Goal: Information Seeking & Learning: Compare options

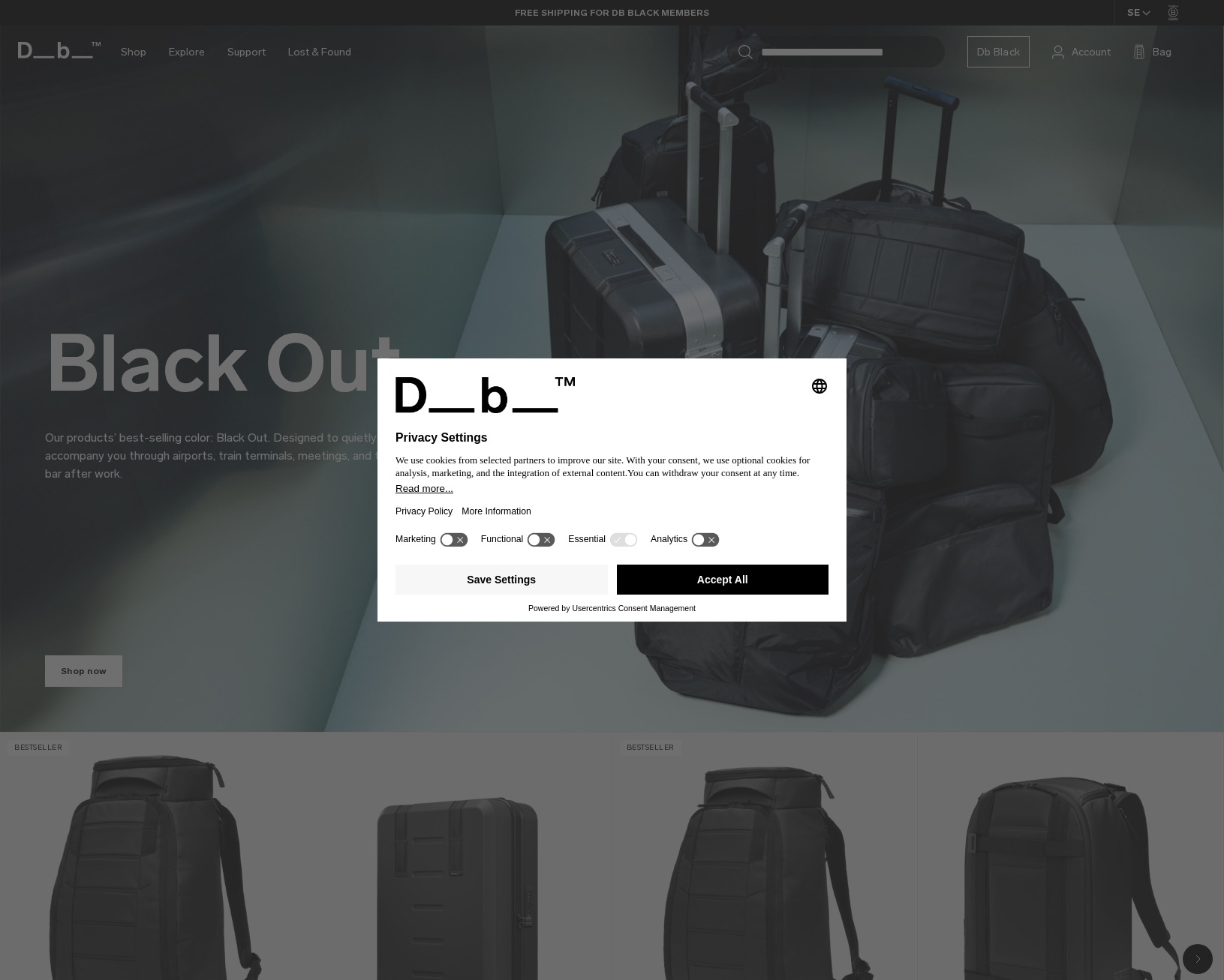
click at [717, 584] on button "Accept All" at bounding box center [723, 580] width 213 height 30
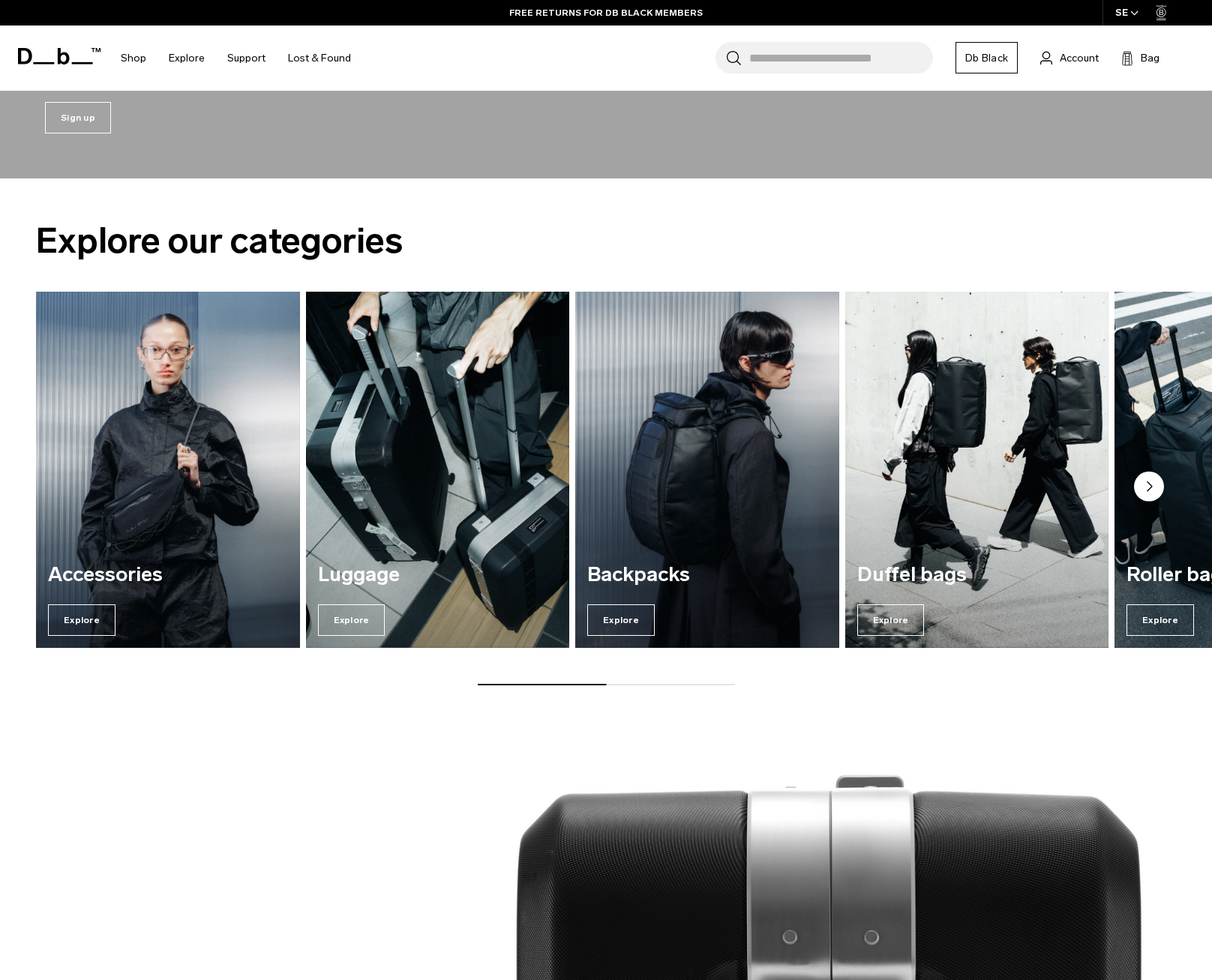
scroll to position [1725, 0]
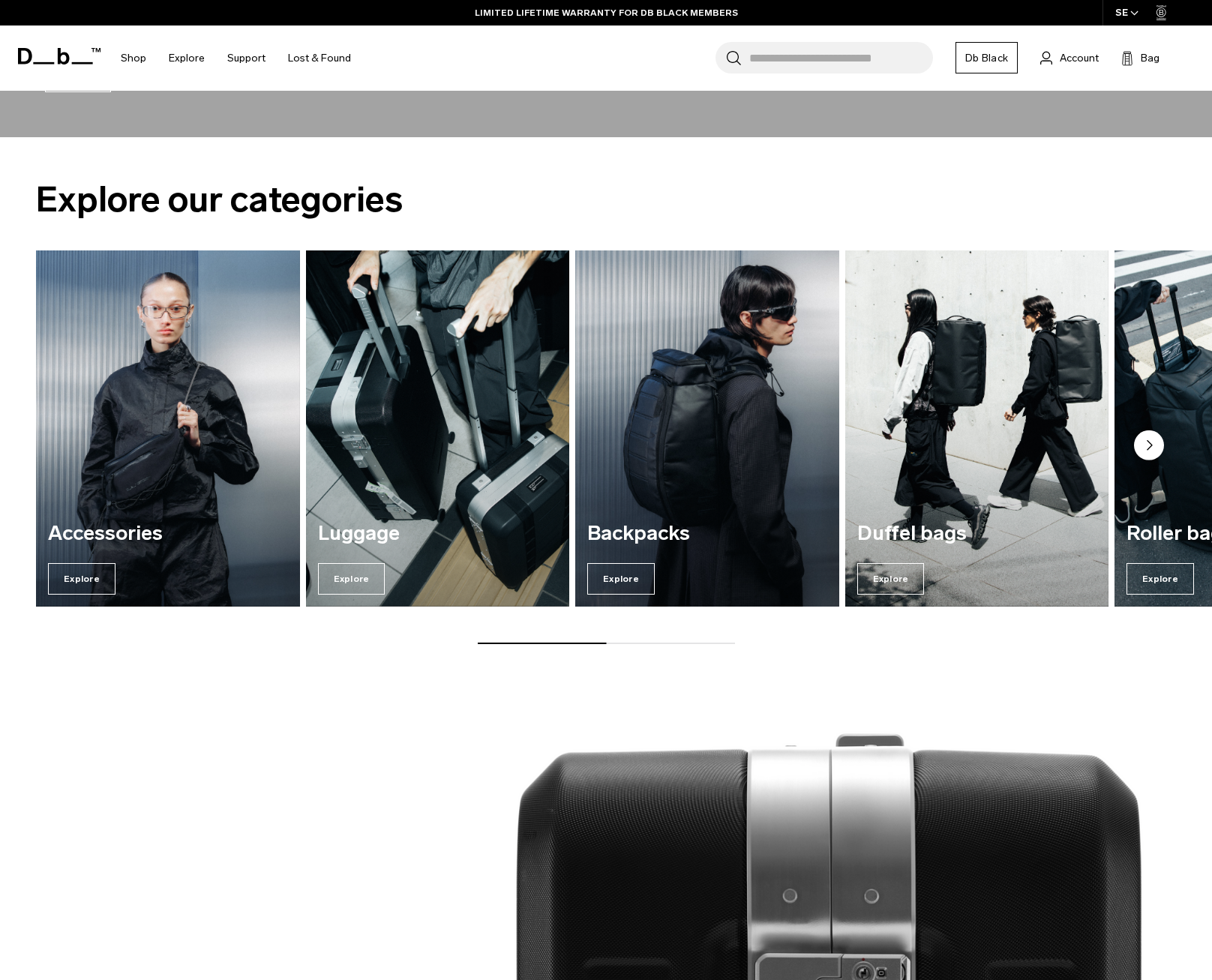
click at [664, 548] on div "Backpacks Explore" at bounding box center [707, 558] width 264 height 96
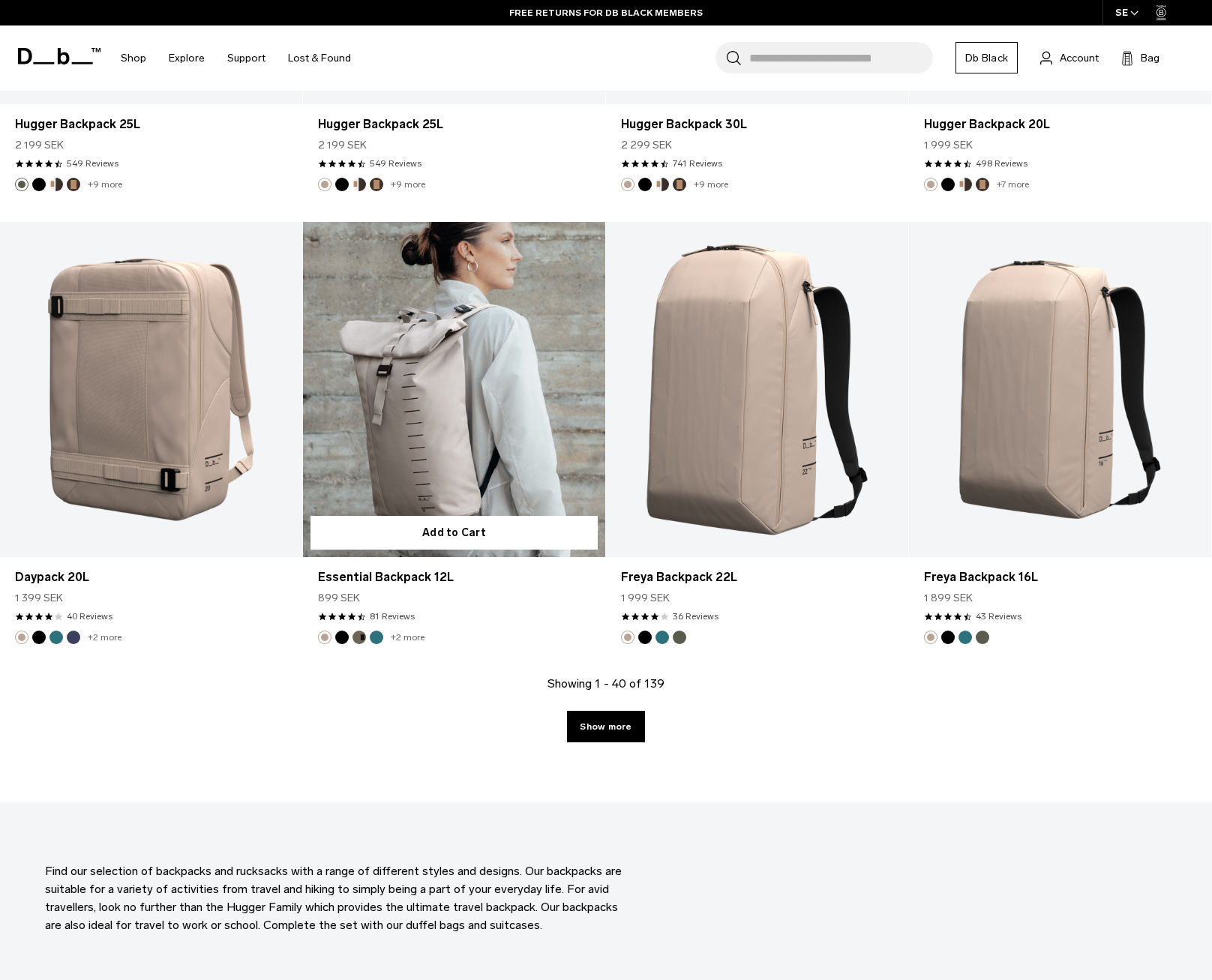
scroll to position [4276, 0]
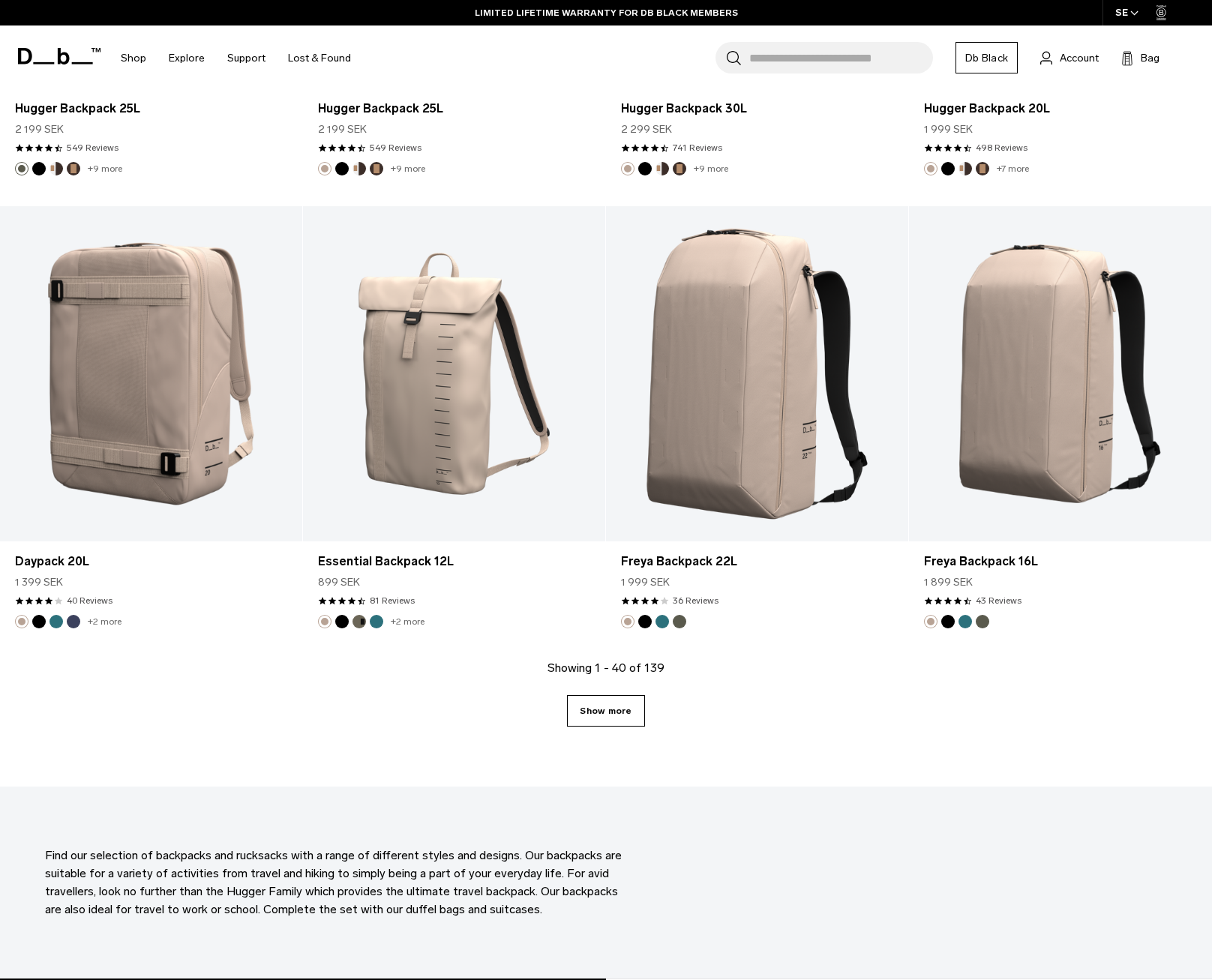
click at [630, 712] on link "Show more" at bounding box center [606, 711] width 77 height 31
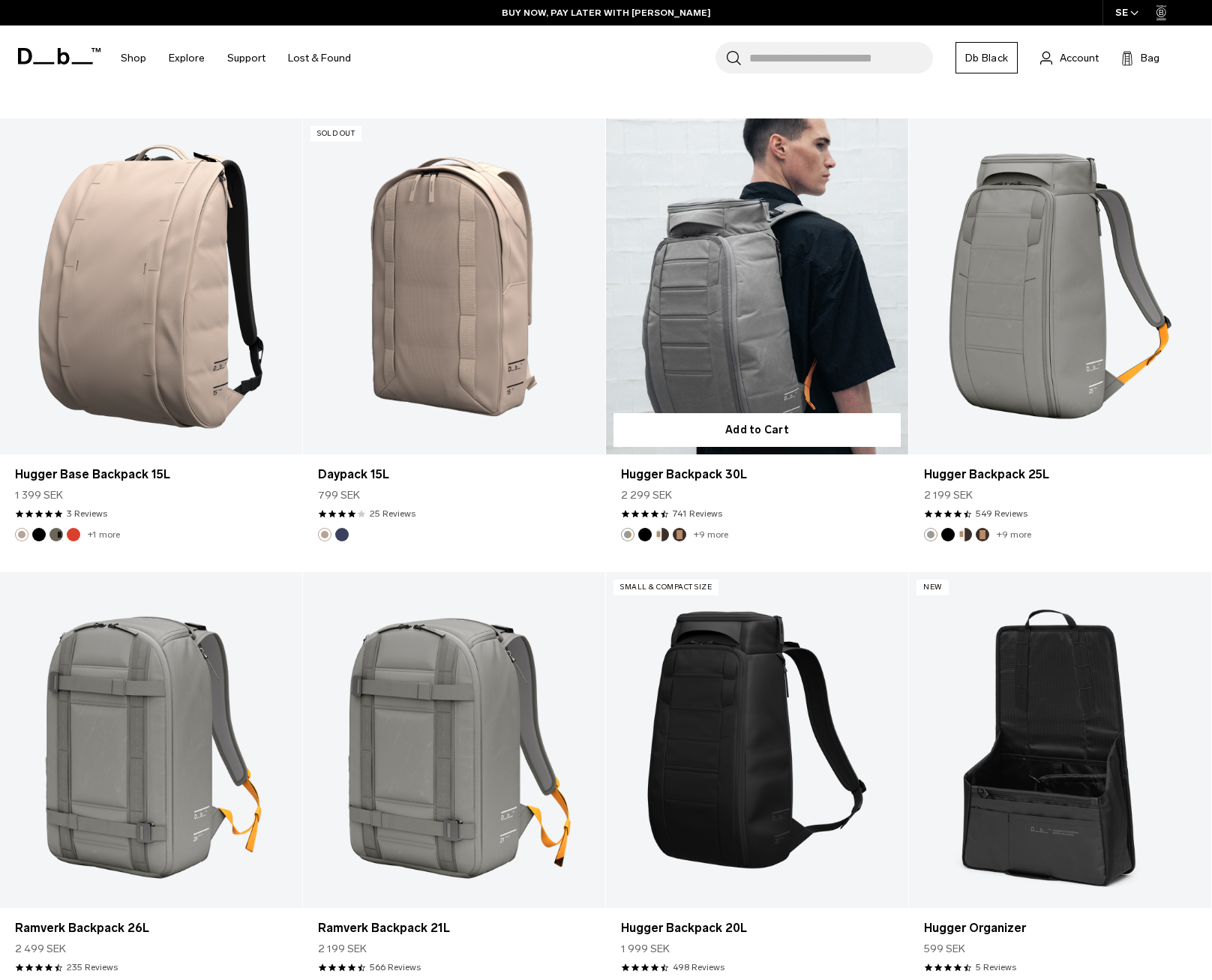
scroll to position [4814, 0]
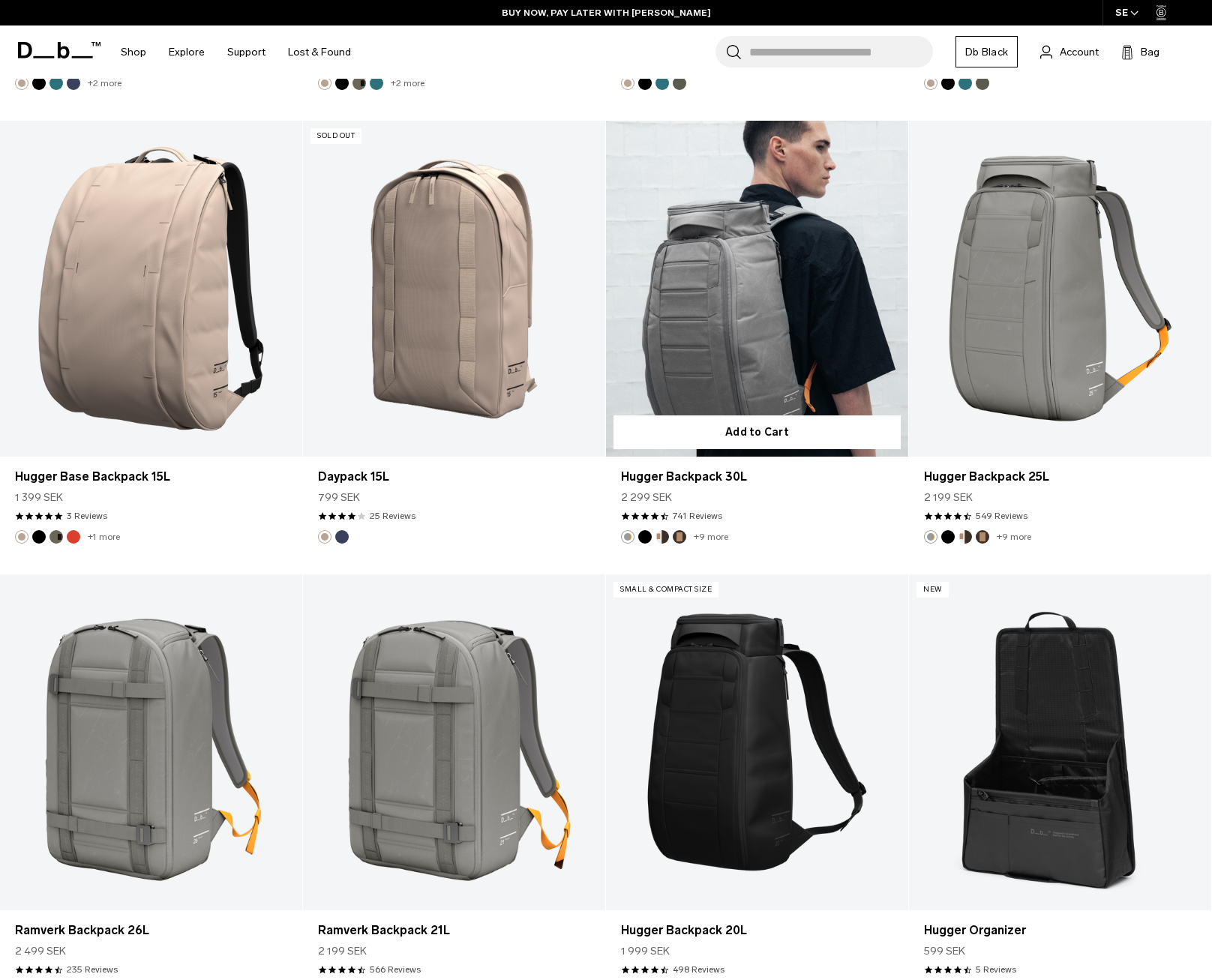
click at [753, 289] on link "Hugger Backpack 30L" at bounding box center [757, 289] width 302 height 336
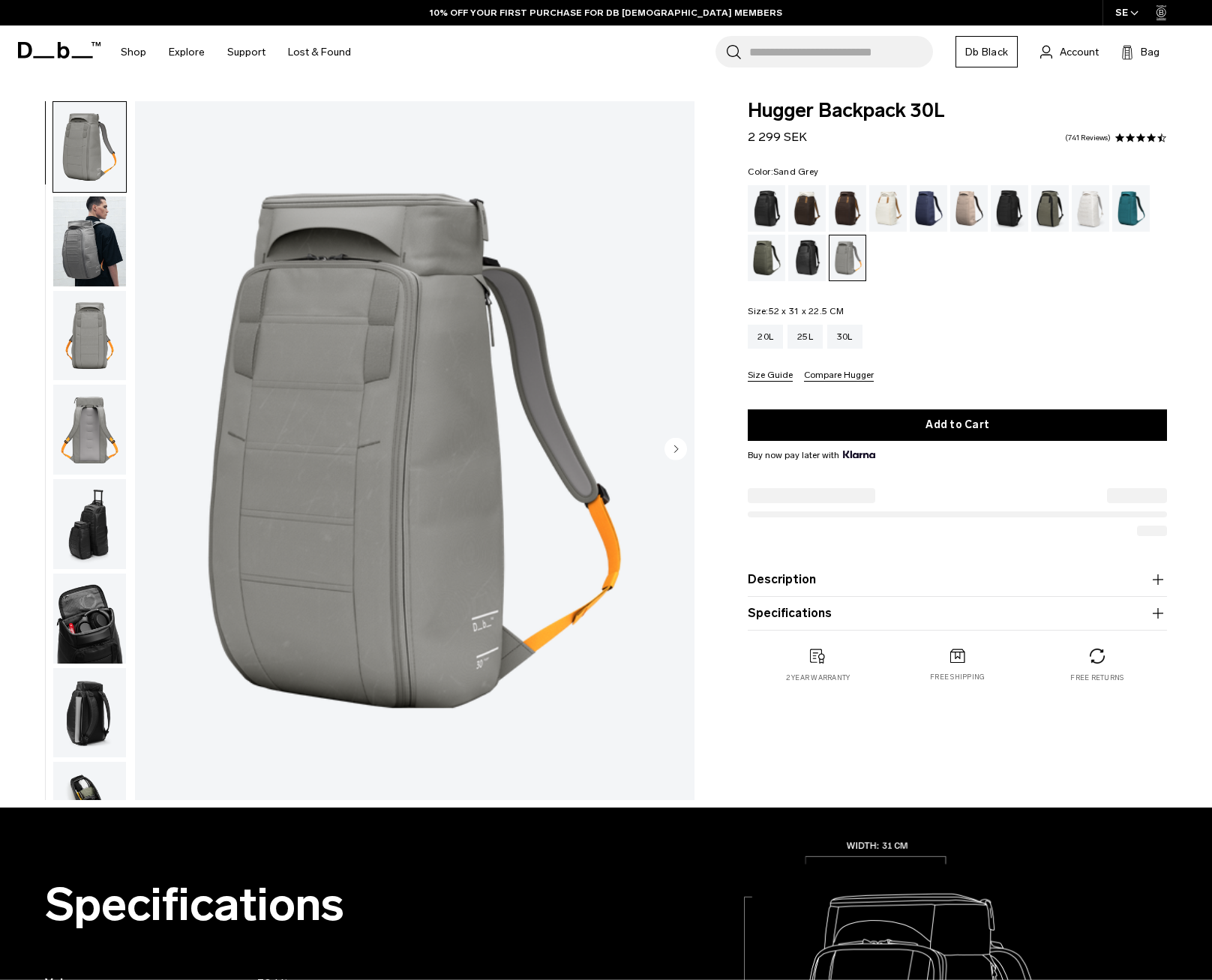
click at [107, 266] on img "button" at bounding box center [90, 241] width 72 height 90
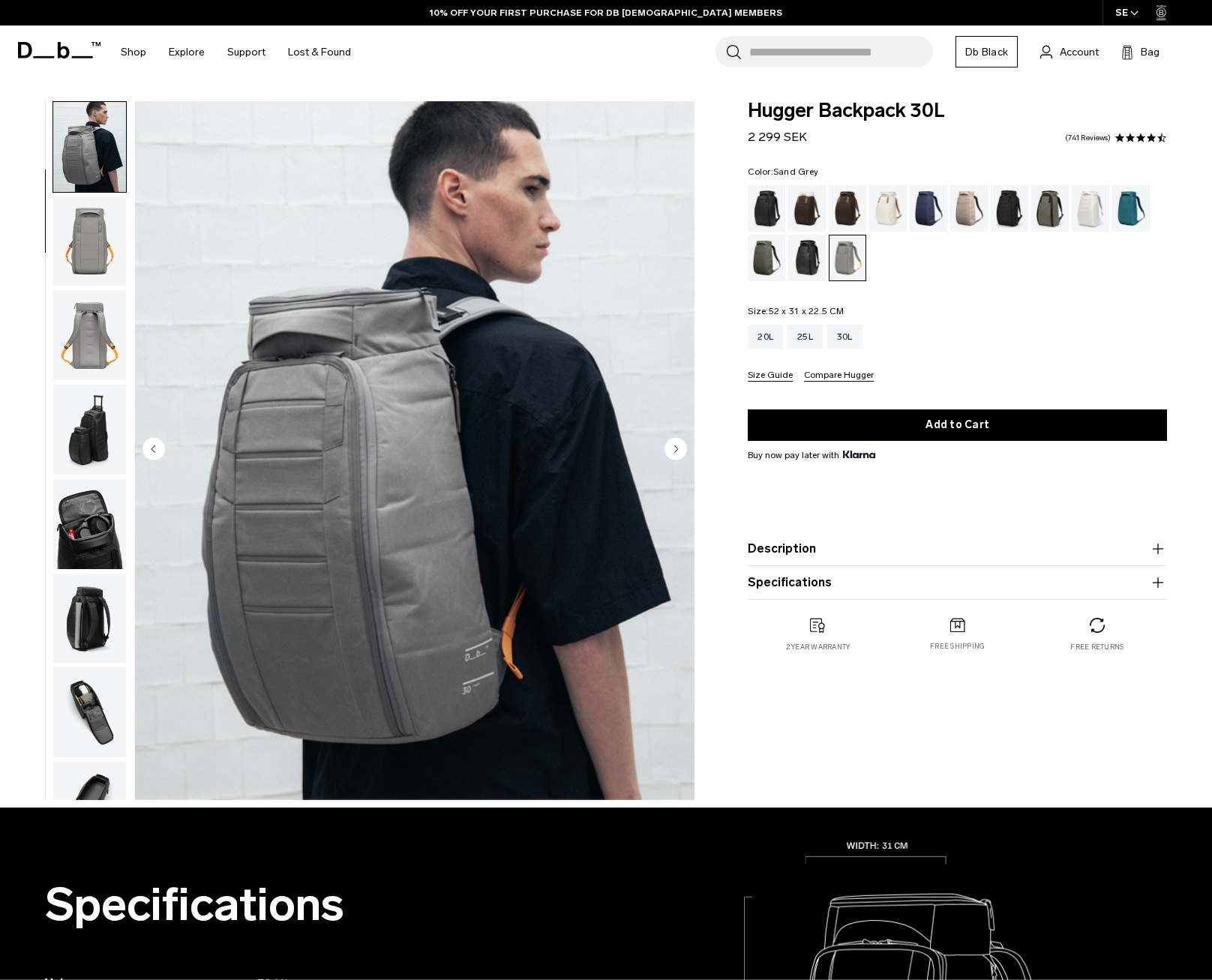
click at [682, 448] on circle "Next slide" at bounding box center [675, 449] width 22 height 22
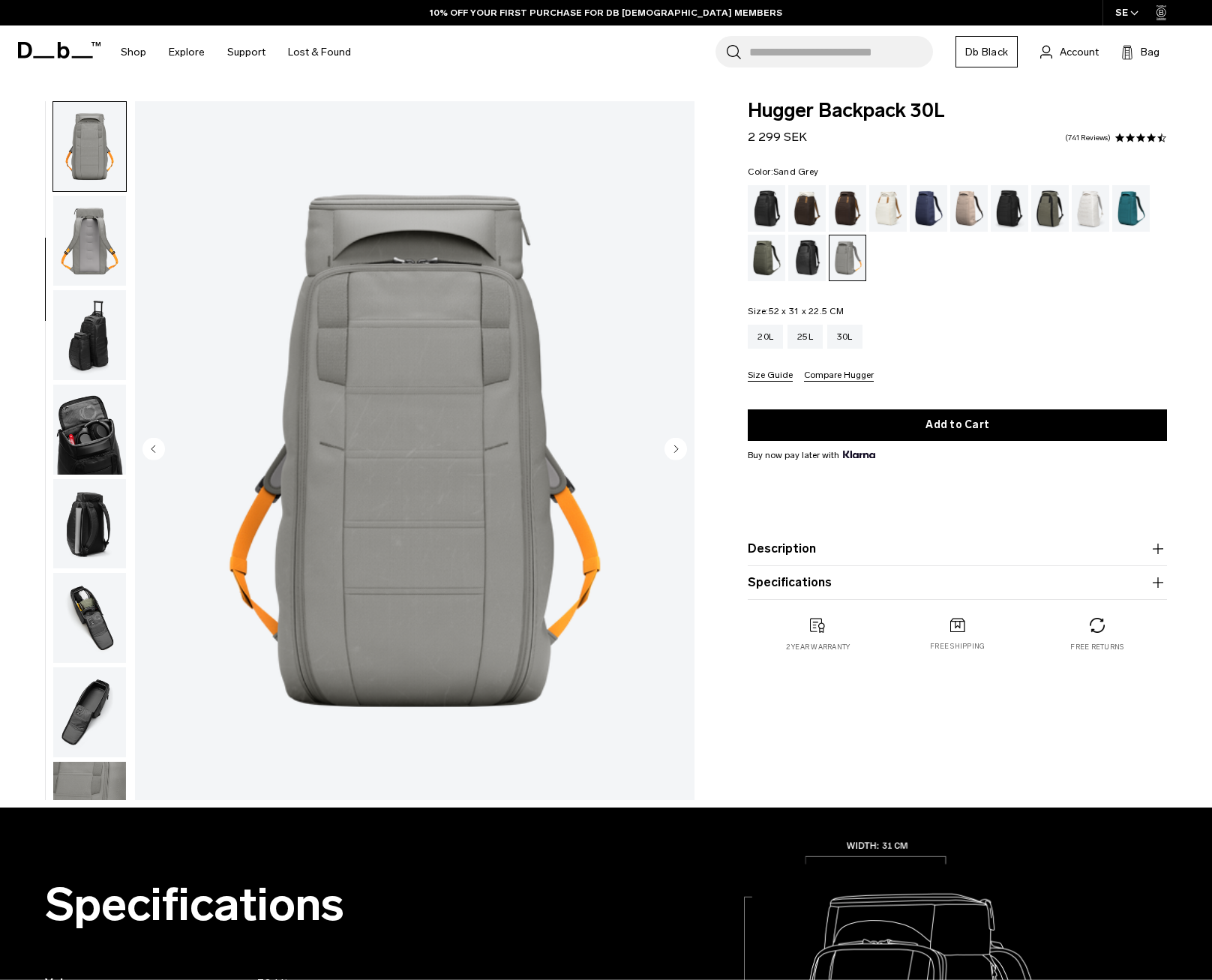
click at [678, 450] on circle "Next slide" at bounding box center [675, 449] width 22 height 22
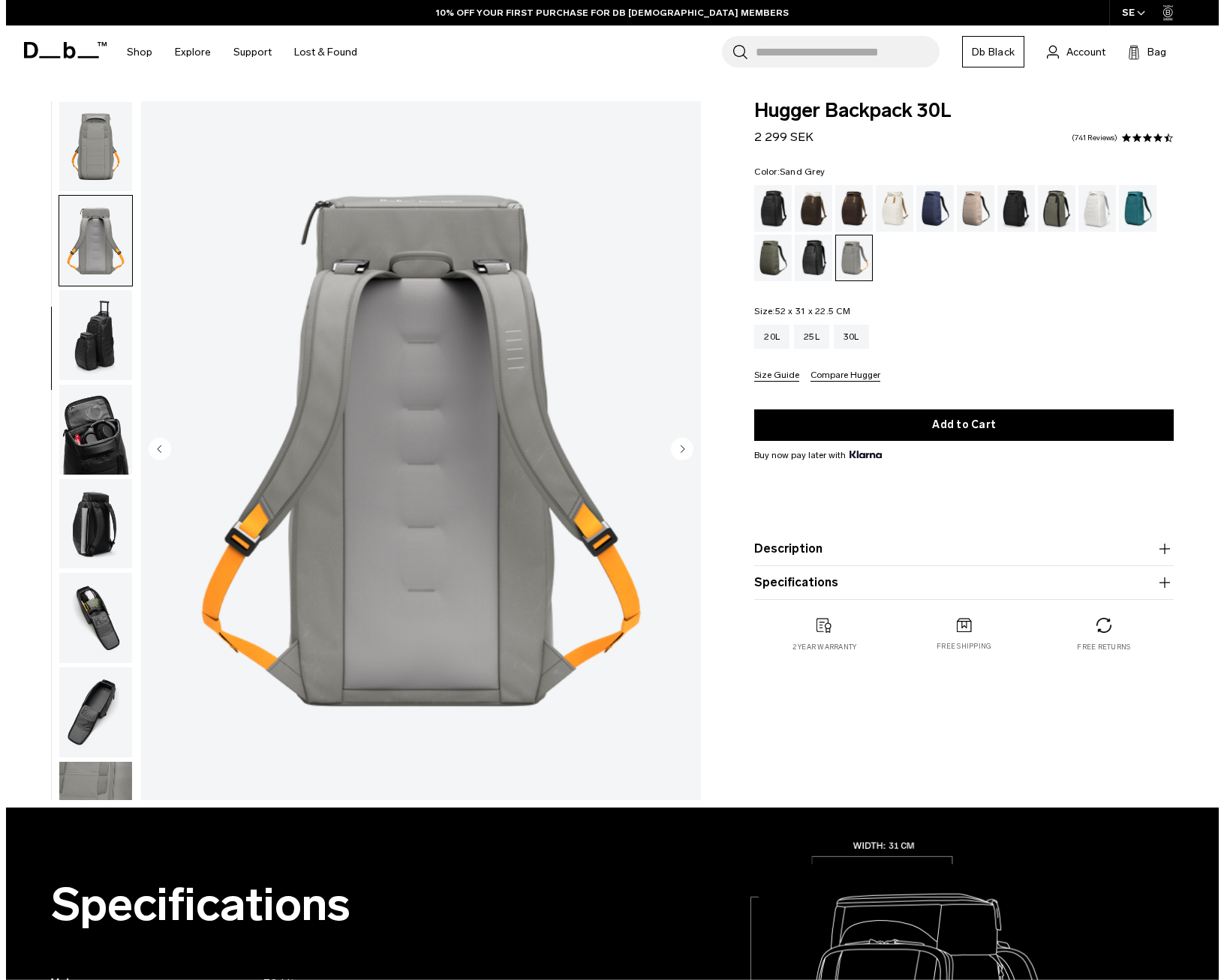
scroll to position [241, 0]
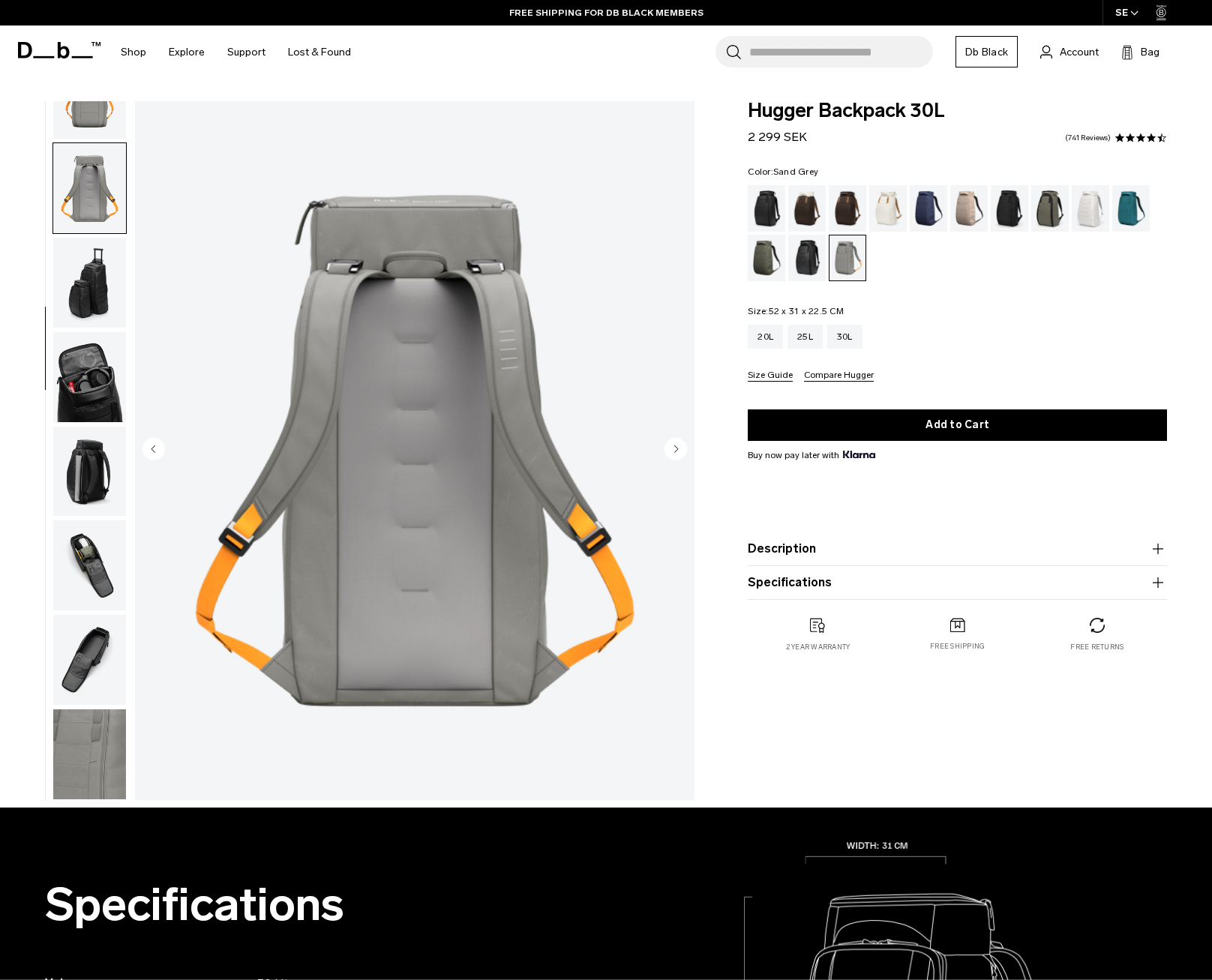
click at [678, 450] on circle "Next slide" at bounding box center [675, 449] width 22 height 22
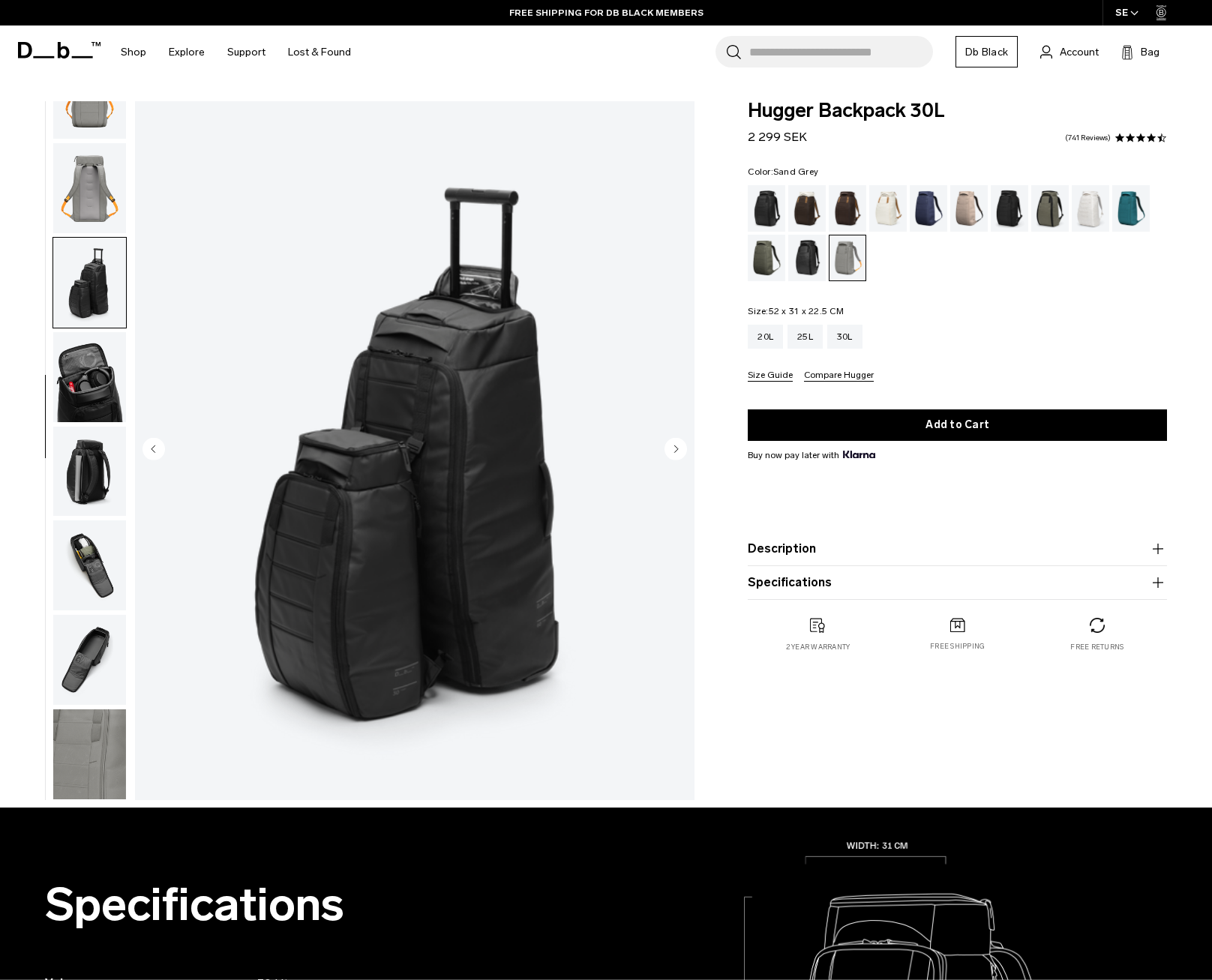
click at [680, 450] on circle "Next slide" at bounding box center [675, 449] width 22 height 22
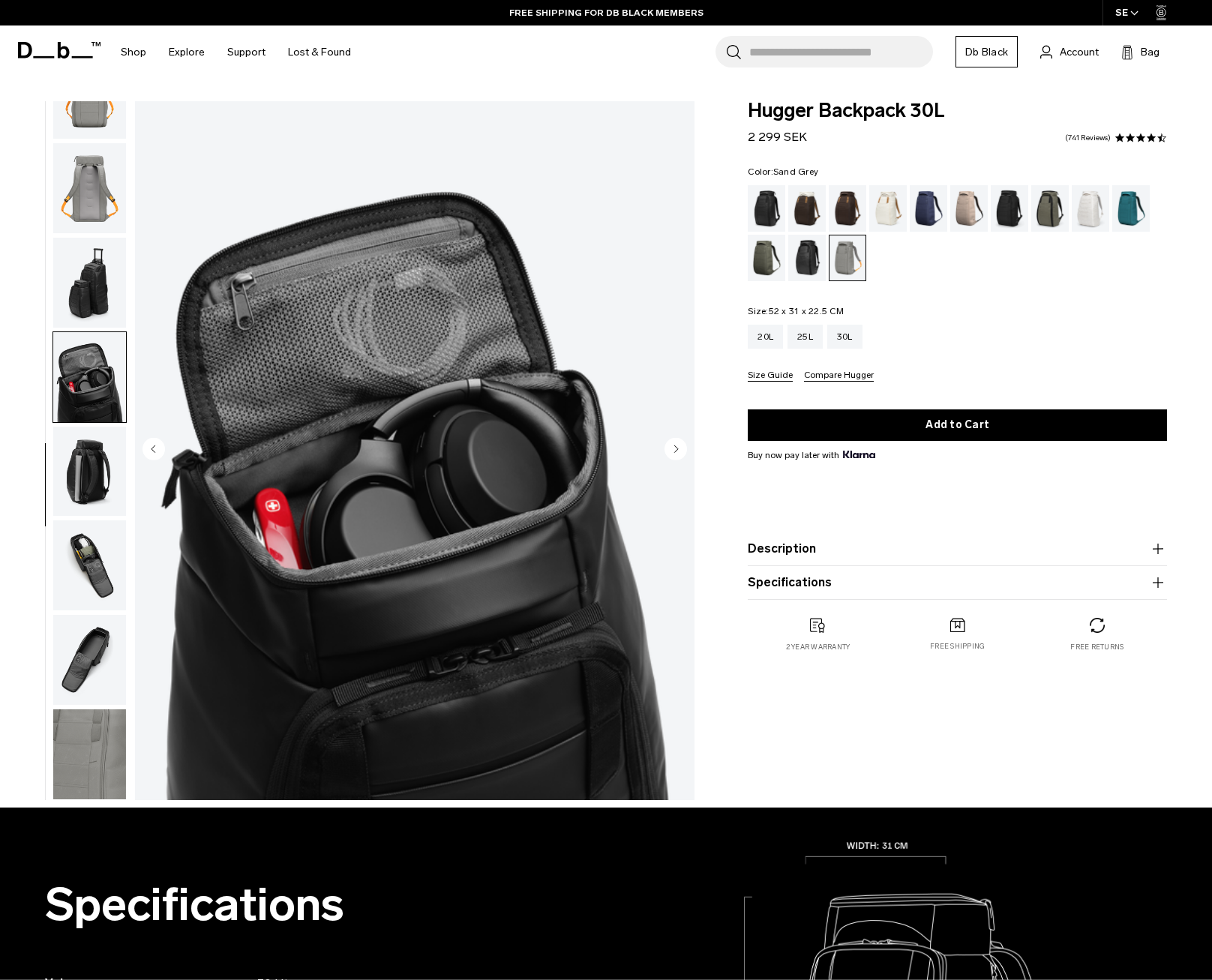
click at [678, 451] on circle "Next slide" at bounding box center [675, 449] width 22 height 22
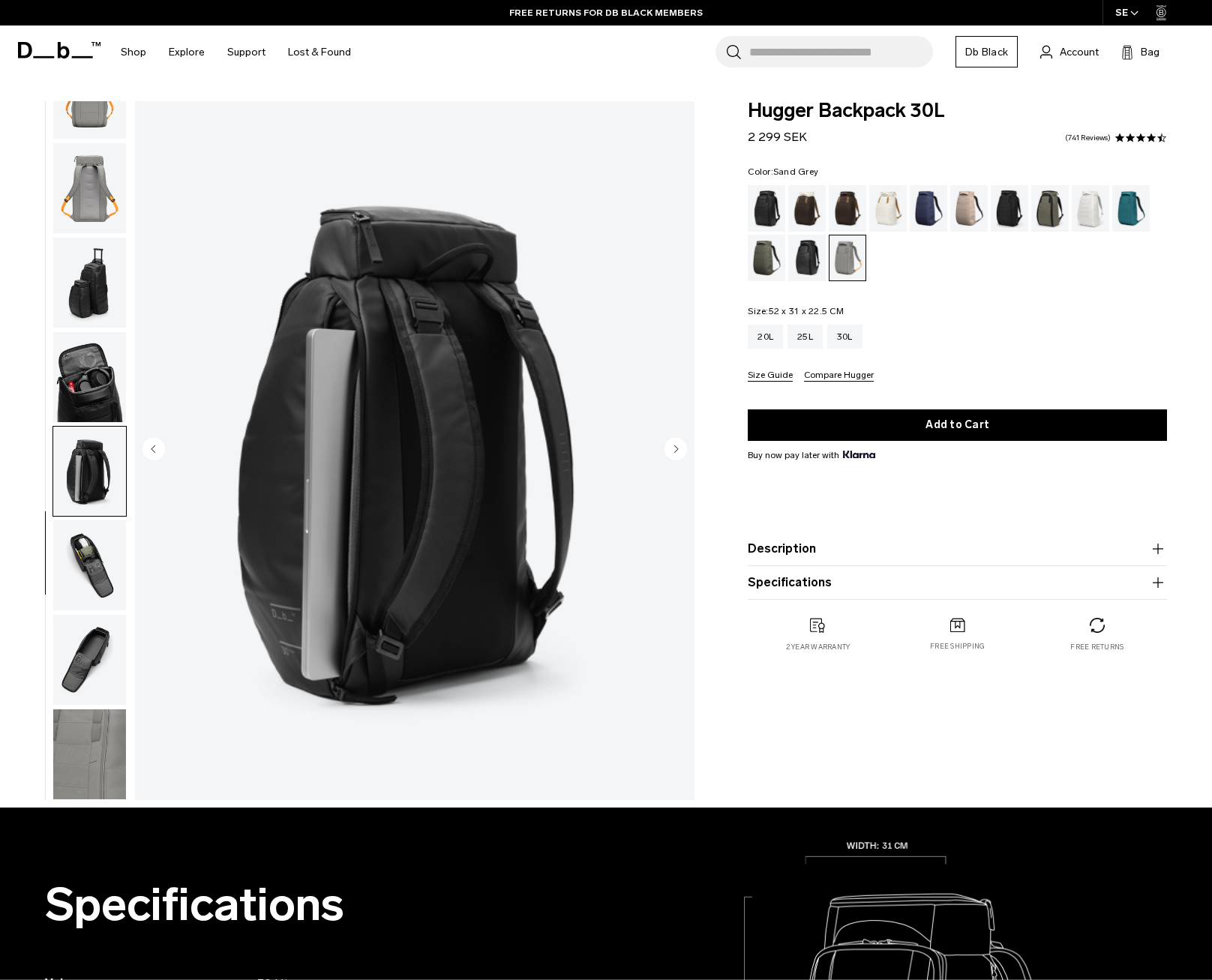
click at [683, 450] on circle "Next slide" at bounding box center [675, 449] width 22 height 22
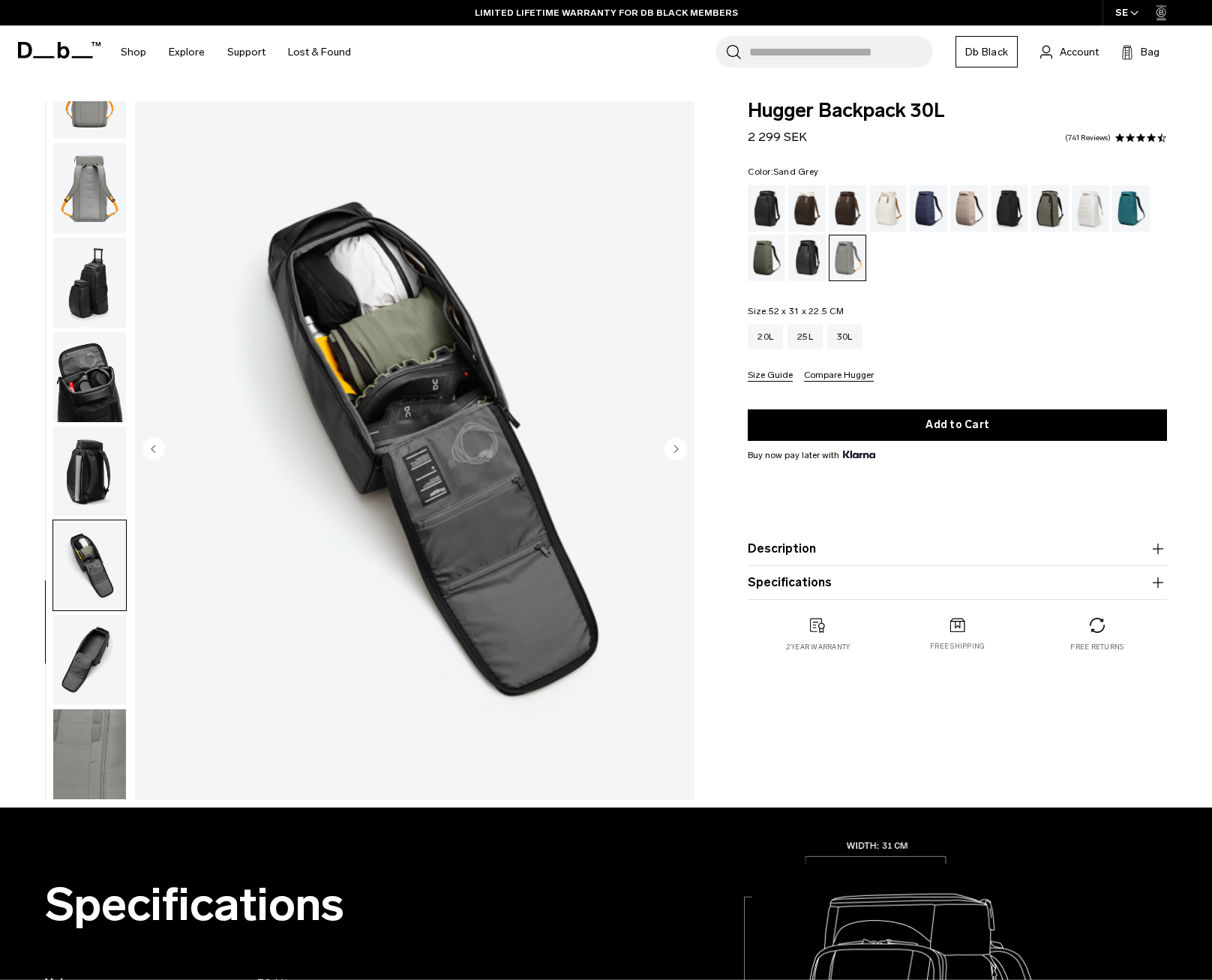
click at [681, 450] on circle "Next slide" at bounding box center [675, 449] width 22 height 22
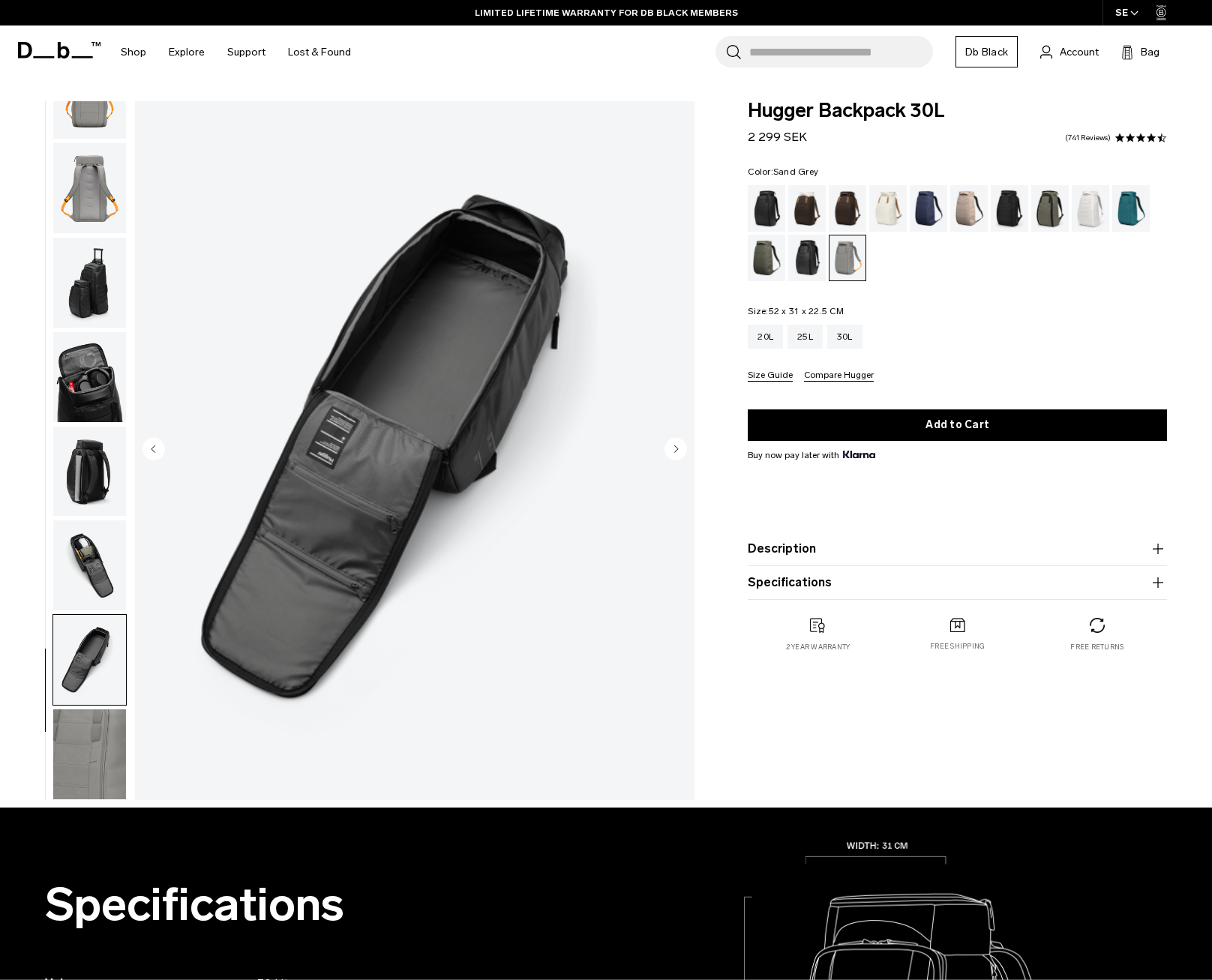
click at [680, 450] on circle "Next slide" at bounding box center [675, 449] width 22 height 22
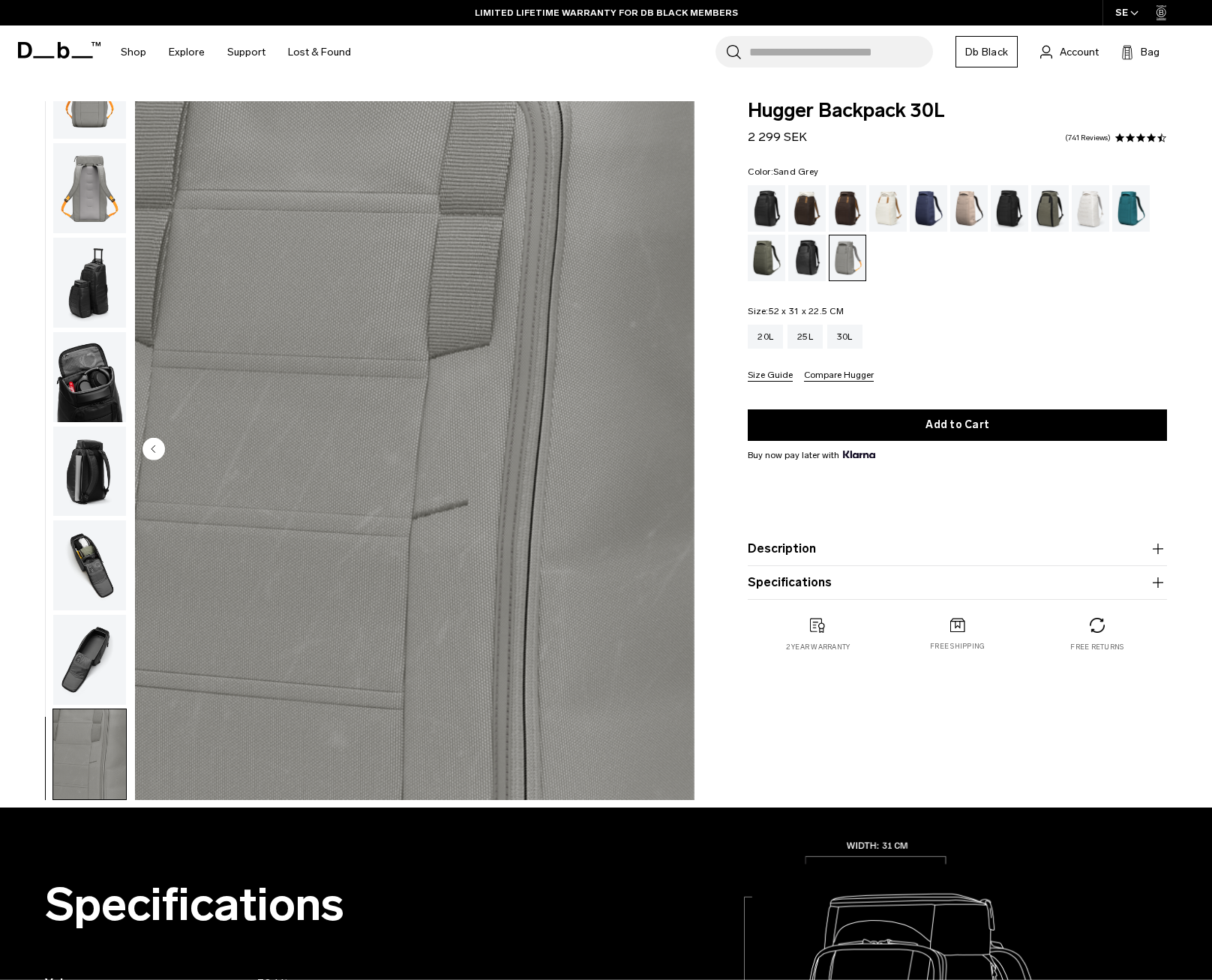
click at [680, 450] on img "10 / 10" at bounding box center [414, 450] width 559 height 699
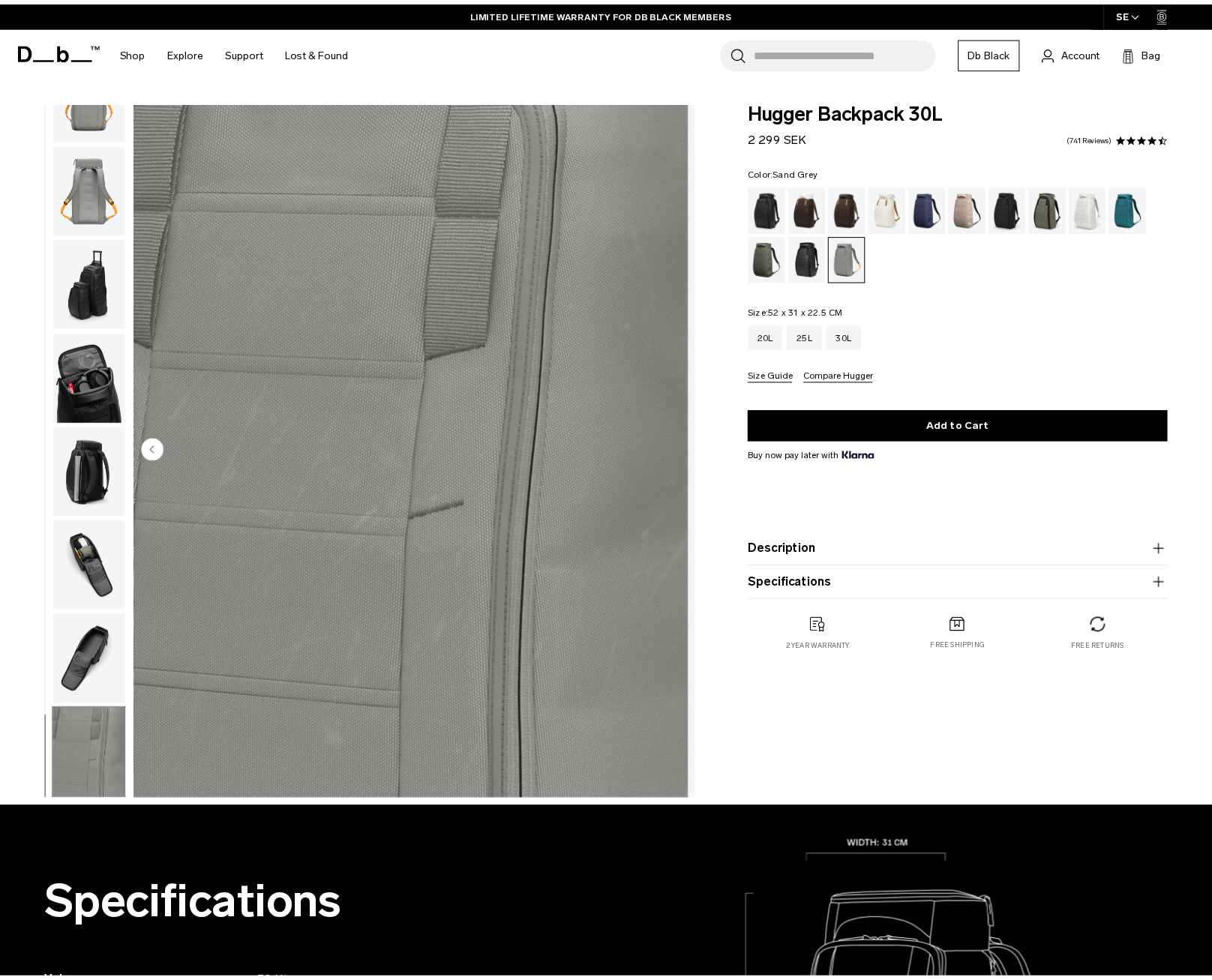
scroll to position [233, 0]
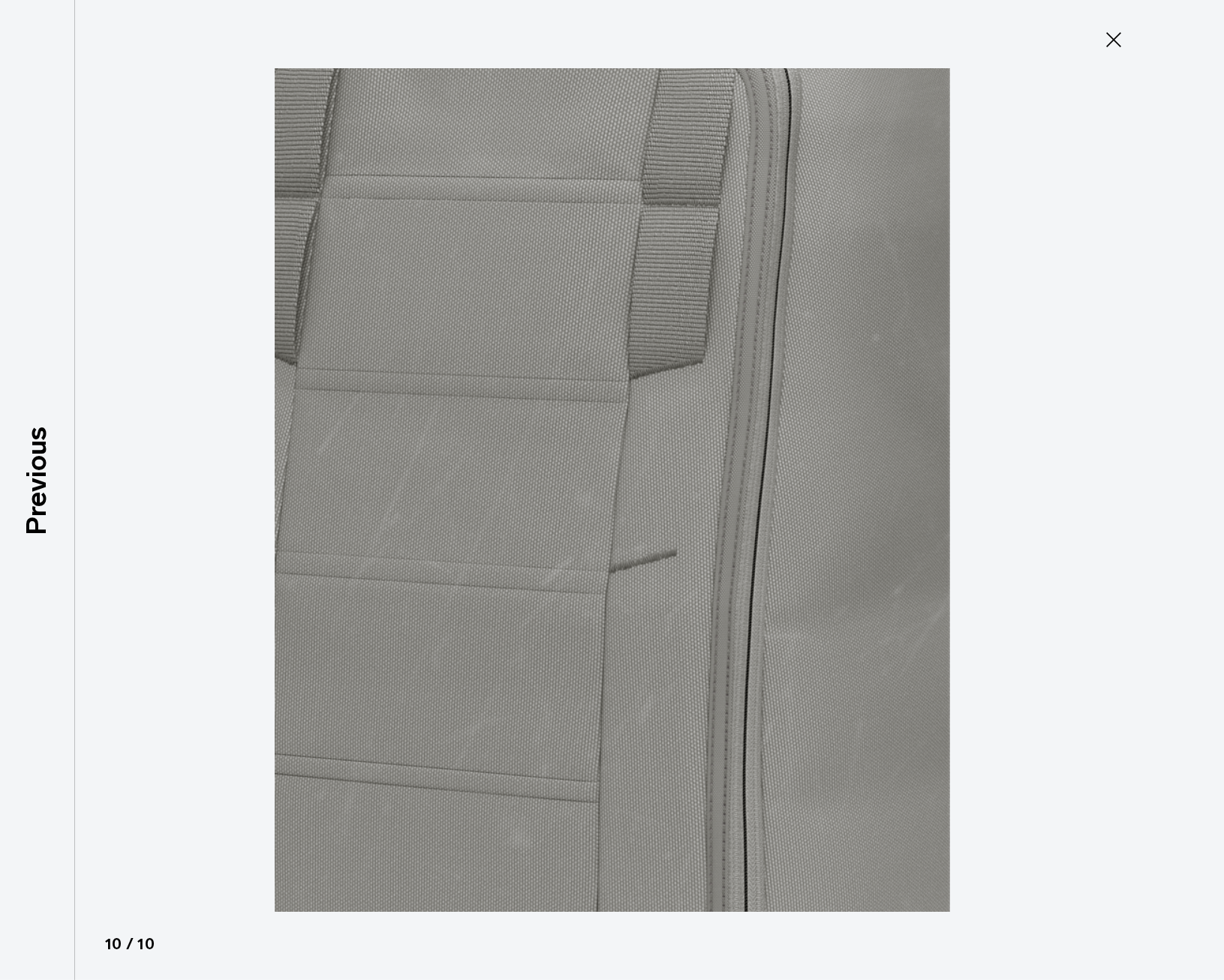
click at [1102, 41] on icon at bounding box center [1113, 40] width 24 height 24
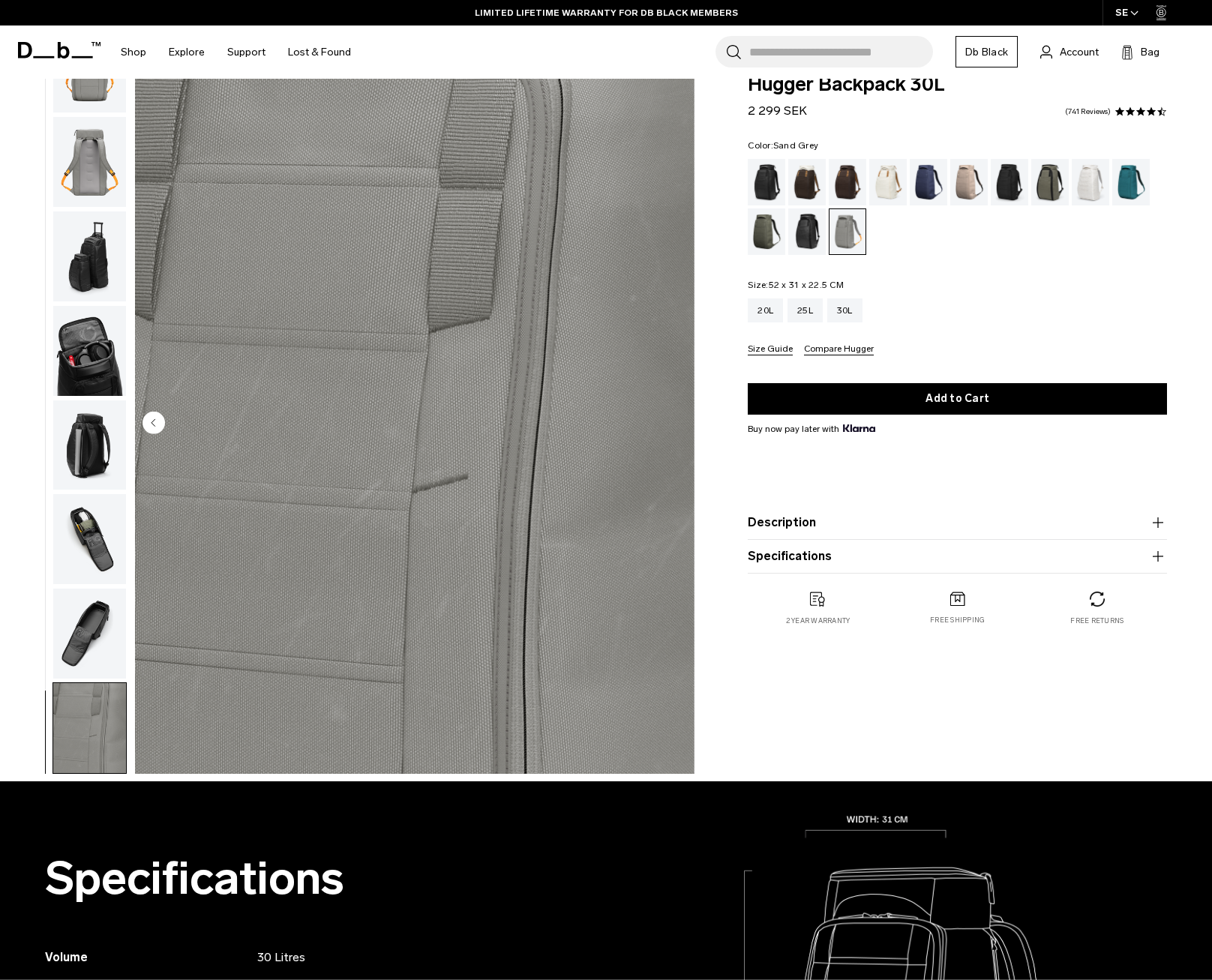
scroll to position [0, 0]
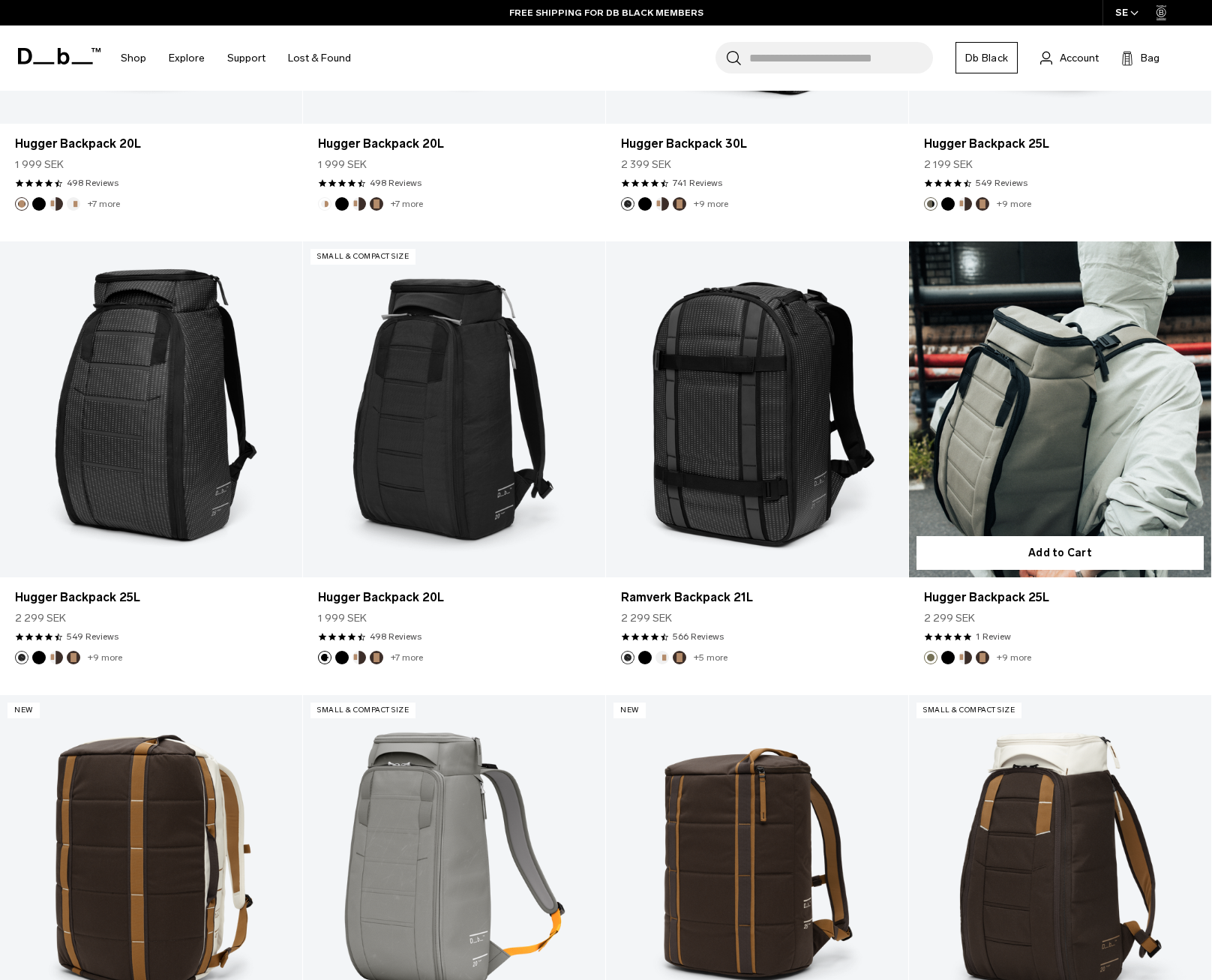
scroll to position [3451, 0]
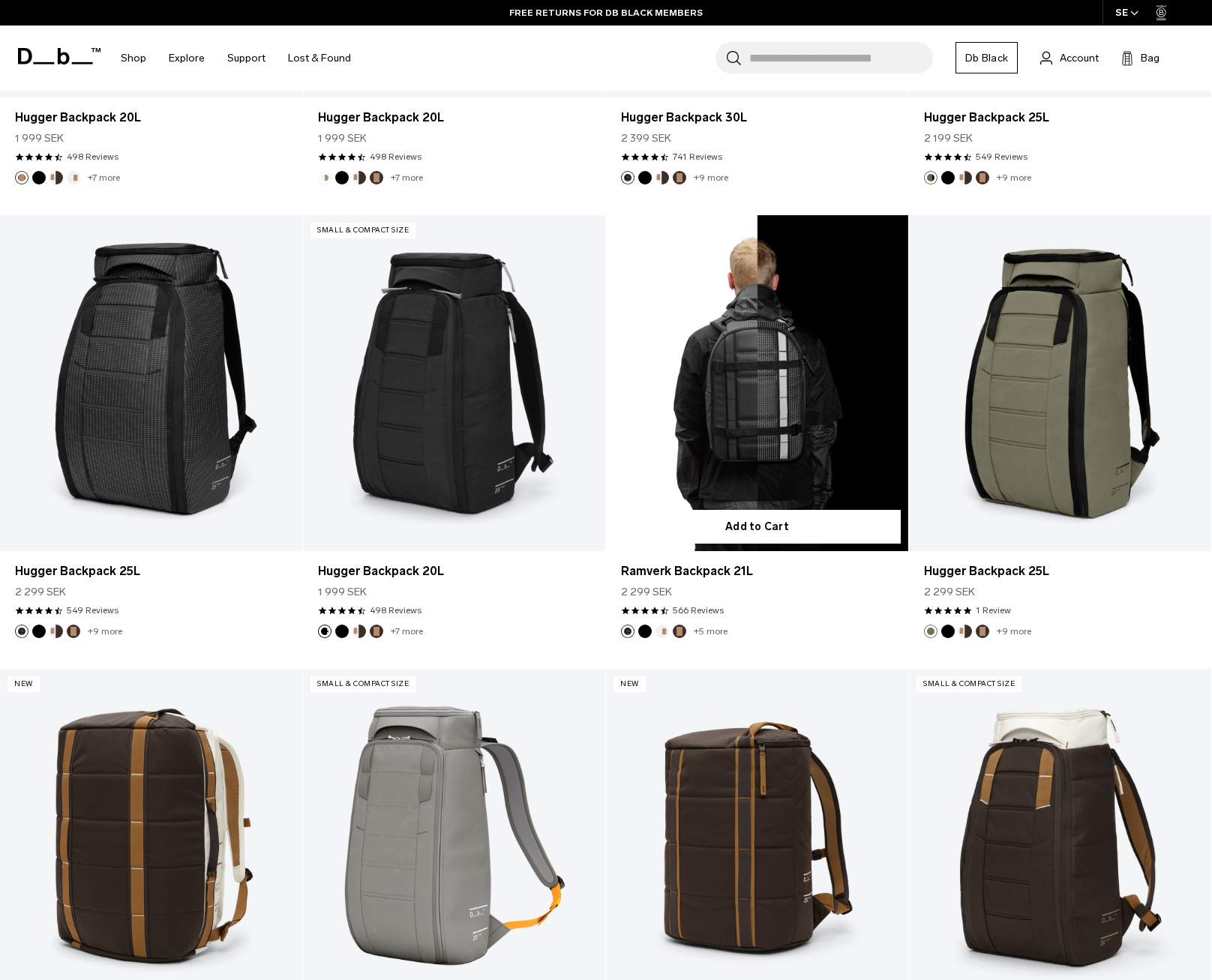
click at [794, 413] on link "Ramverk Backpack 21L" at bounding box center [757, 383] width 302 height 336
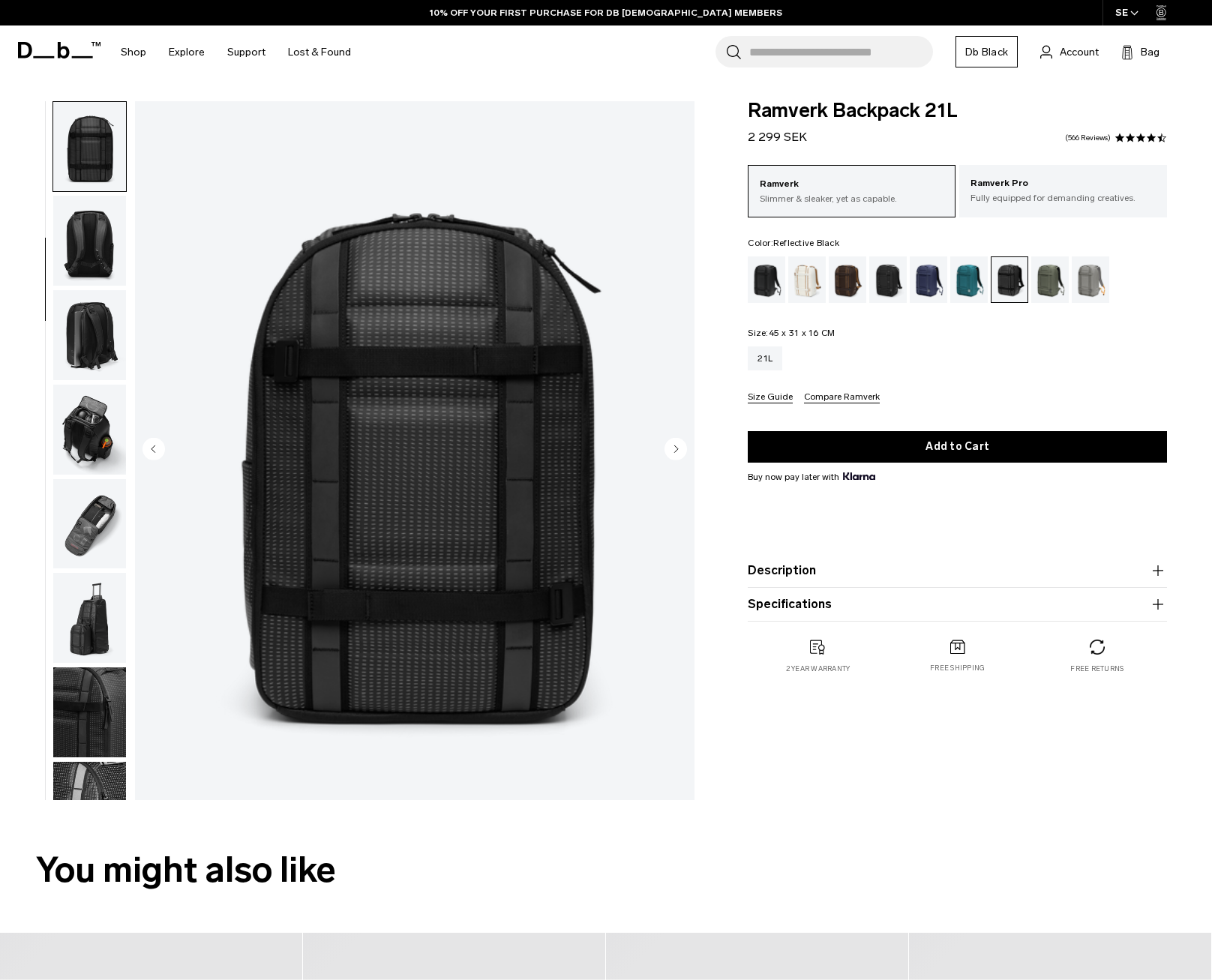
click at [678, 447] on circle "Next slide" at bounding box center [675, 449] width 22 height 22
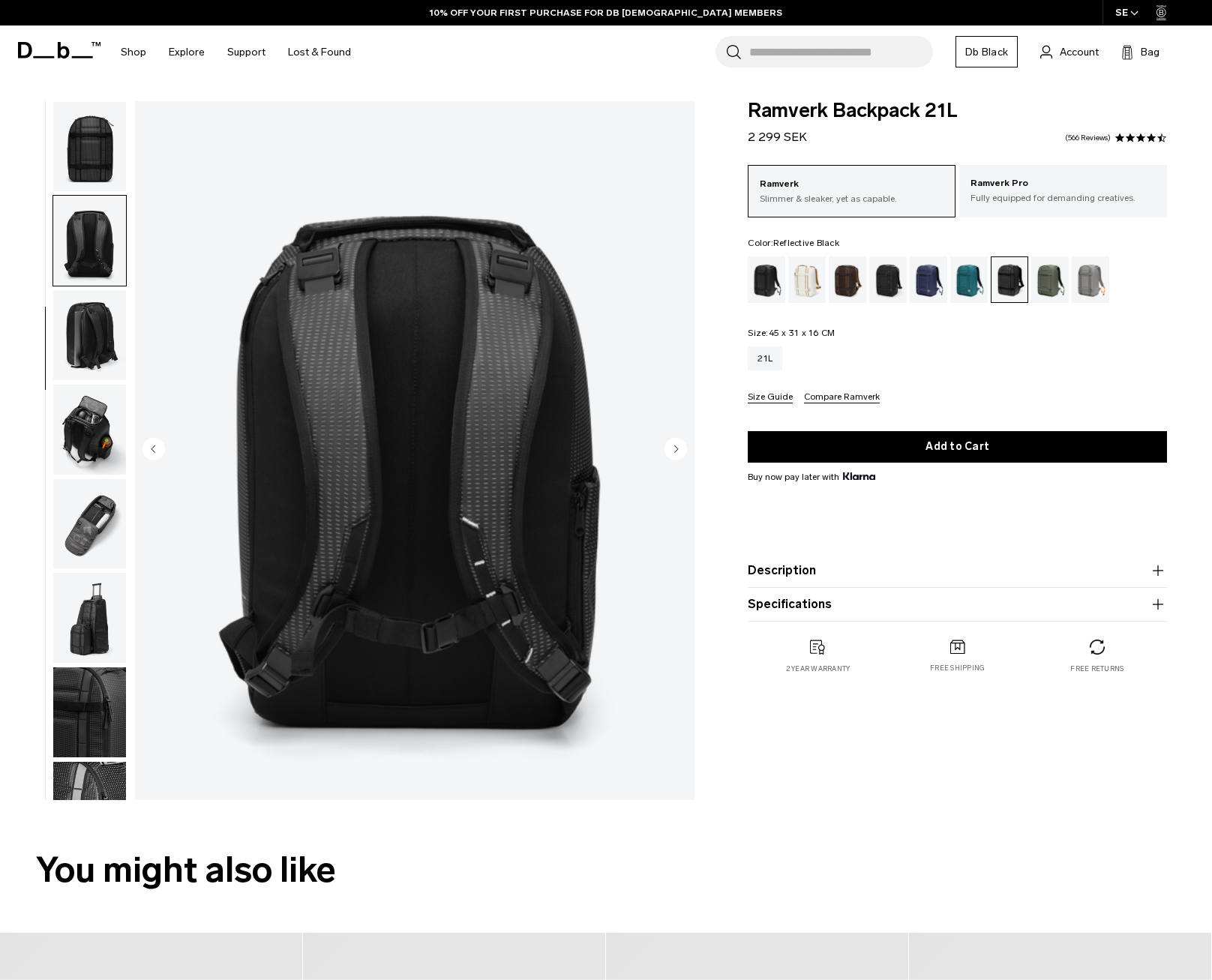
scroll to position [241, 0]
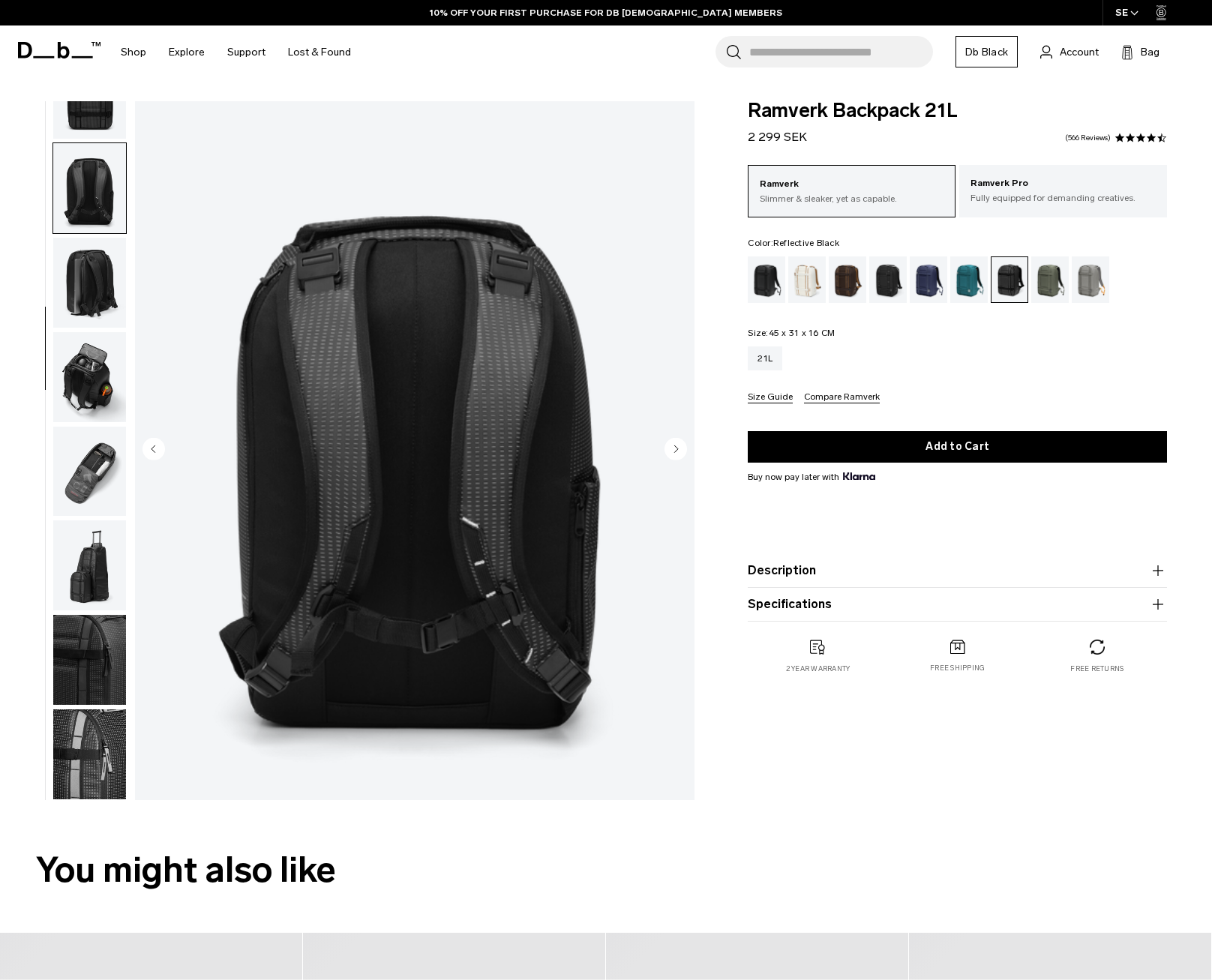
click at [678, 447] on circle "Next slide" at bounding box center [675, 449] width 22 height 22
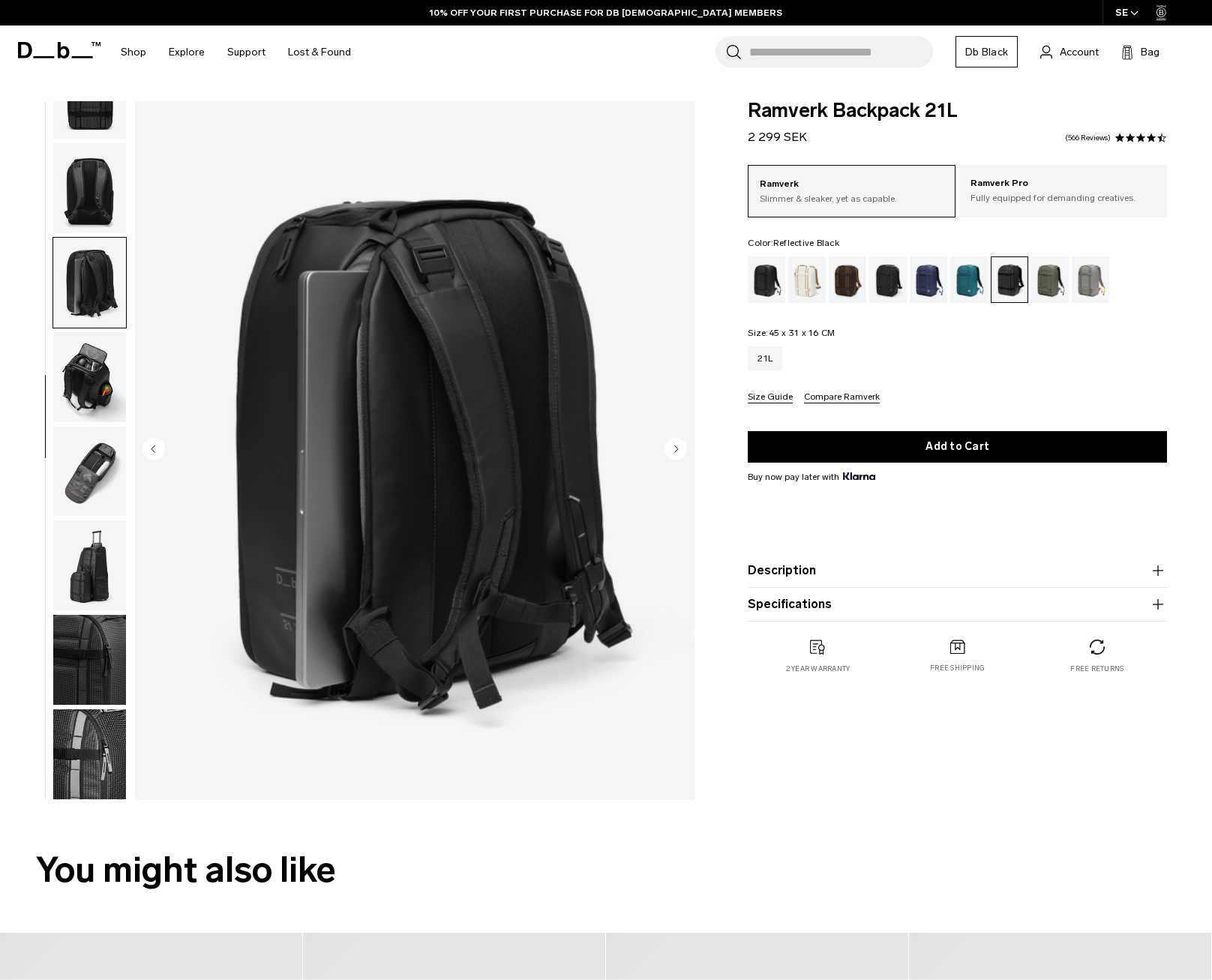
click at [678, 447] on circle "Next slide" at bounding box center [675, 449] width 22 height 22
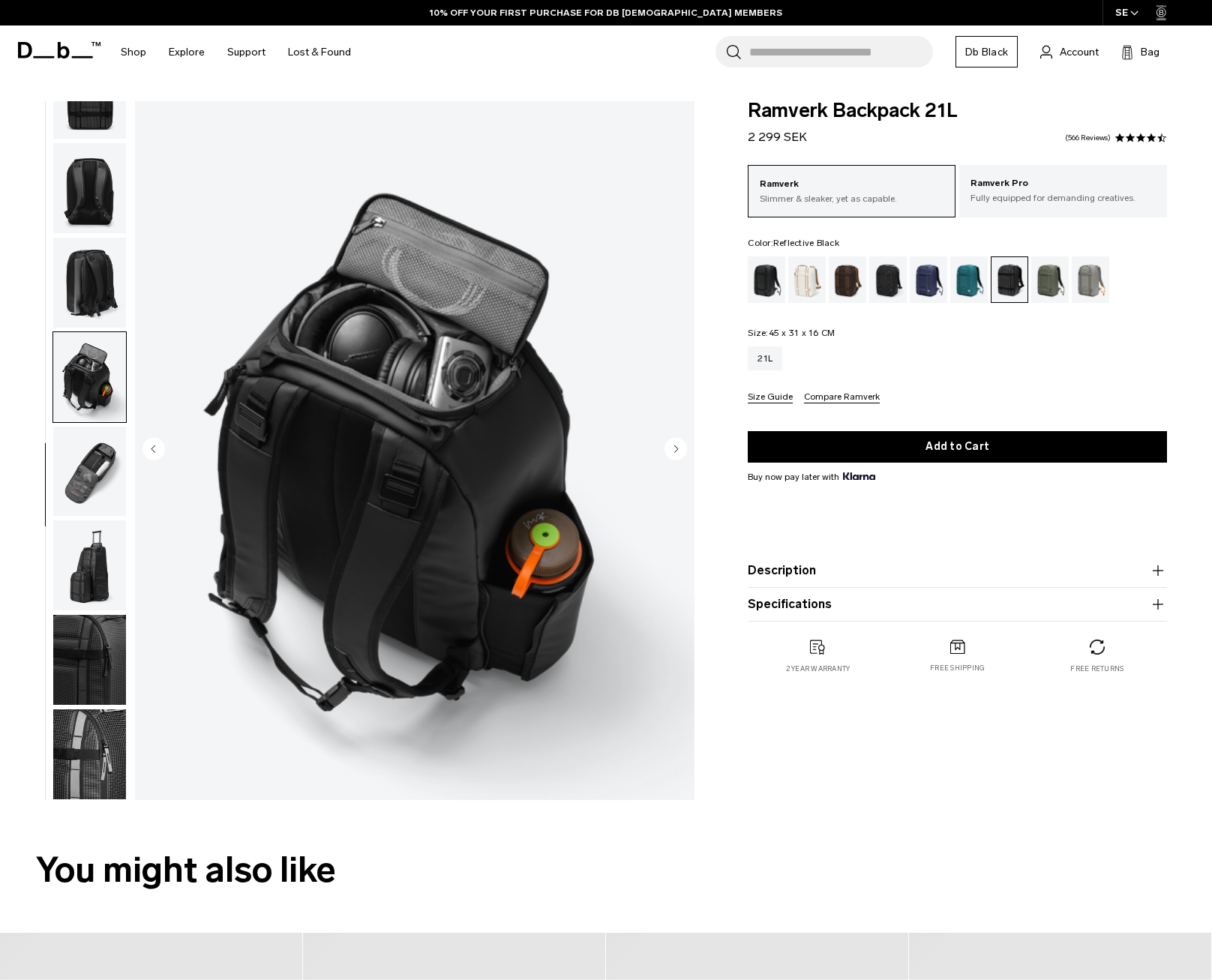
click at [154, 455] on circle "Previous slide" at bounding box center [153, 449] width 22 height 22
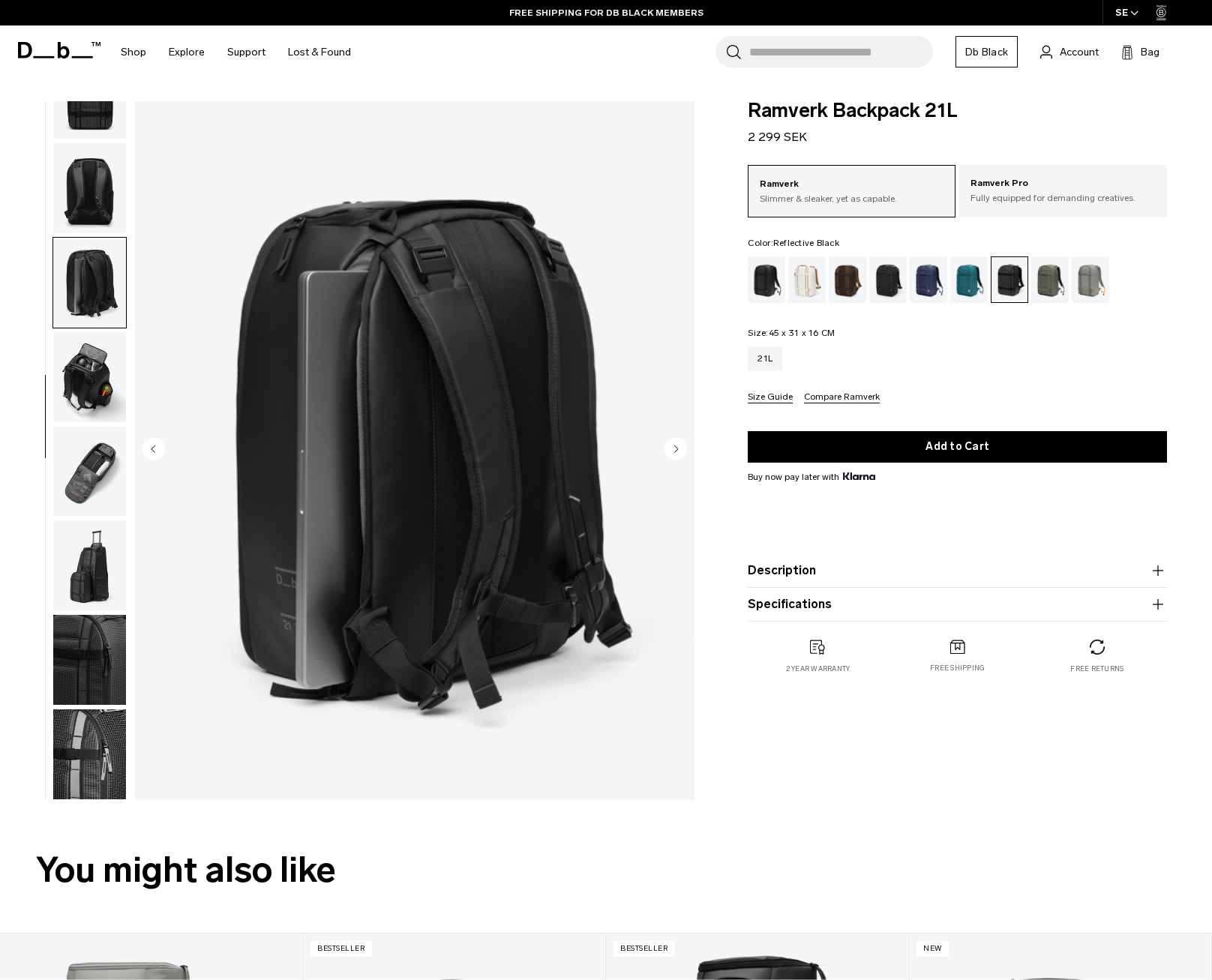
drag, startPoint x: 149, startPoint y: 450, endPoint x: 173, endPoint y: 450, distance: 24.0
click at [150, 450] on circle "Previous slide" at bounding box center [153, 449] width 22 height 22
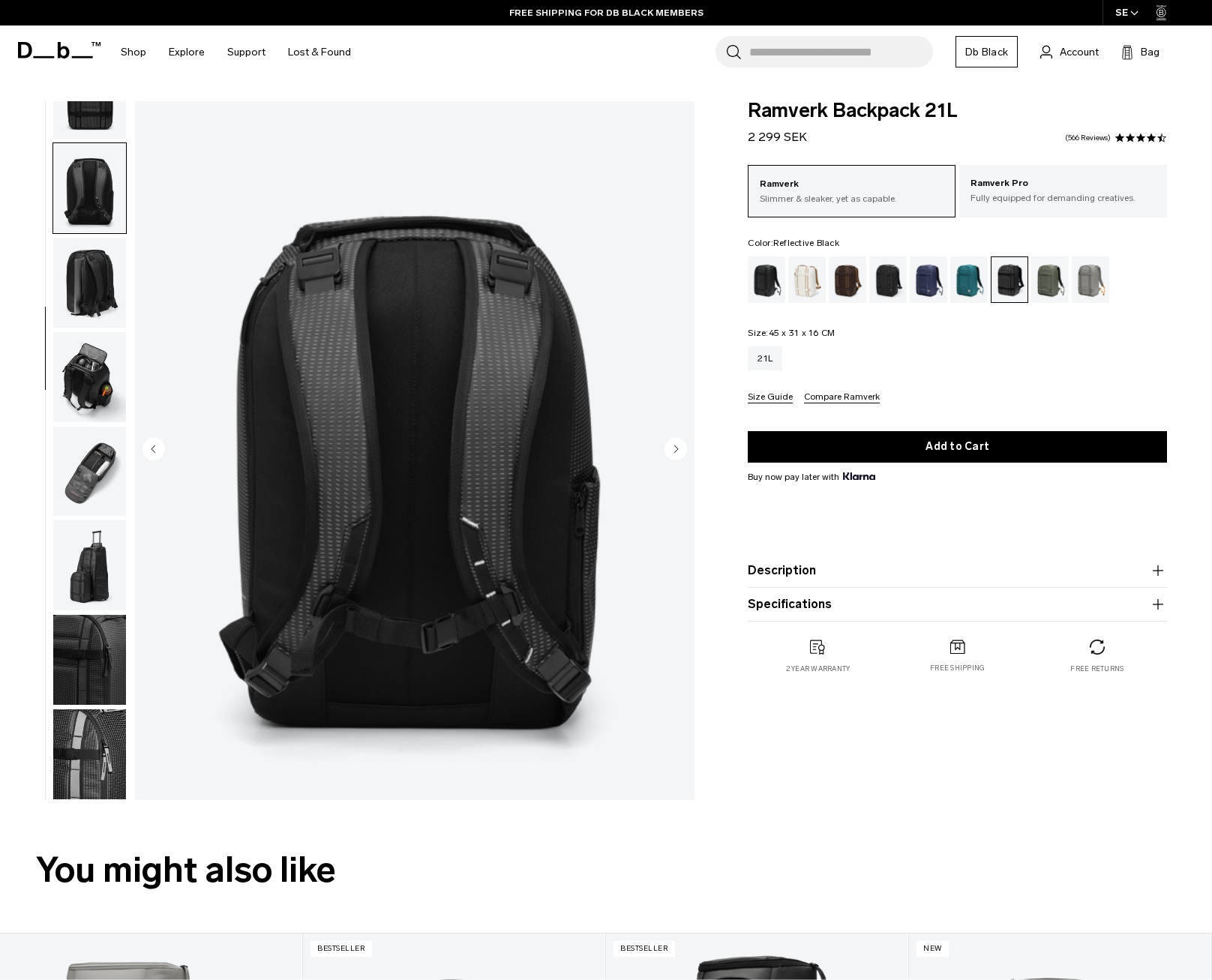
click at [151, 449] on circle "Previous slide" at bounding box center [153, 449] width 22 height 22
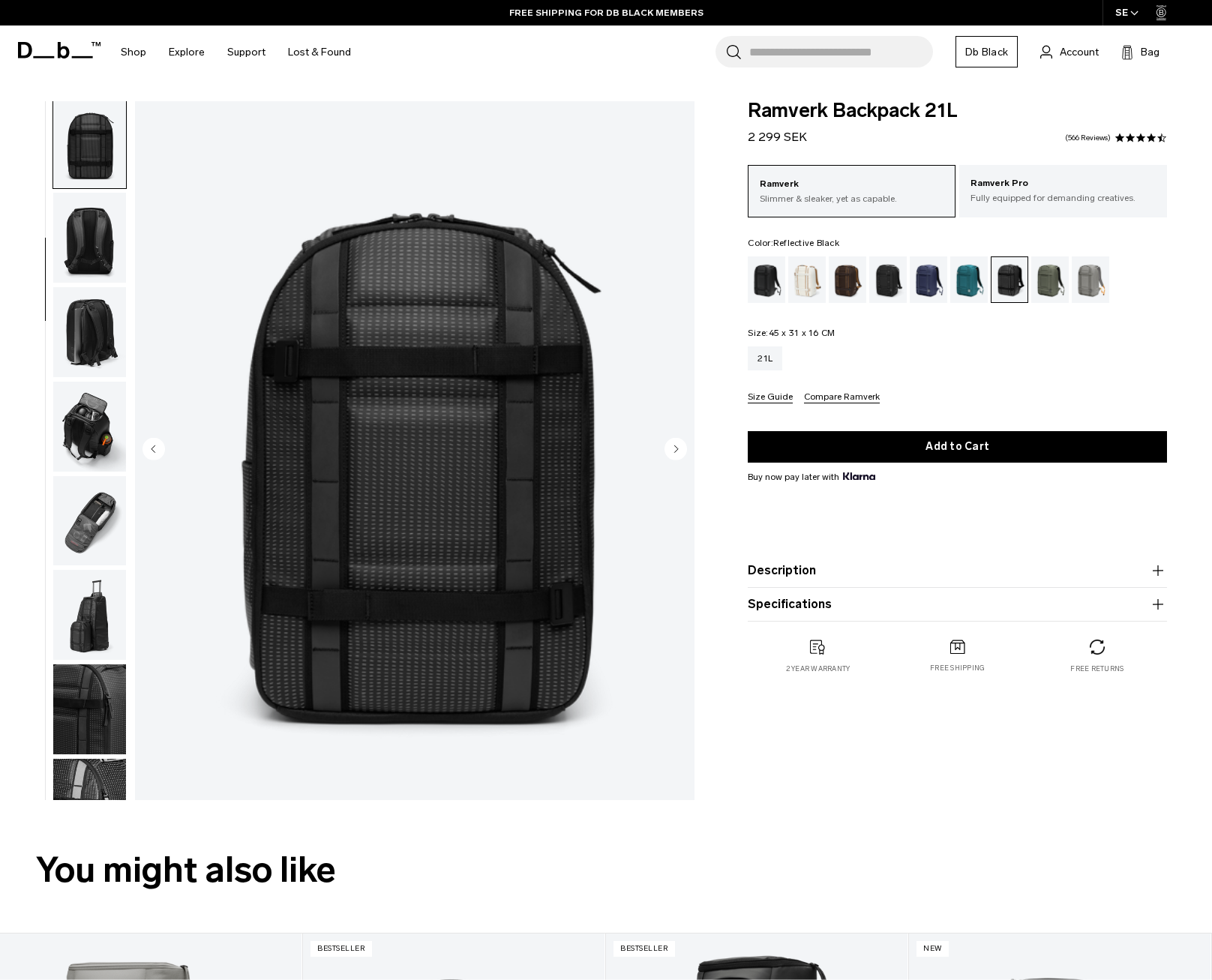
scroll to position [189, 0]
click at [665, 448] on circle "Next slide" at bounding box center [675, 449] width 22 height 22
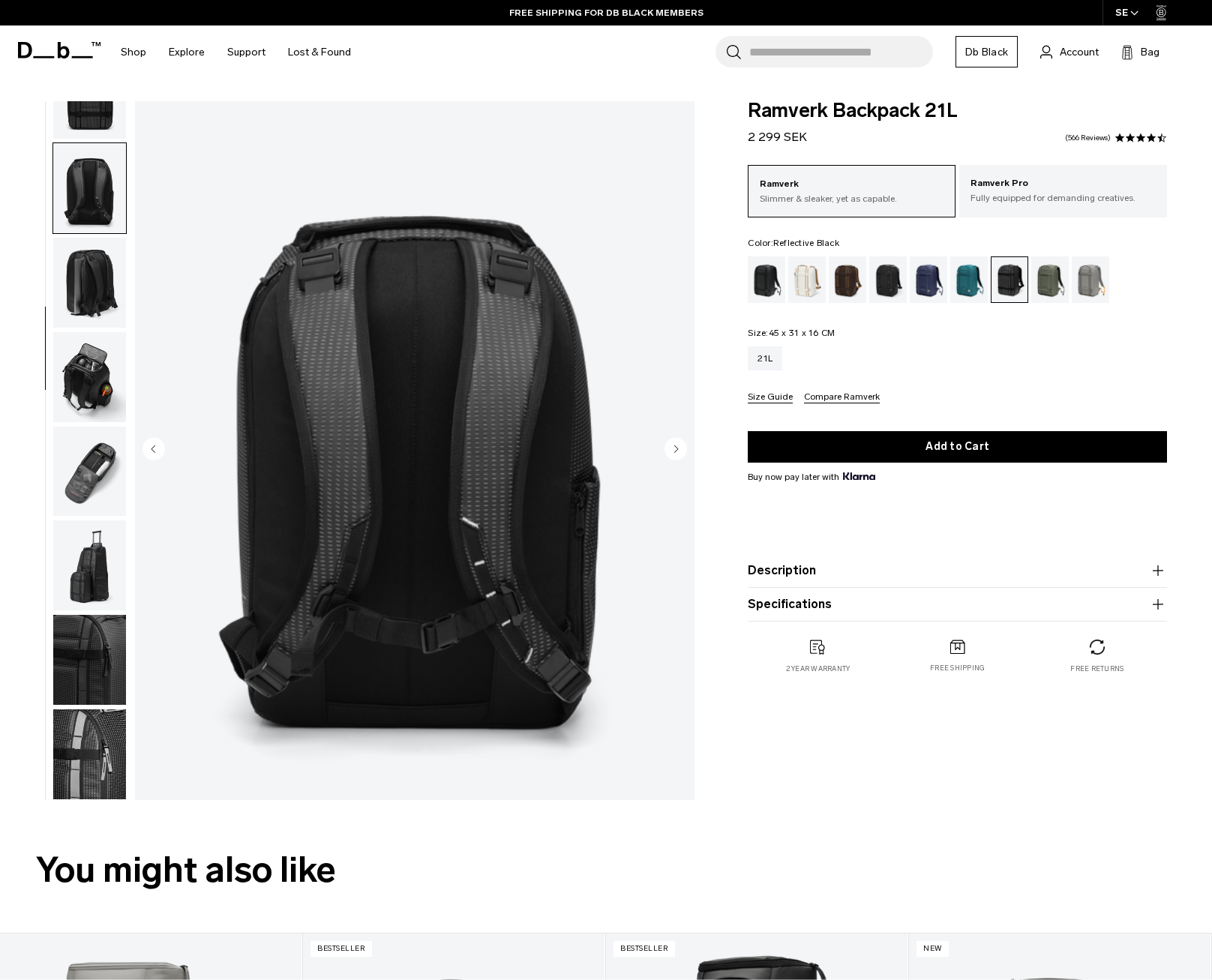
click at [666, 448] on circle "Next slide" at bounding box center [675, 449] width 22 height 22
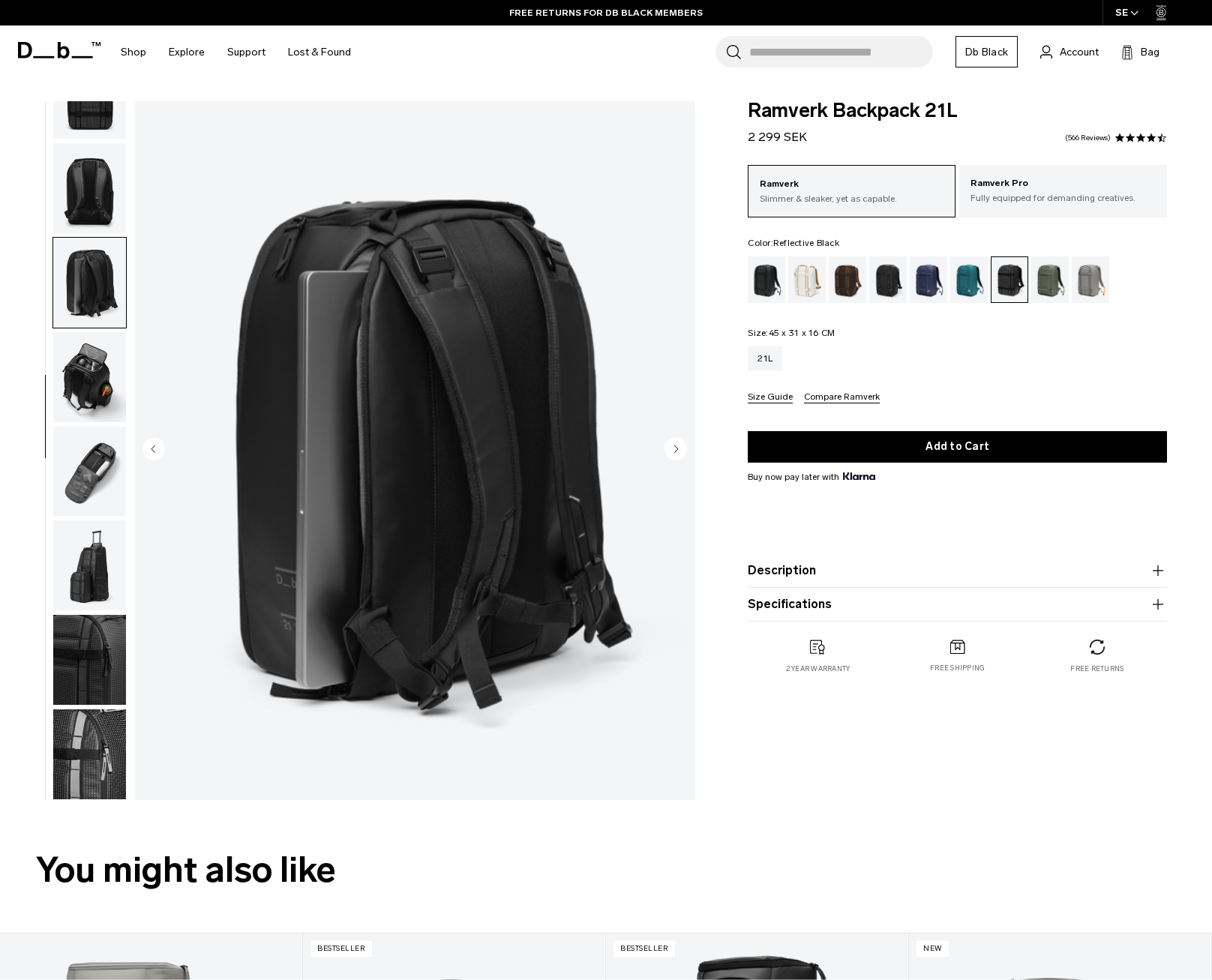
click at [667, 448] on circle "Next slide" at bounding box center [675, 449] width 22 height 22
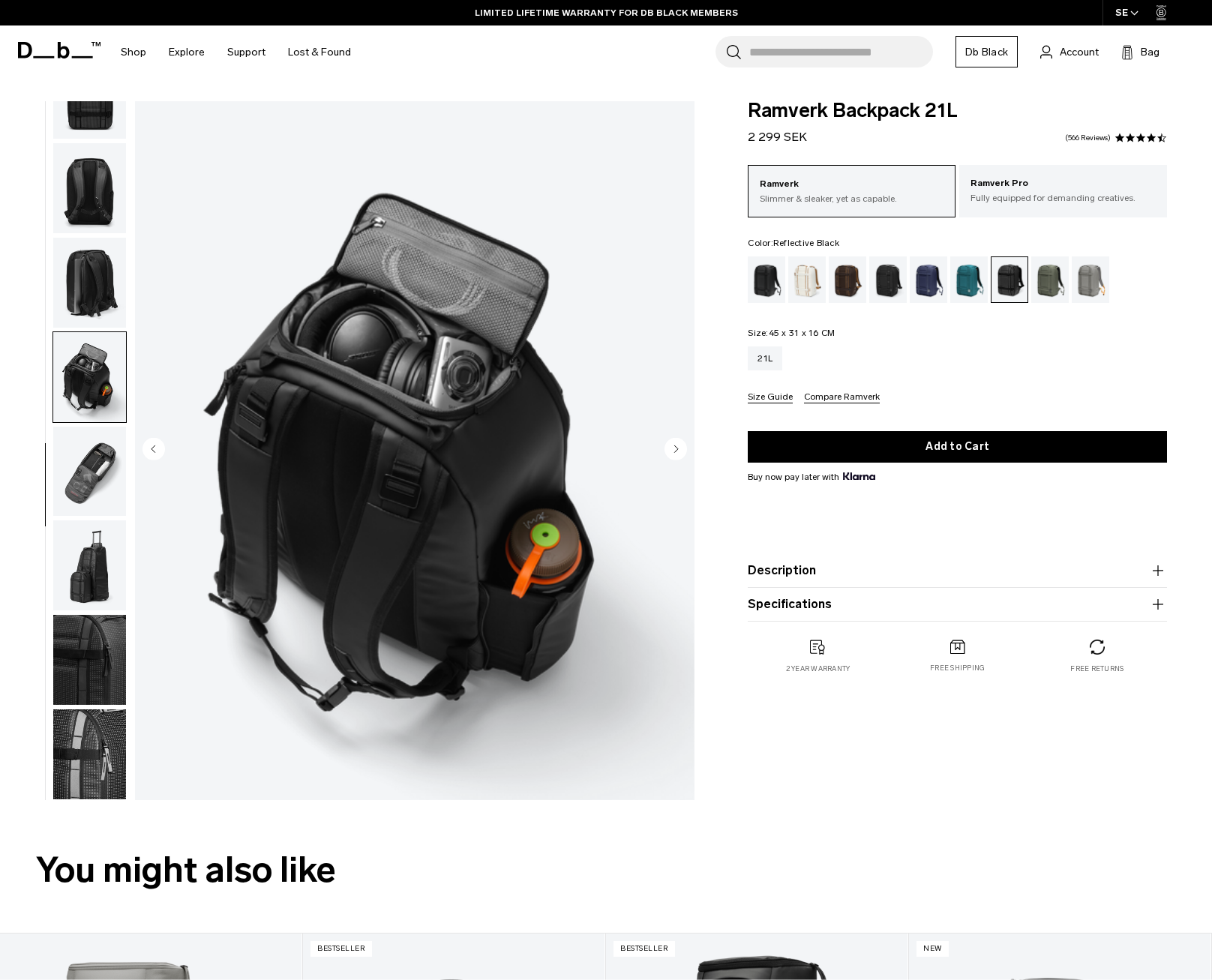
click at [674, 452] on circle "Next slide" at bounding box center [675, 449] width 22 height 22
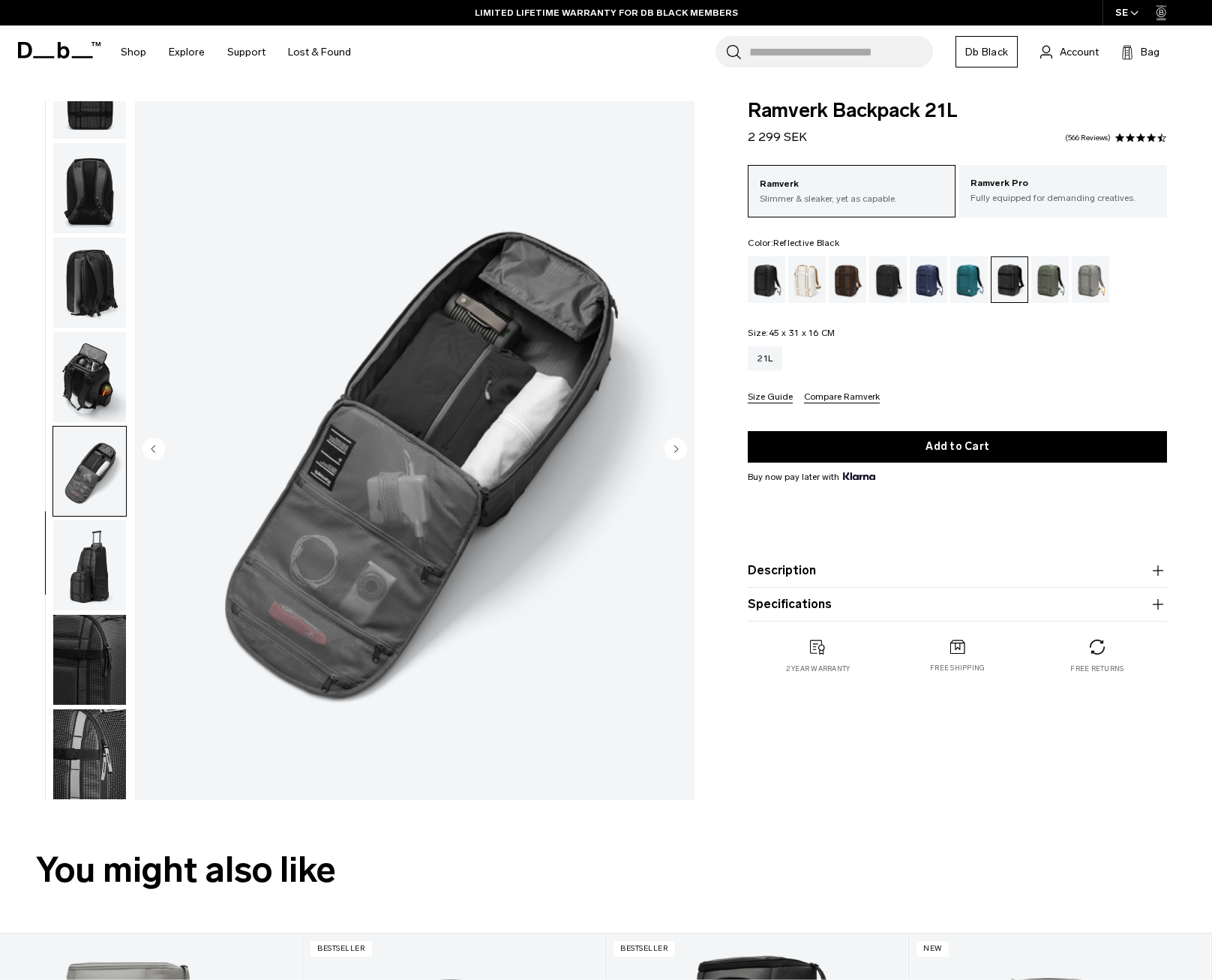
click at [156, 451] on circle "Previous slide" at bounding box center [153, 449] width 22 height 22
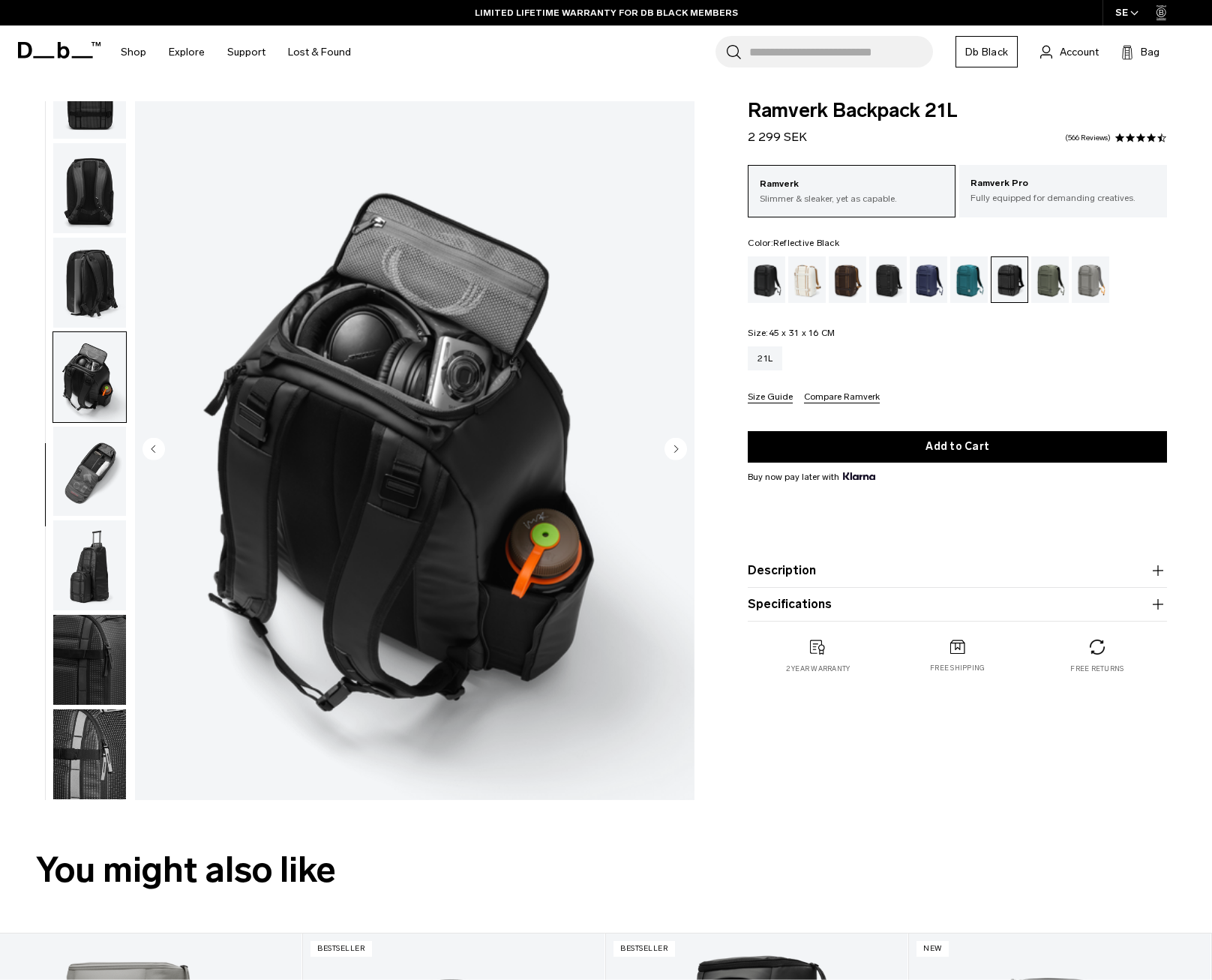
click at [96, 565] on img "button" at bounding box center [90, 565] width 72 height 90
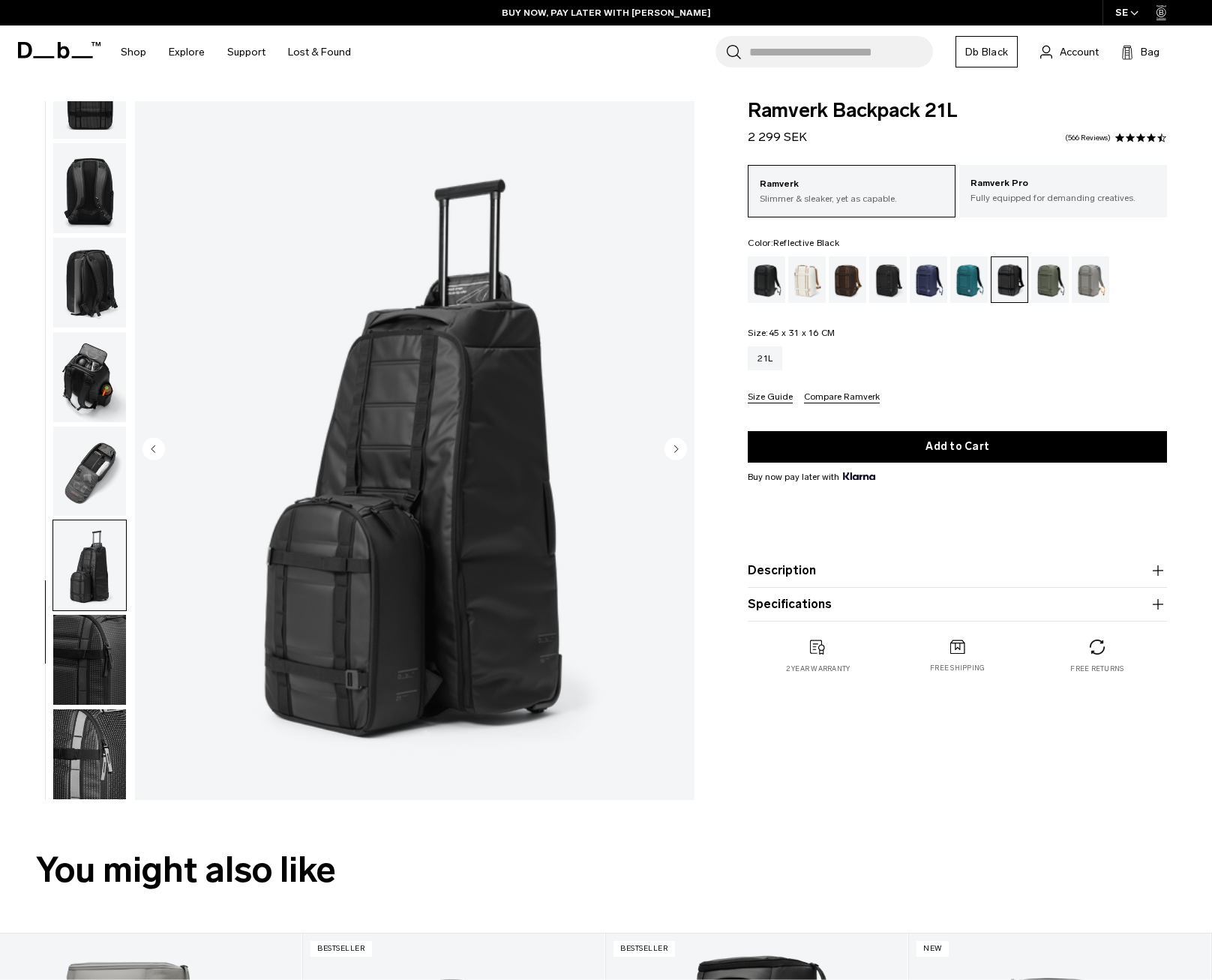
click at [101, 384] on img "button" at bounding box center [90, 377] width 72 height 90
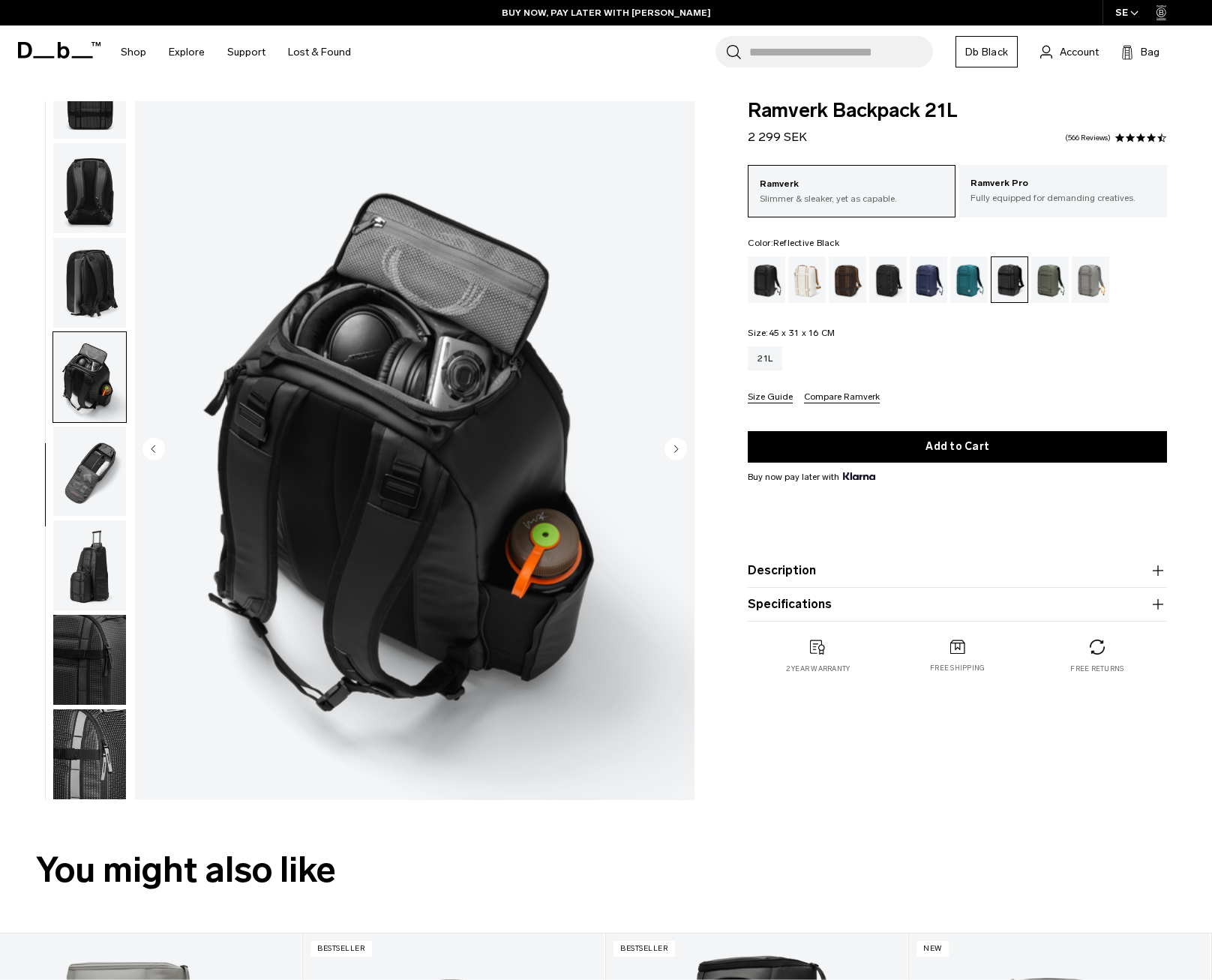
click at [95, 315] on img "button" at bounding box center [90, 282] width 72 height 90
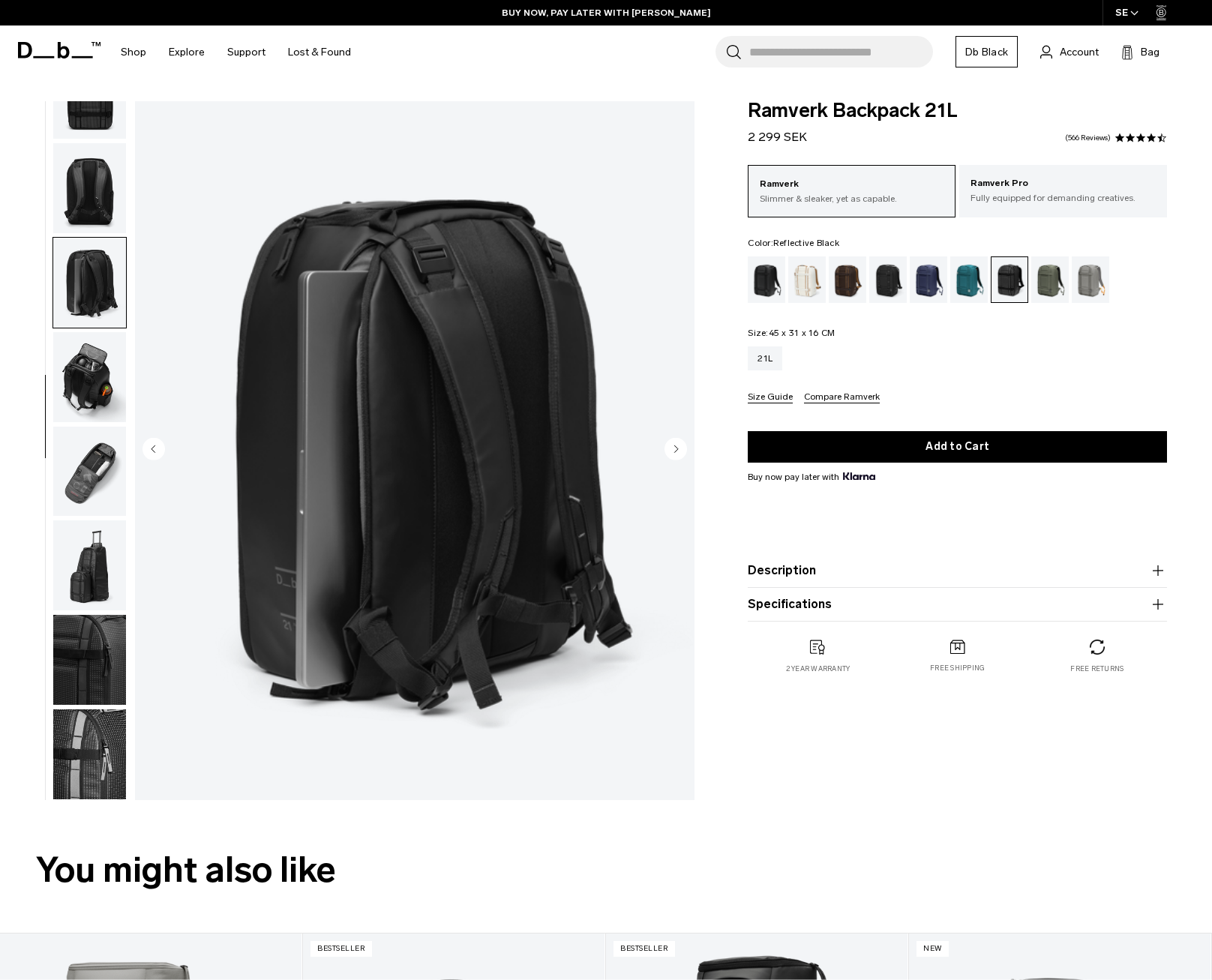
click at [68, 223] on img "button" at bounding box center [90, 188] width 72 height 90
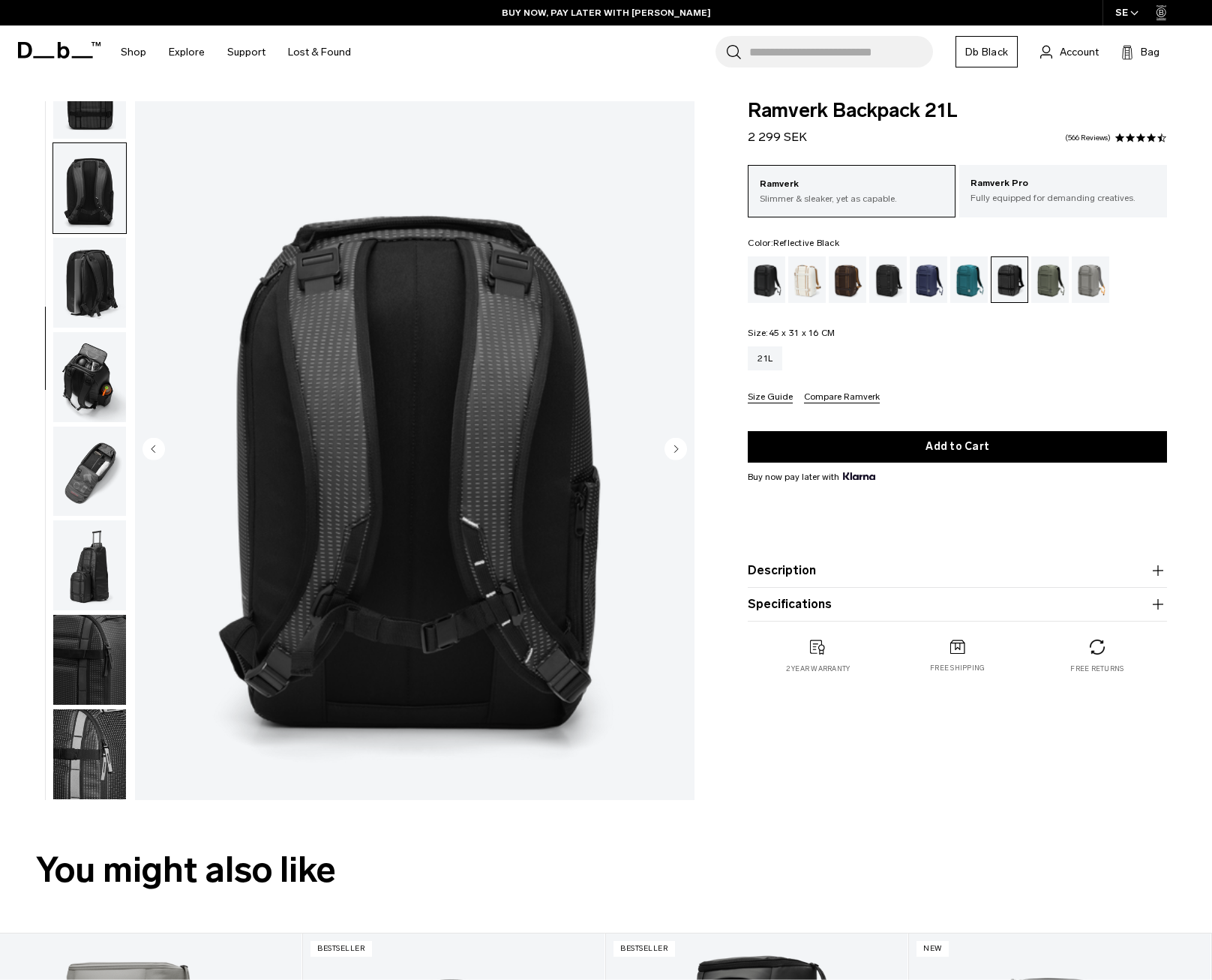
click at [90, 111] on img "button" at bounding box center [90, 94] width 72 height 90
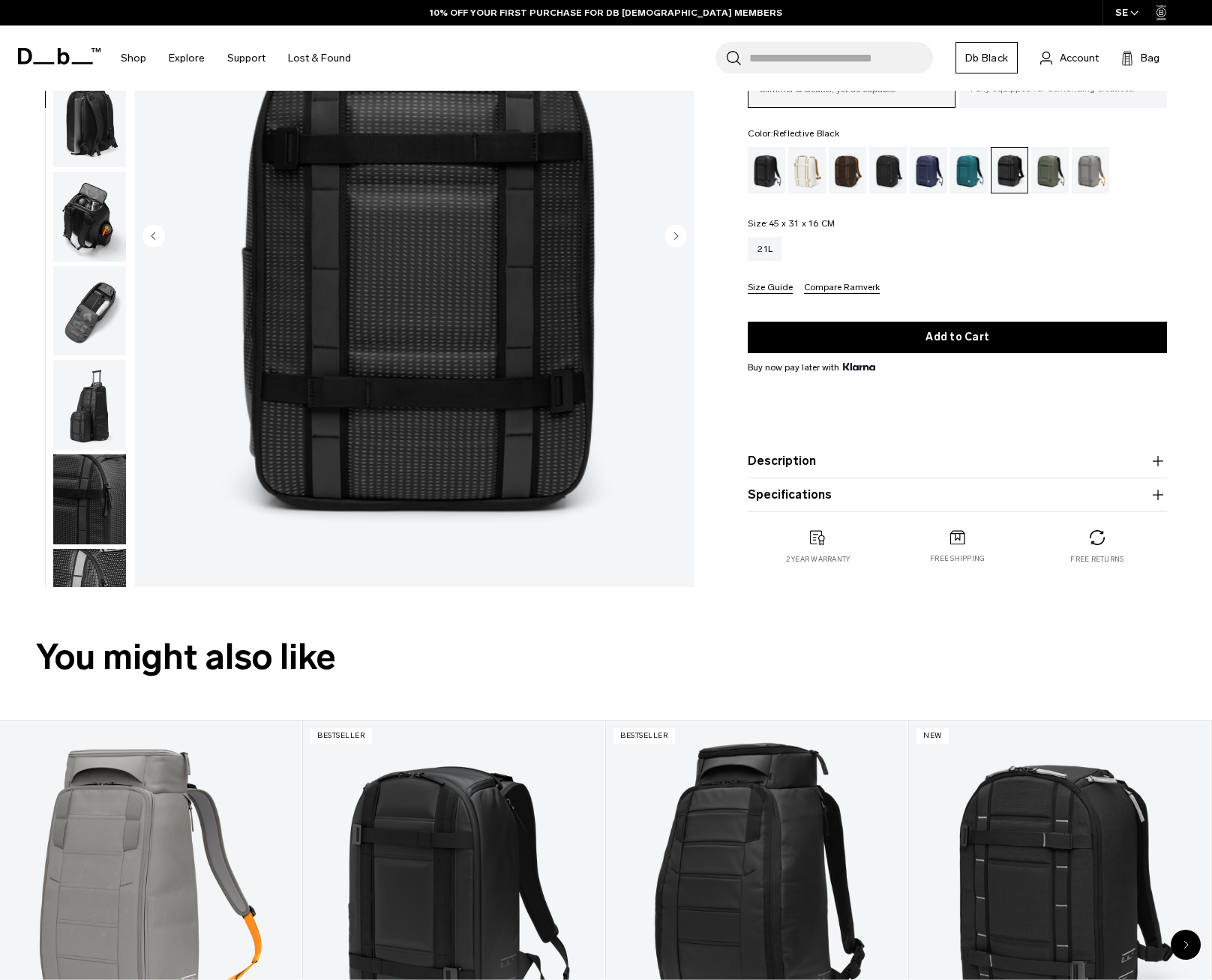
scroll to position [0, 0]
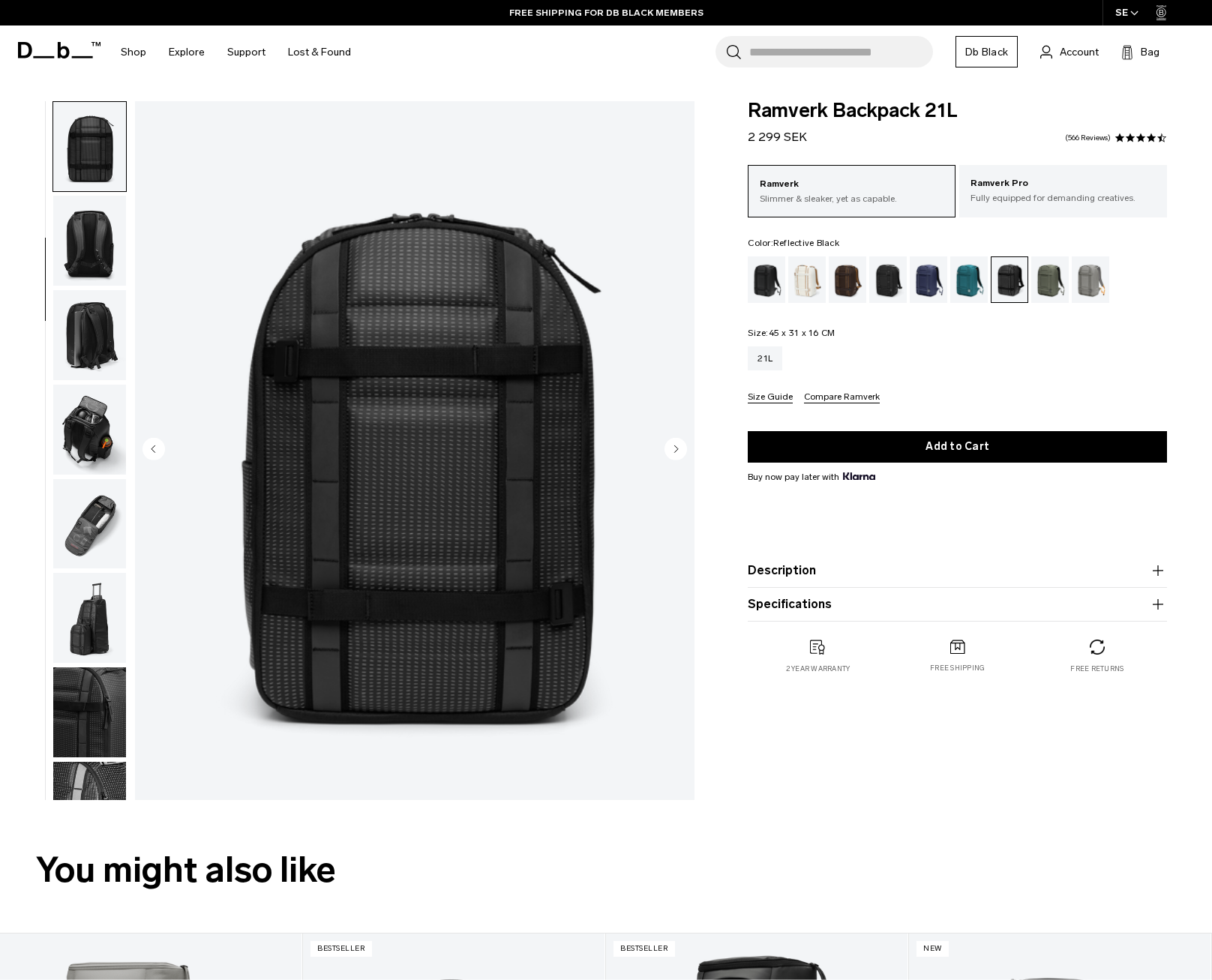
click at [97, 705] on img "button" at bounding box center [90, 712] width 72 height 90
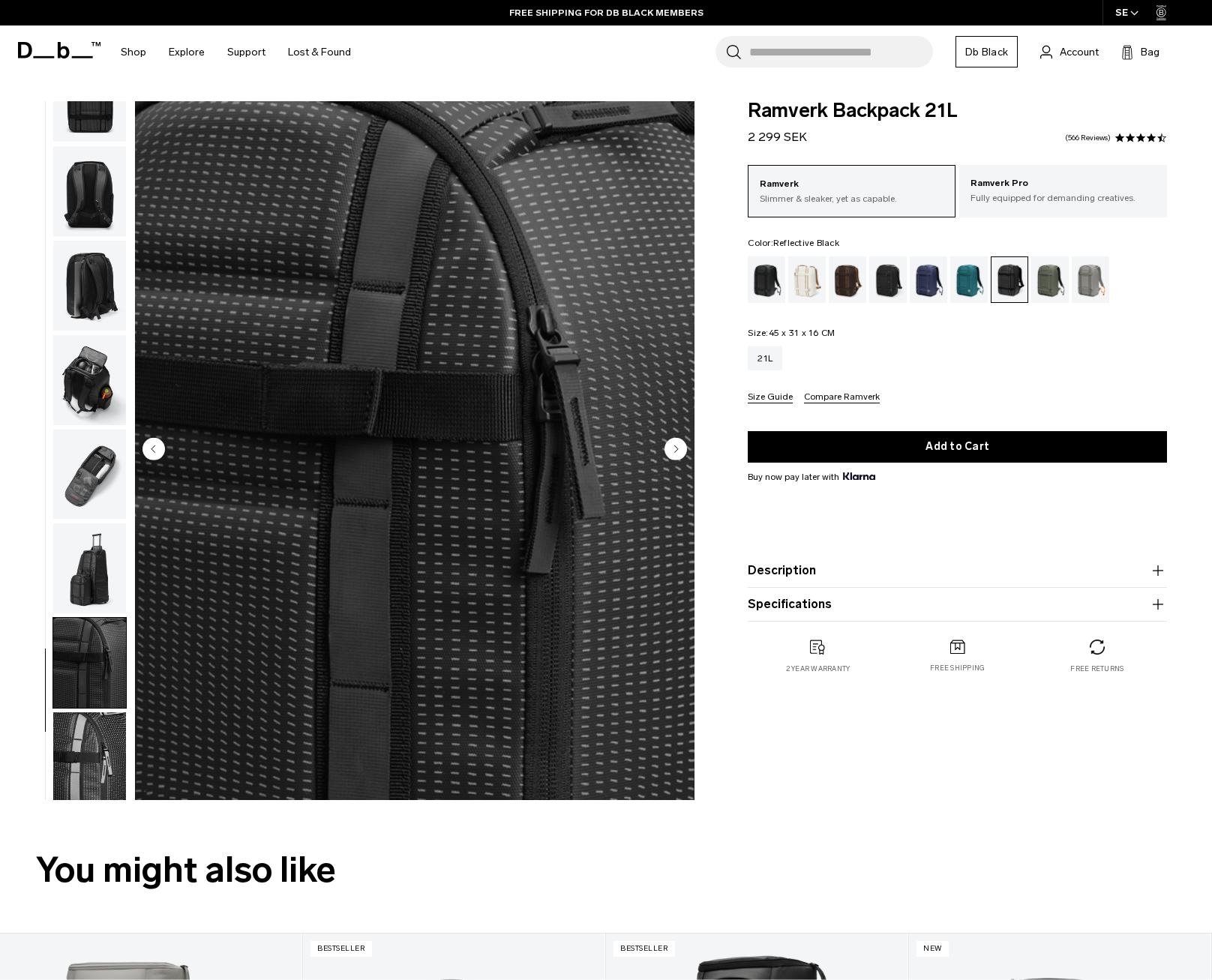
scroll to position [241, 0]
click at [85, 271] on img "button" at bounding box center [90, 282] width 72 height 90
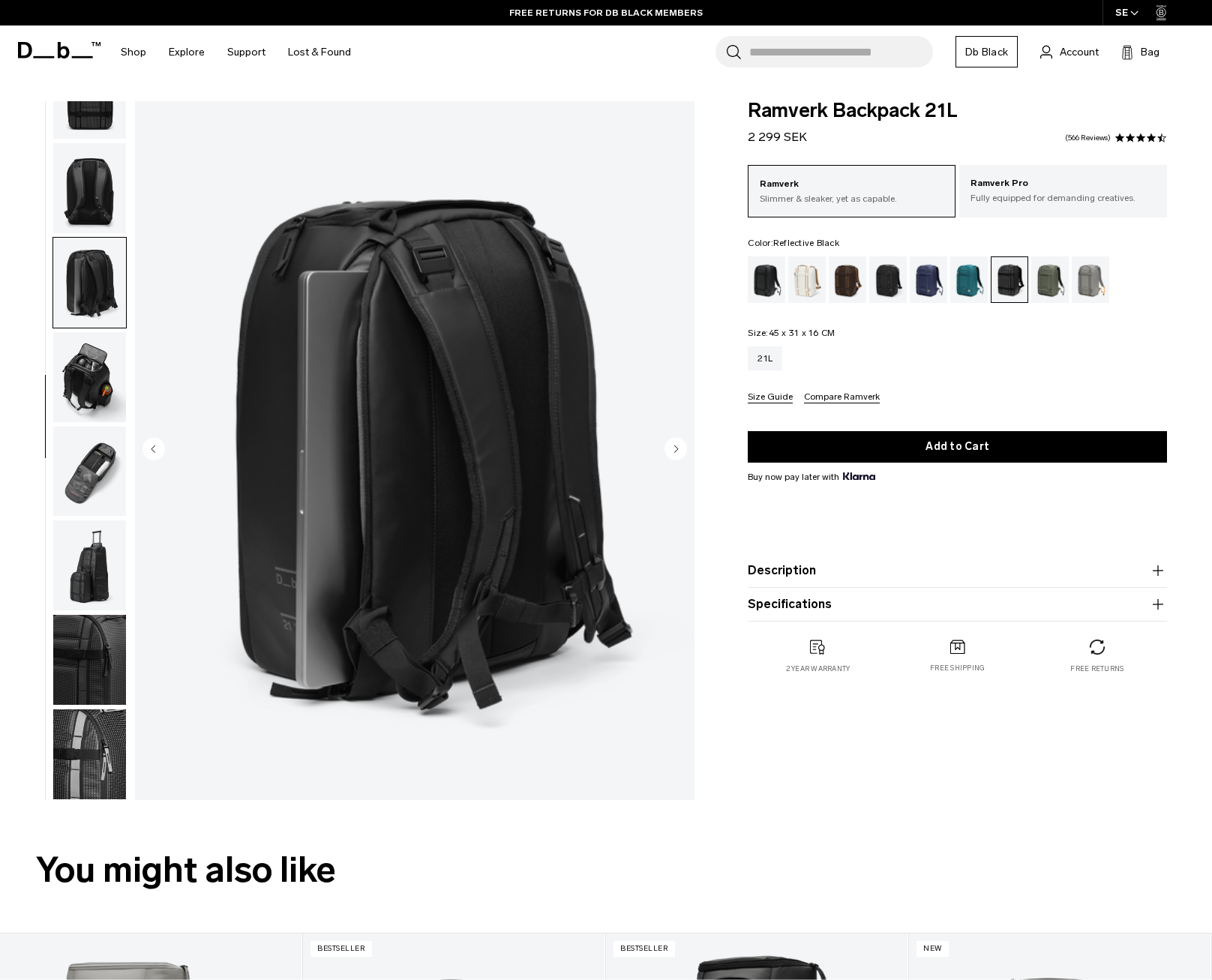
click at [128, 555] on div "05 / 10" at bounding box center [351, 455] width 702 height 707
click at [104, 553] on img "button" at bounding box center [90, 565] width 72 height 90
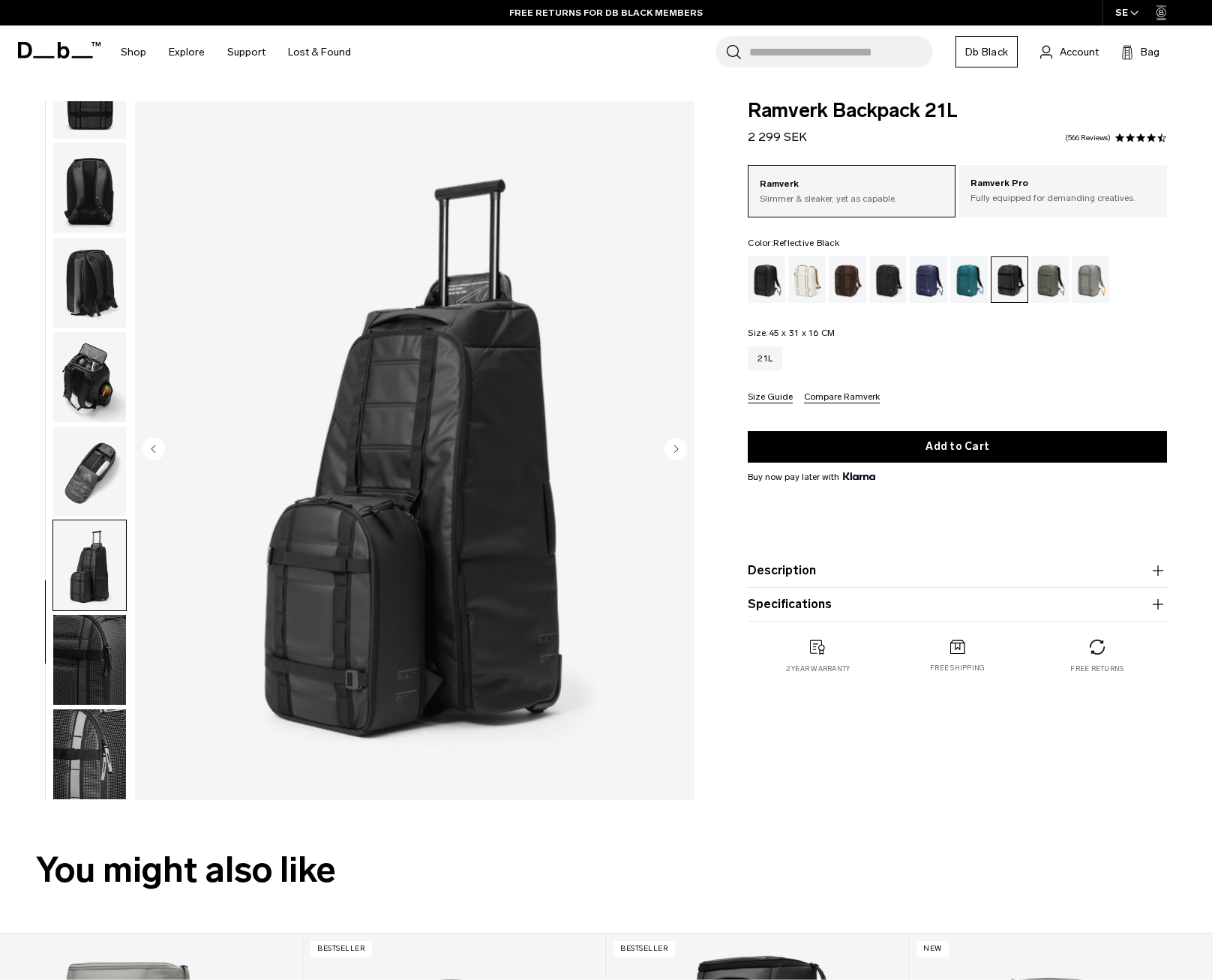
click at [88, 626] on img "button" at bounding box center [90, 660] width 72 height 90
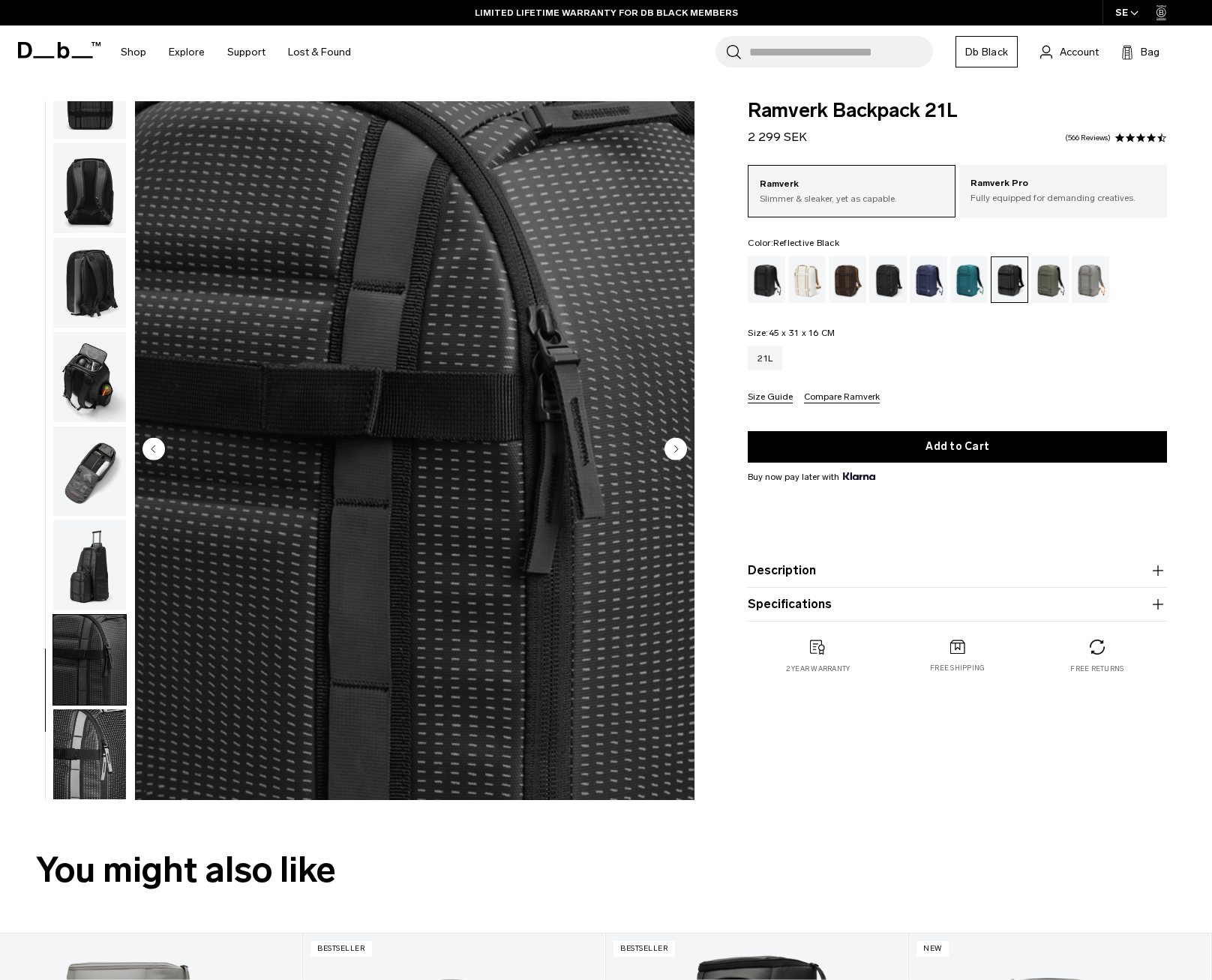
click at [82, 734] on img "button" at bounding box center [90, 754] width 72 height 90
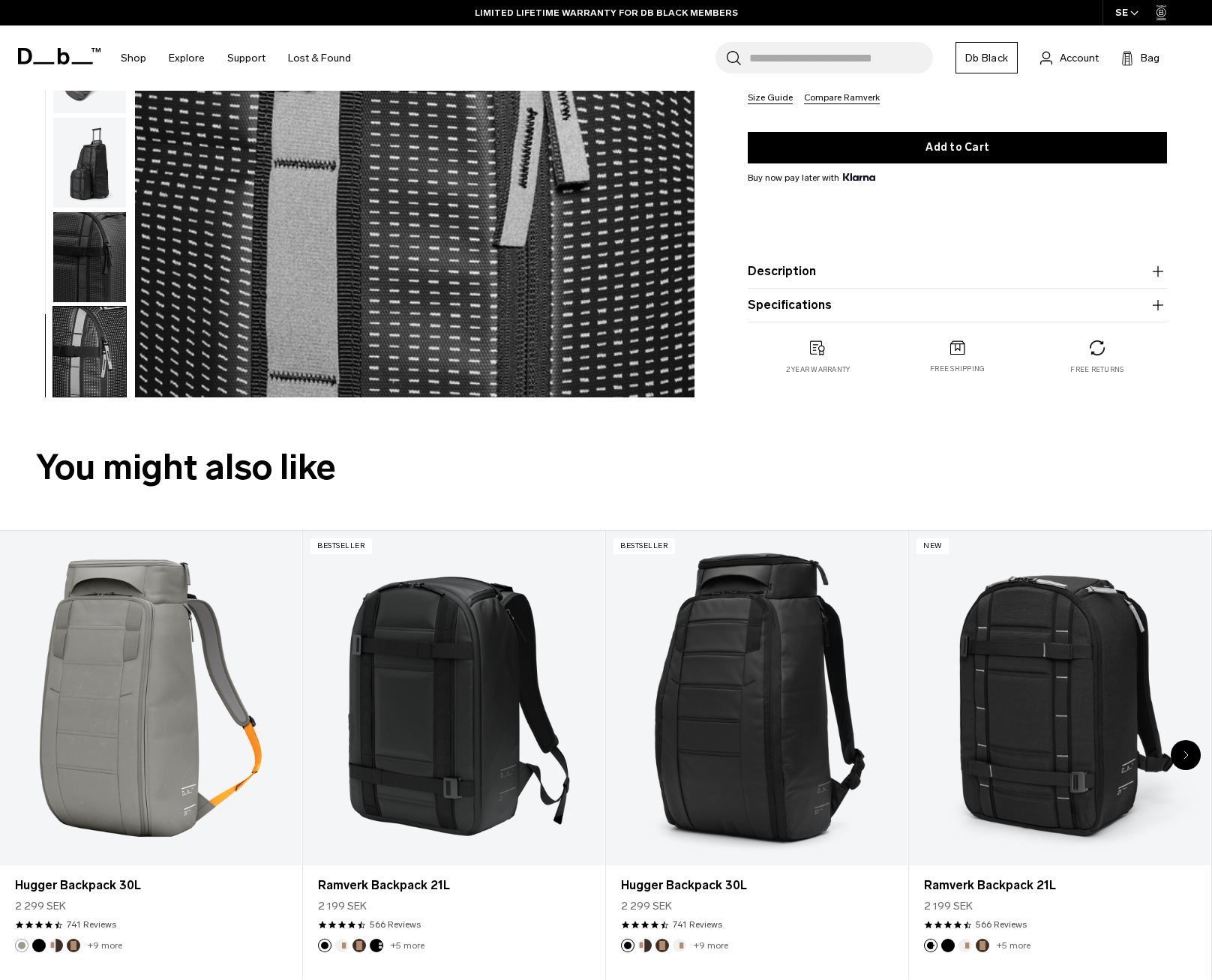
scroll to position [525, 0]
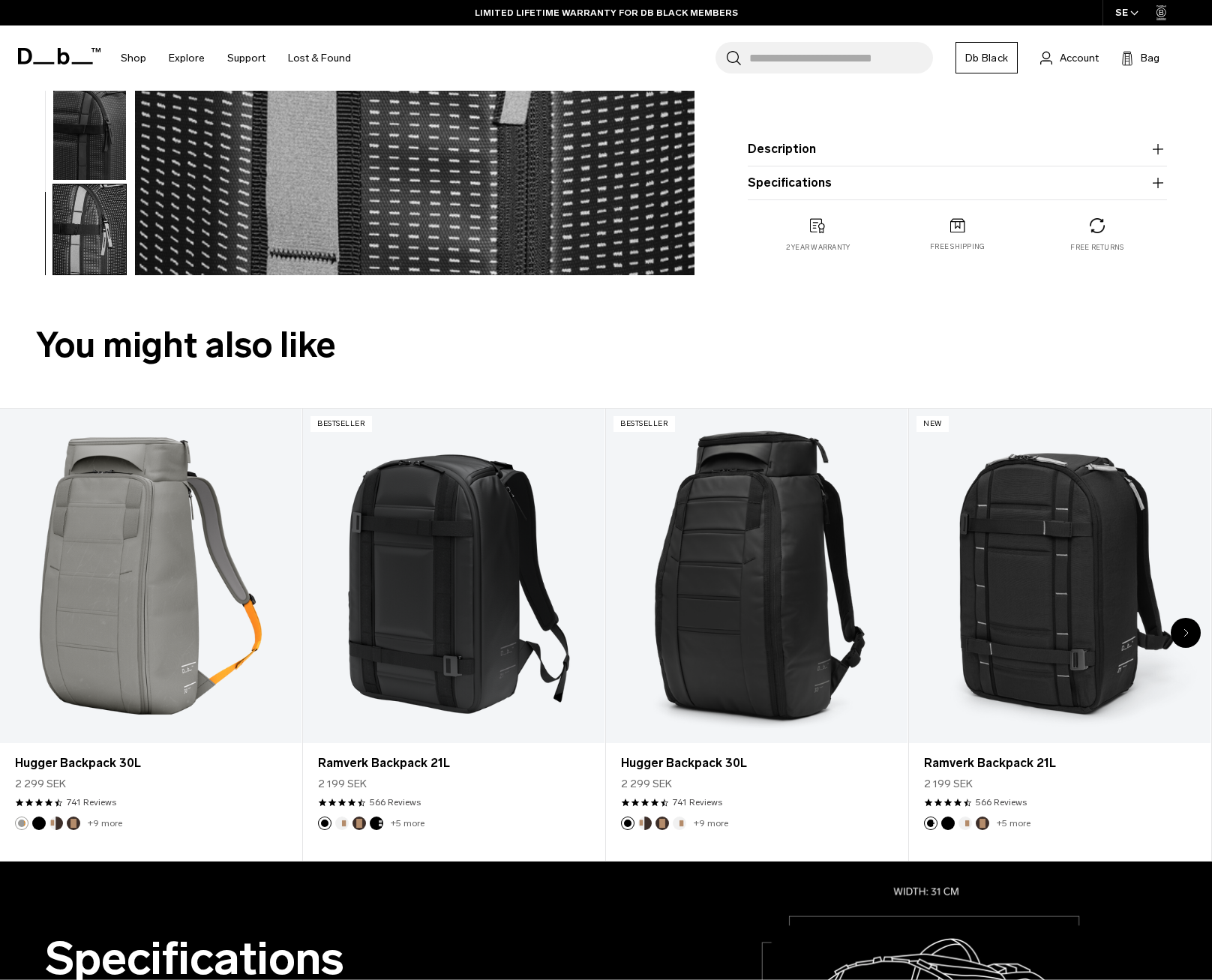
drag, startPoint x: 801, startPoint y: 298, endPoint x: 784, endPoint y: 301, distance: 17.3
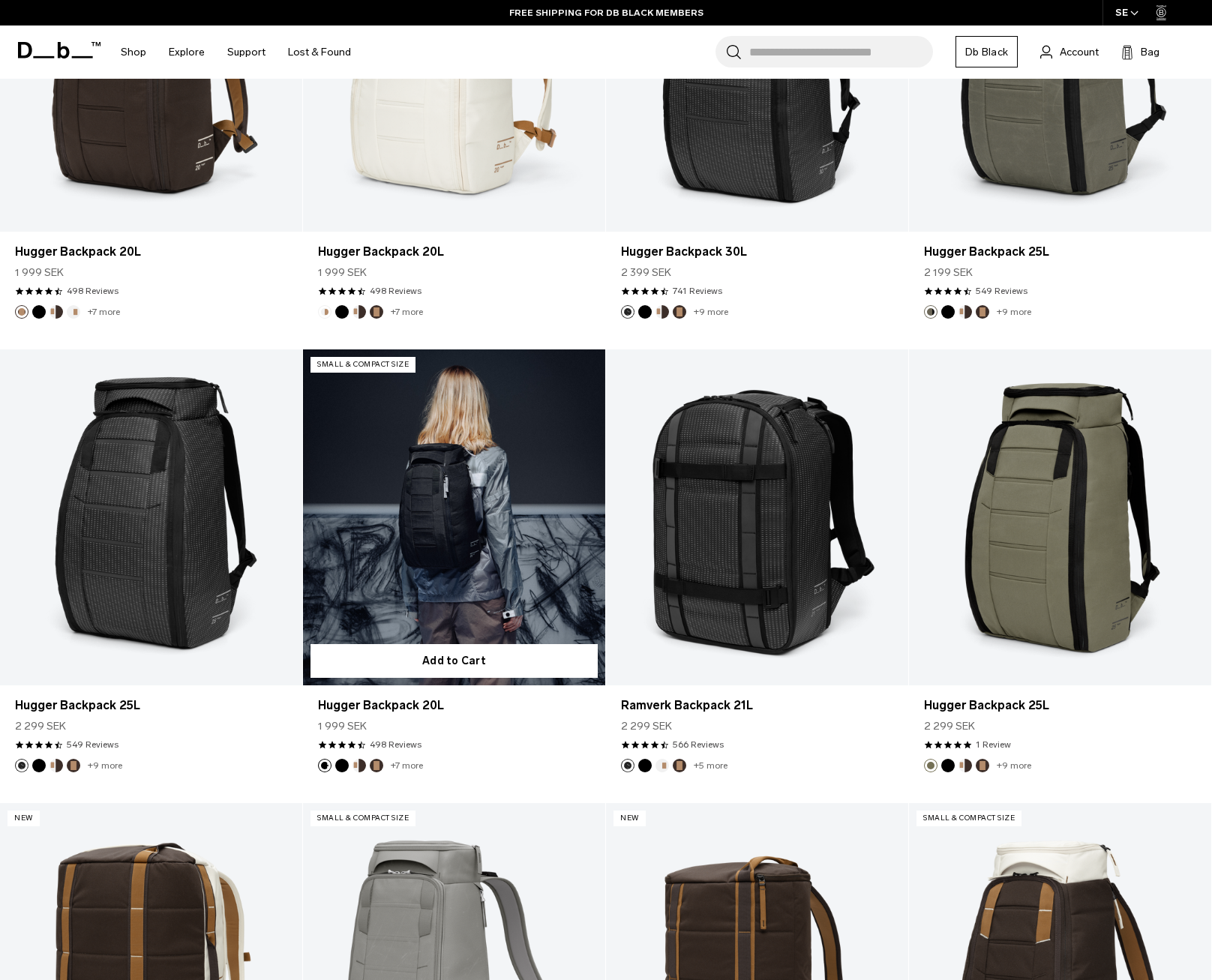
scroll to position [3376, 0]
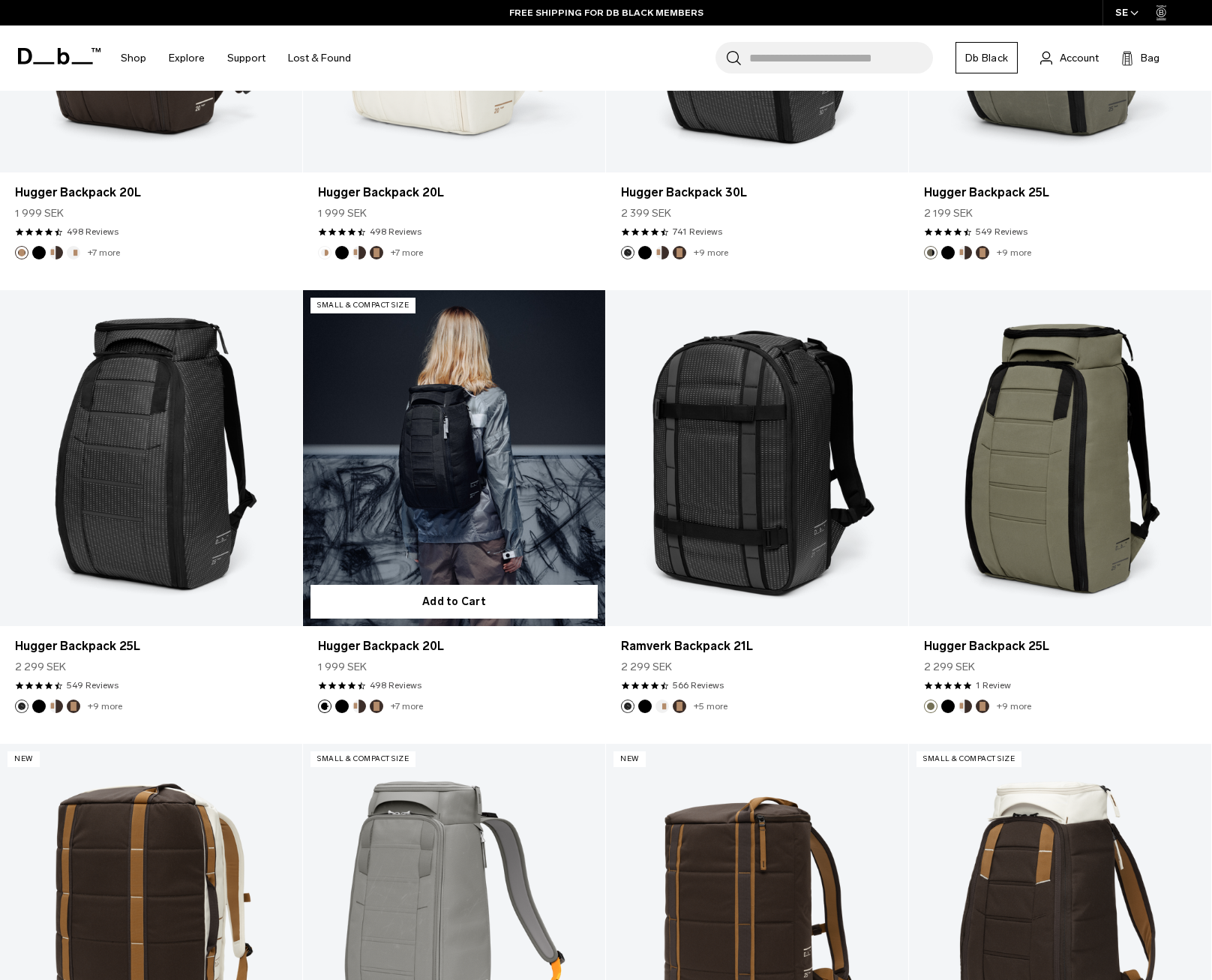
click at [494, 454] on link "Hugger Backpack 20L" at bounding box center [454, 458] width 302 height 336
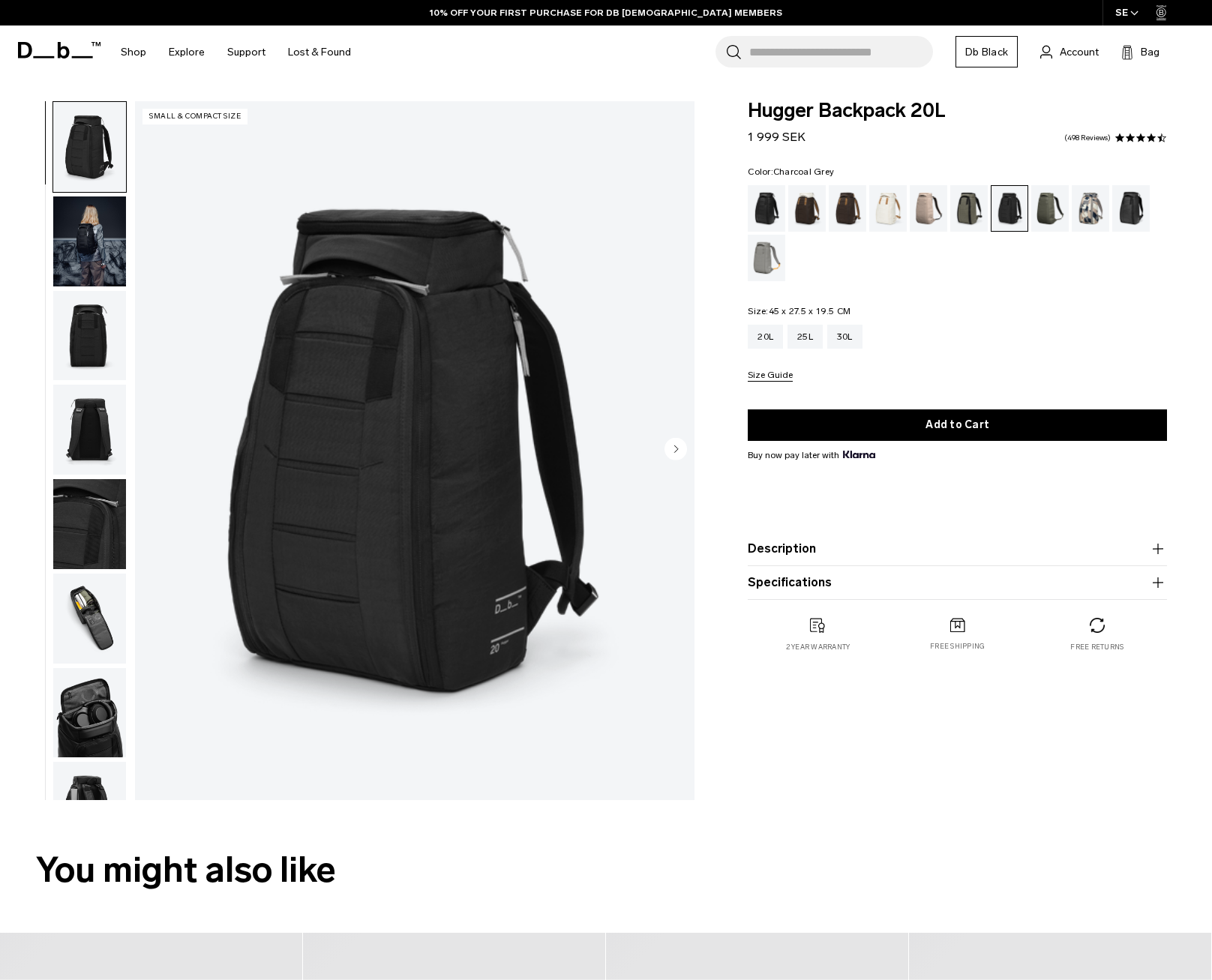
click at [375, 351] on img "1 / 10" at bounding box center [414, 450] width 559 height 699
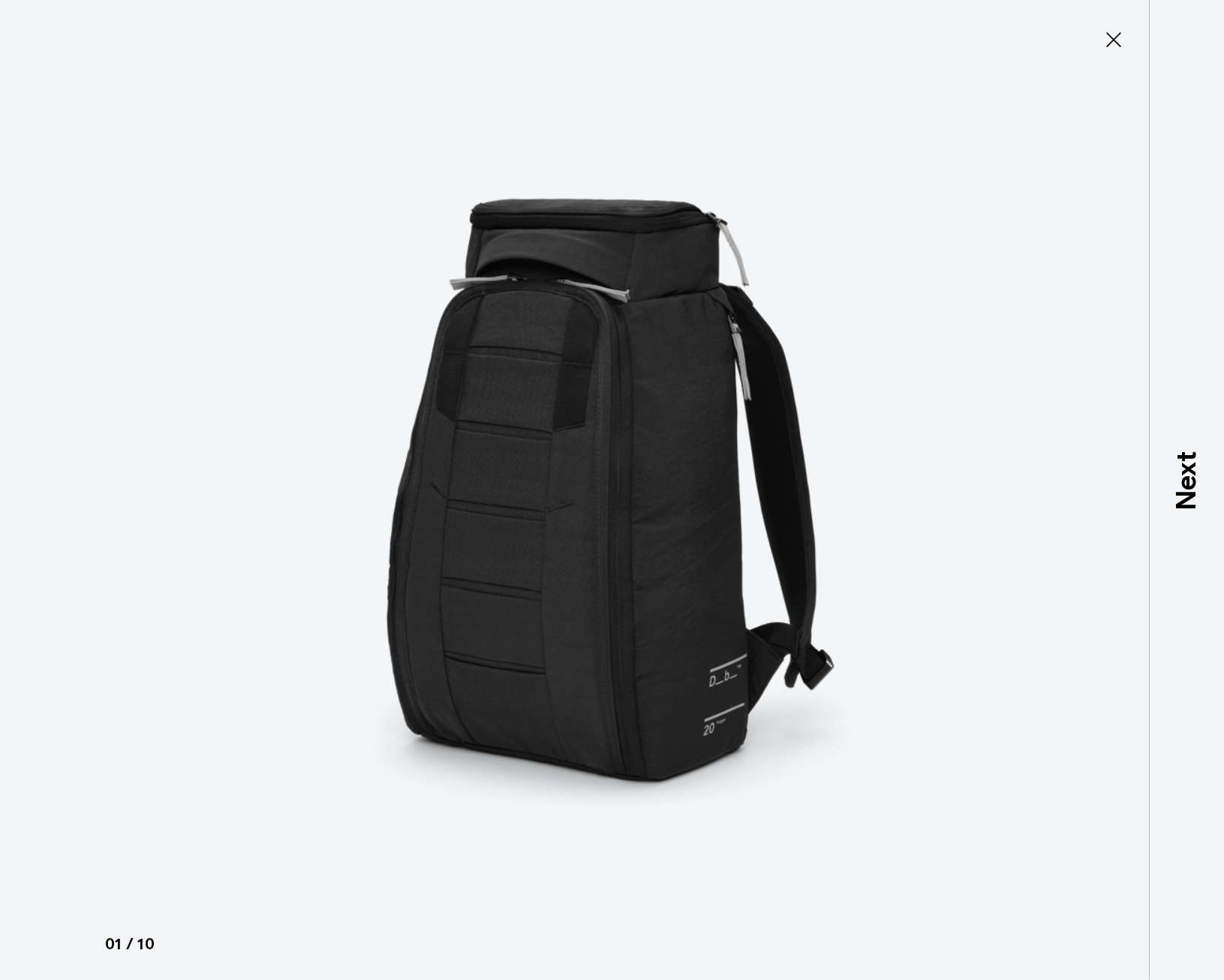
click at [1115, 46] on icon at bounding box center [1113, 40] width 24 height 24
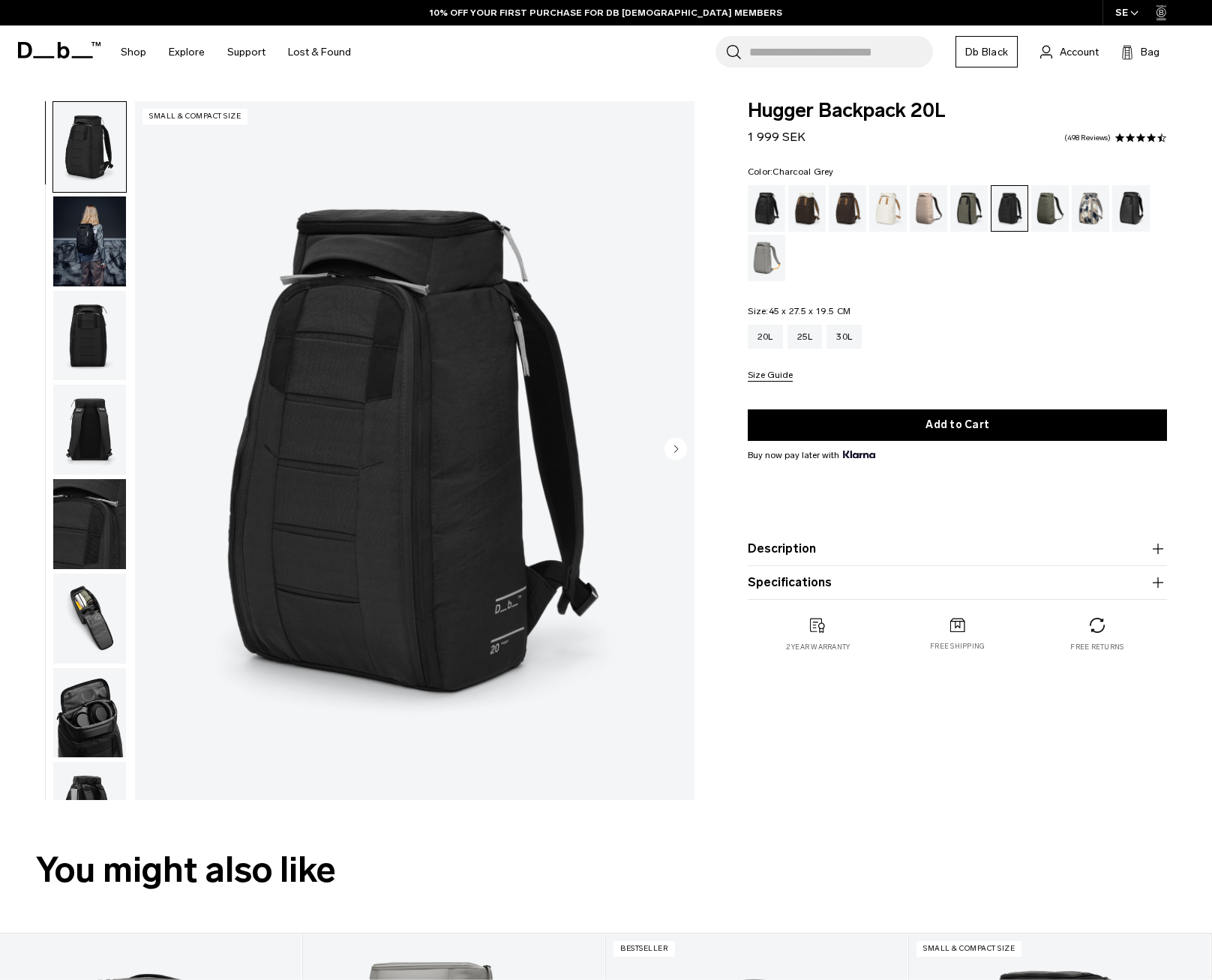
click at [662, 445] on img "1 / 10" at bounding box center [414, 450] width 559 height 699
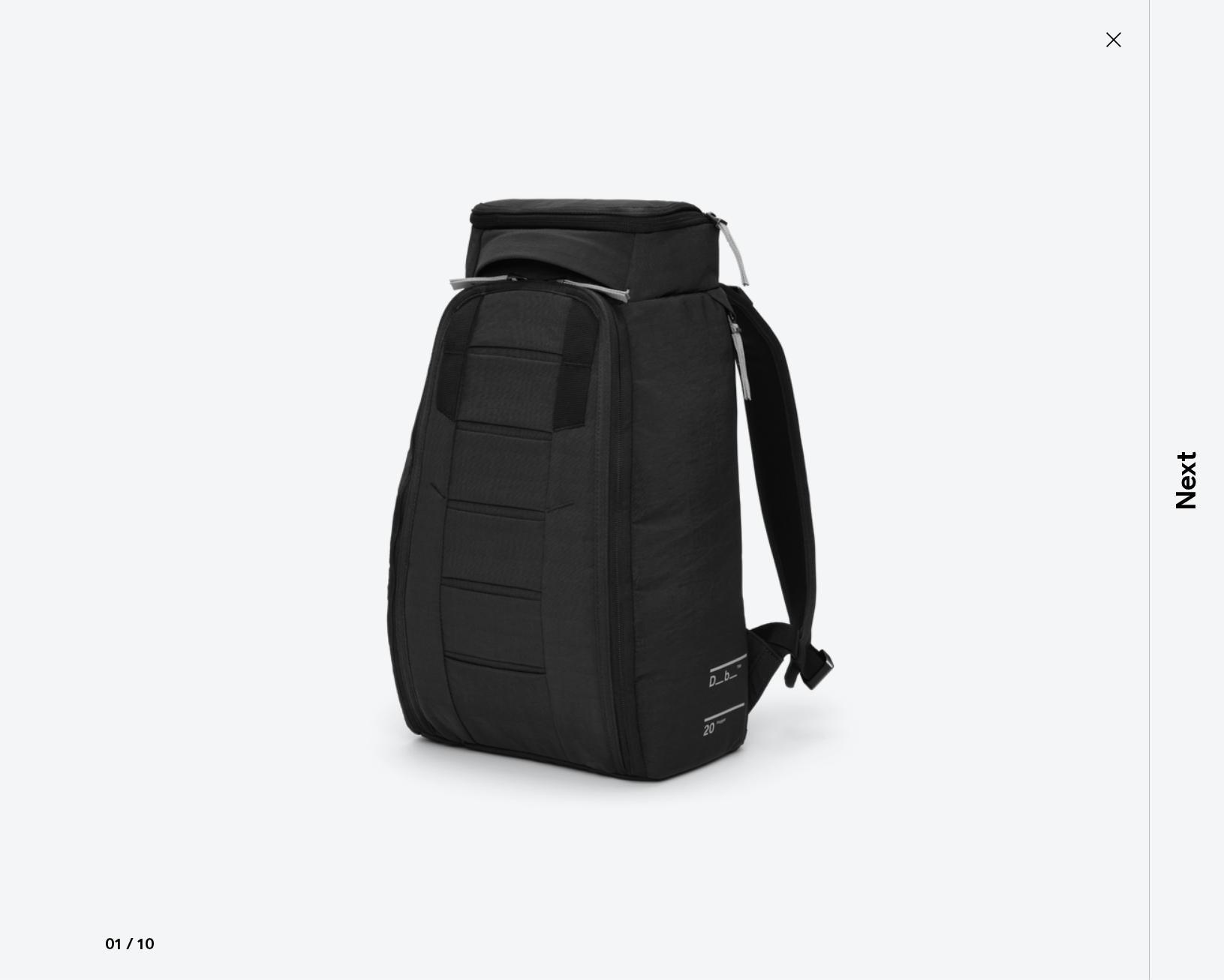
click at [1110, 48] on icon at bounding box center [1113, 40] width 24 height 24
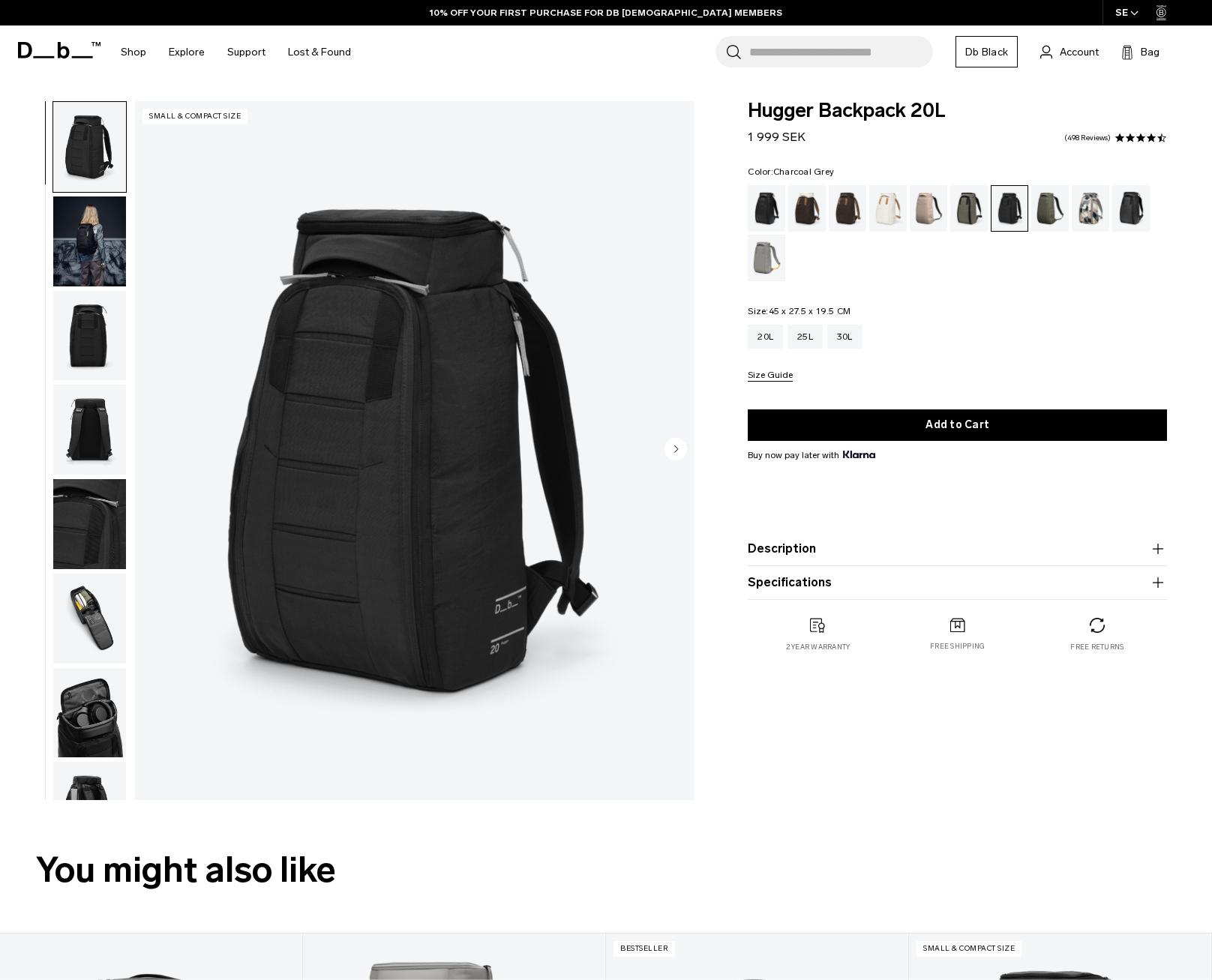
click at [679, 455] on circle "Next slide" at bounding box center [675, 449] width 22 height 22
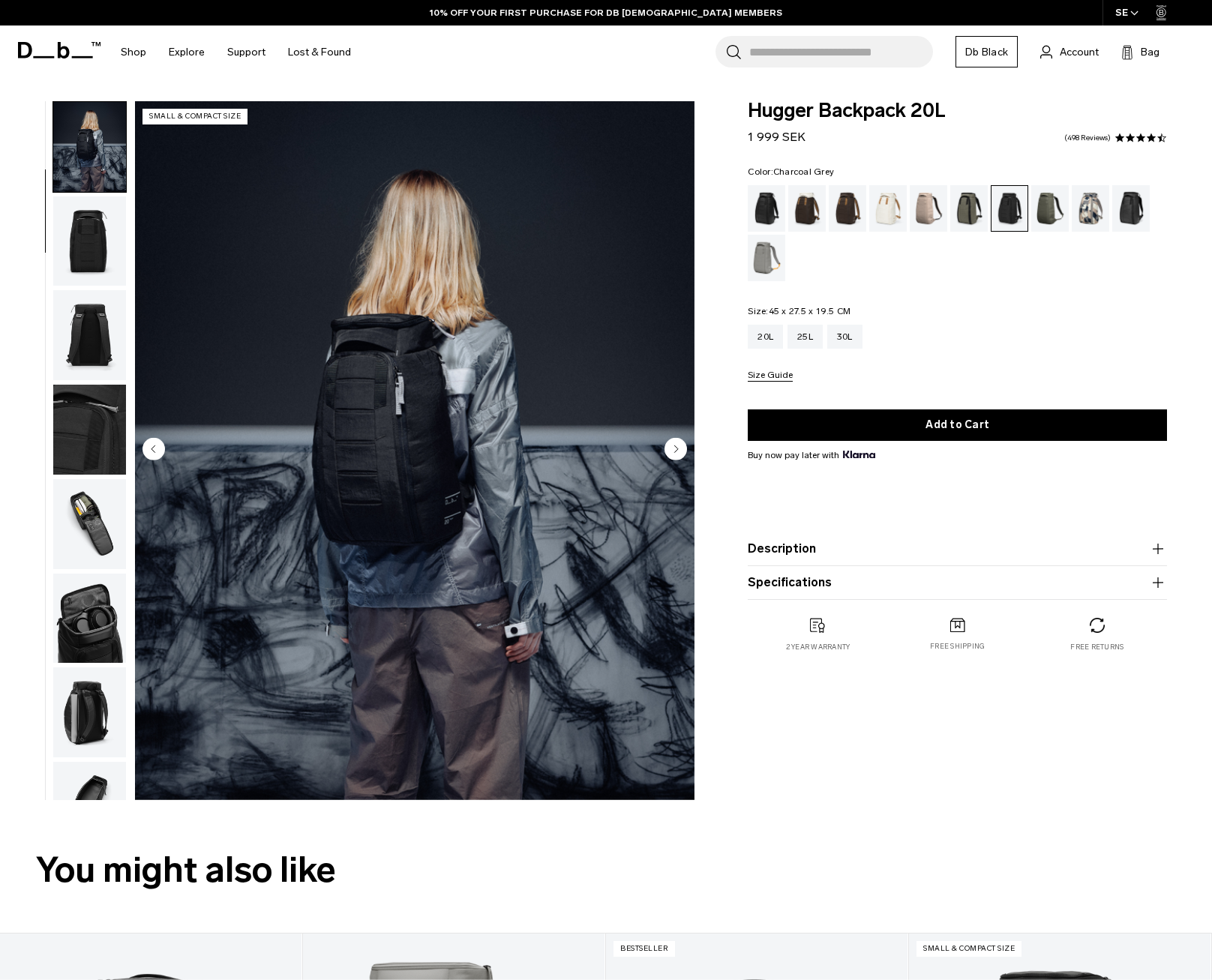
click at [679, 455] on circle "Next slide" at bounding box center [675, 449] width 22 height 22
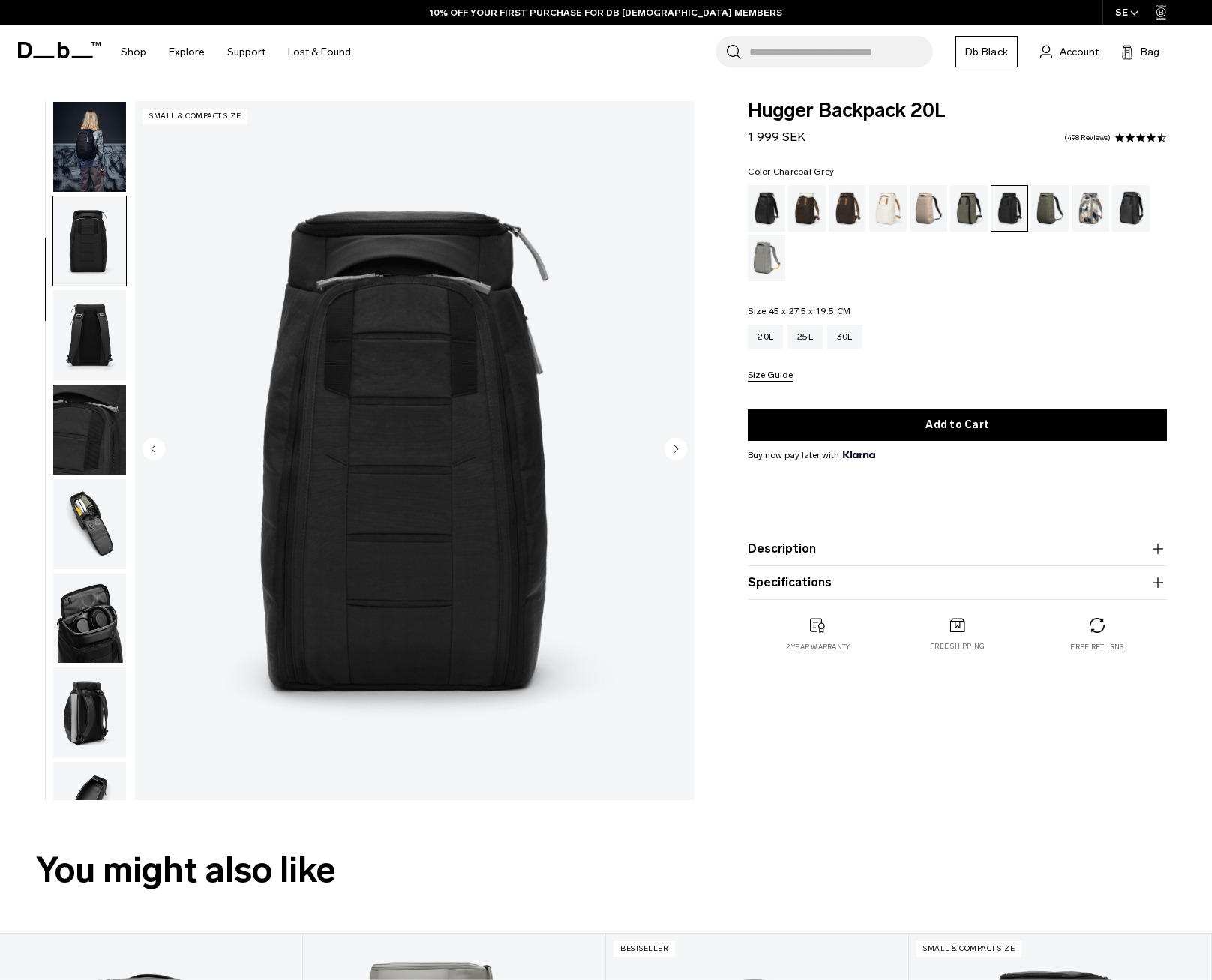
scroll to position [189, 0]
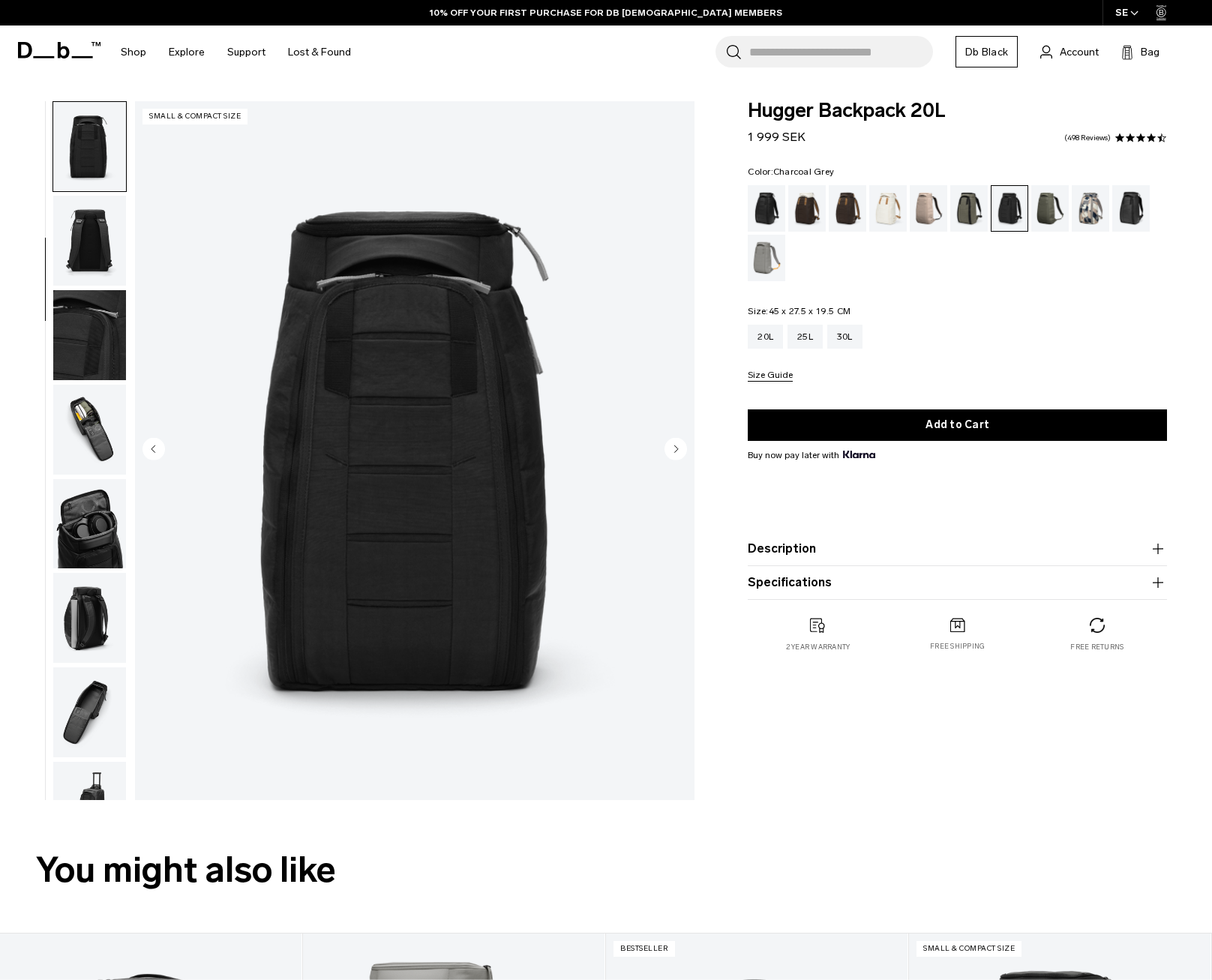
click at [679, 455] on circle "Next slide" at bounding box center [675, 449] width 22 height 22
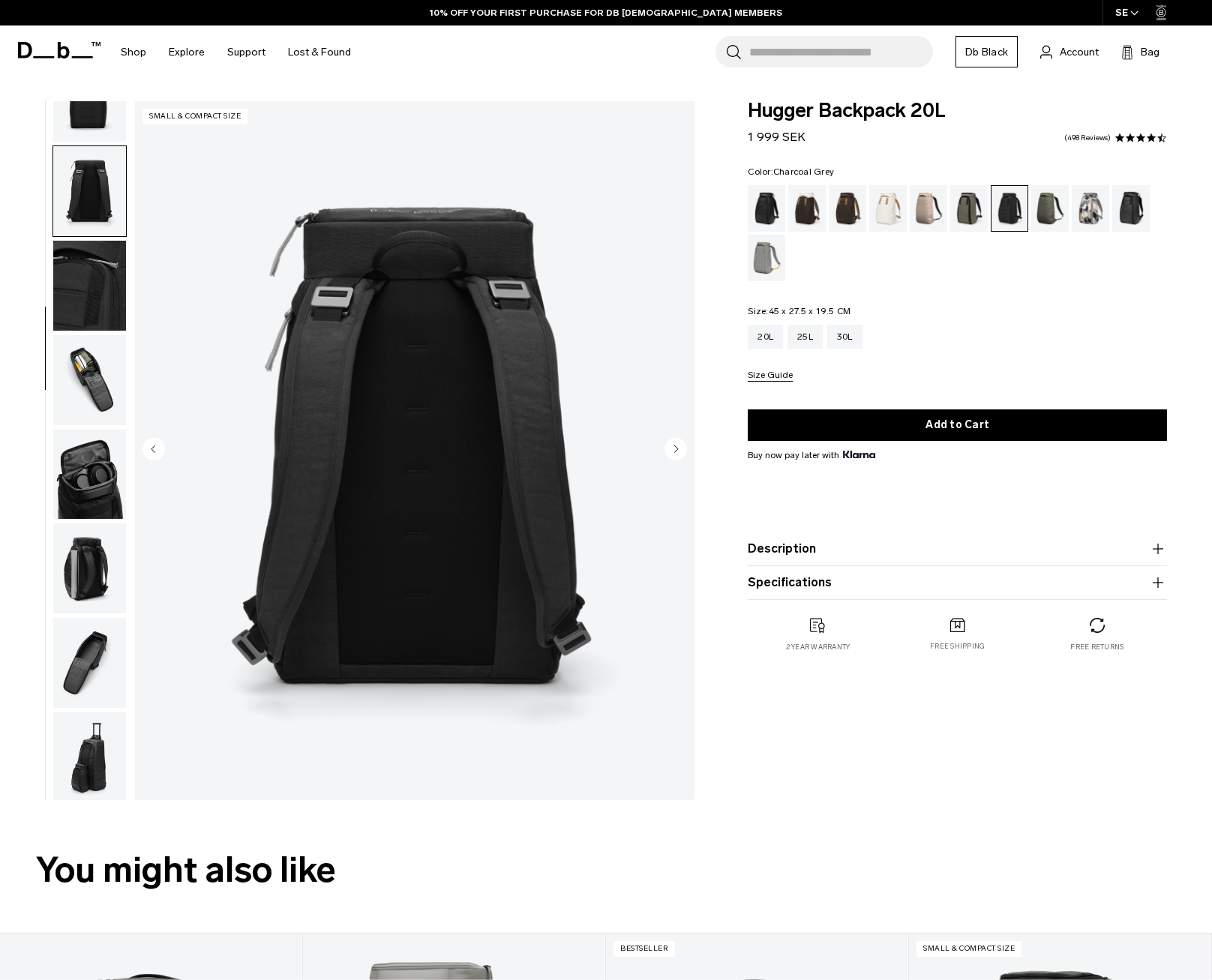
scroll to position [241, 0]
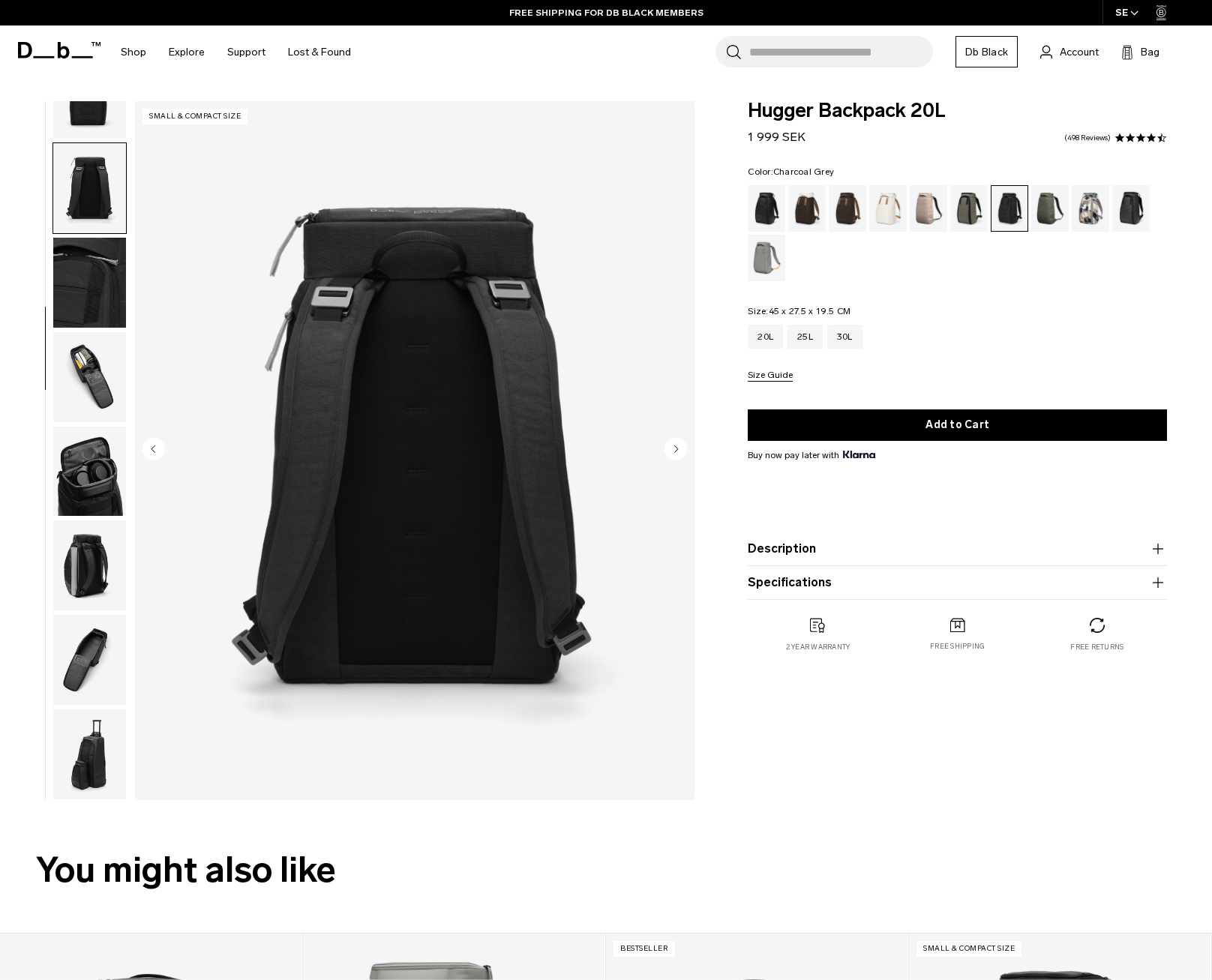
click at [680, 455] on circle "Next slide" at bounding box center [675, 449] width 22 height 22
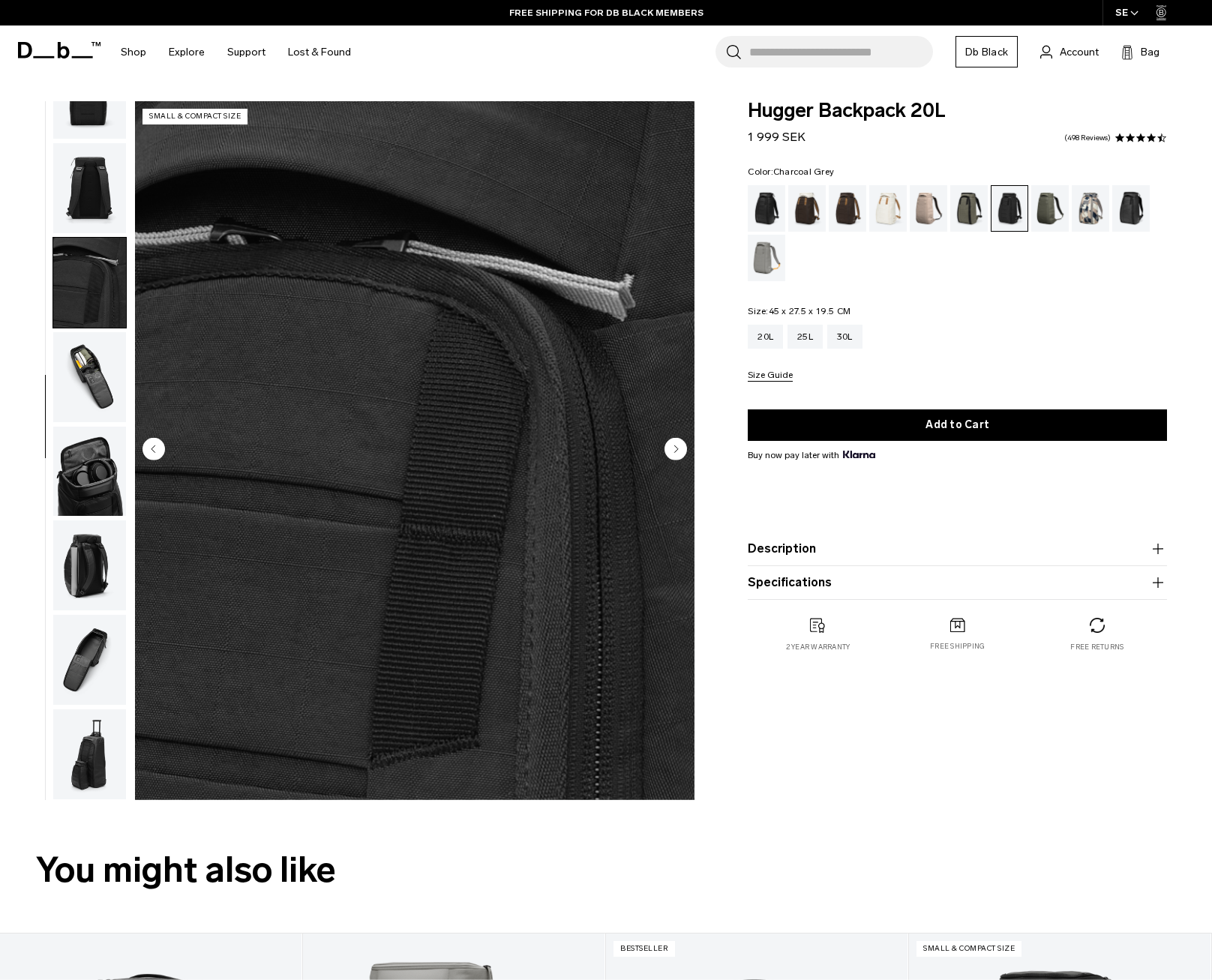
click at [680, 455] on circle "Next slide" at bounding box center [675, 449] width 22 height 22
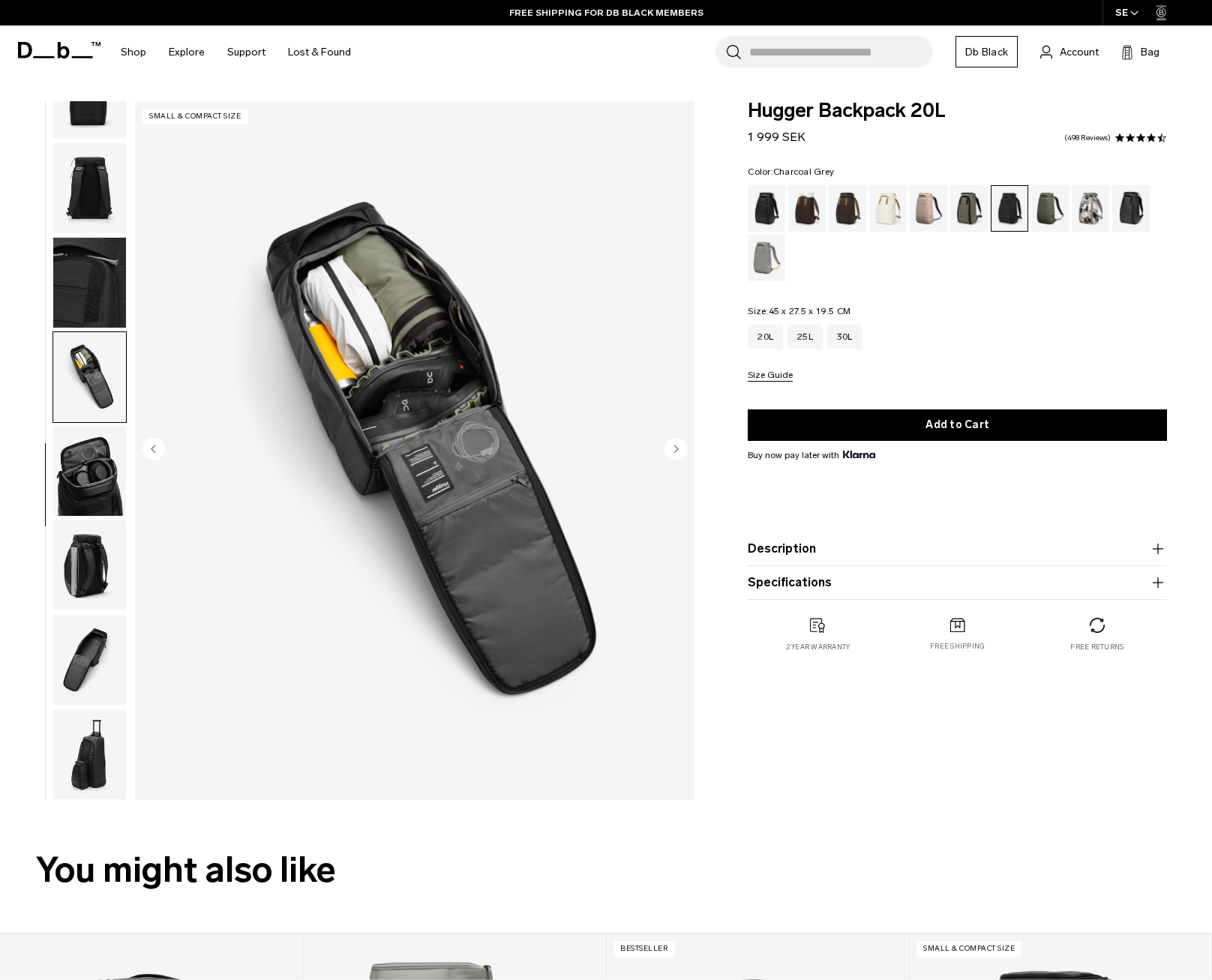
click at [680, 455] on circle "Next slide" at bounding box center [675, 449] width 22 height 22
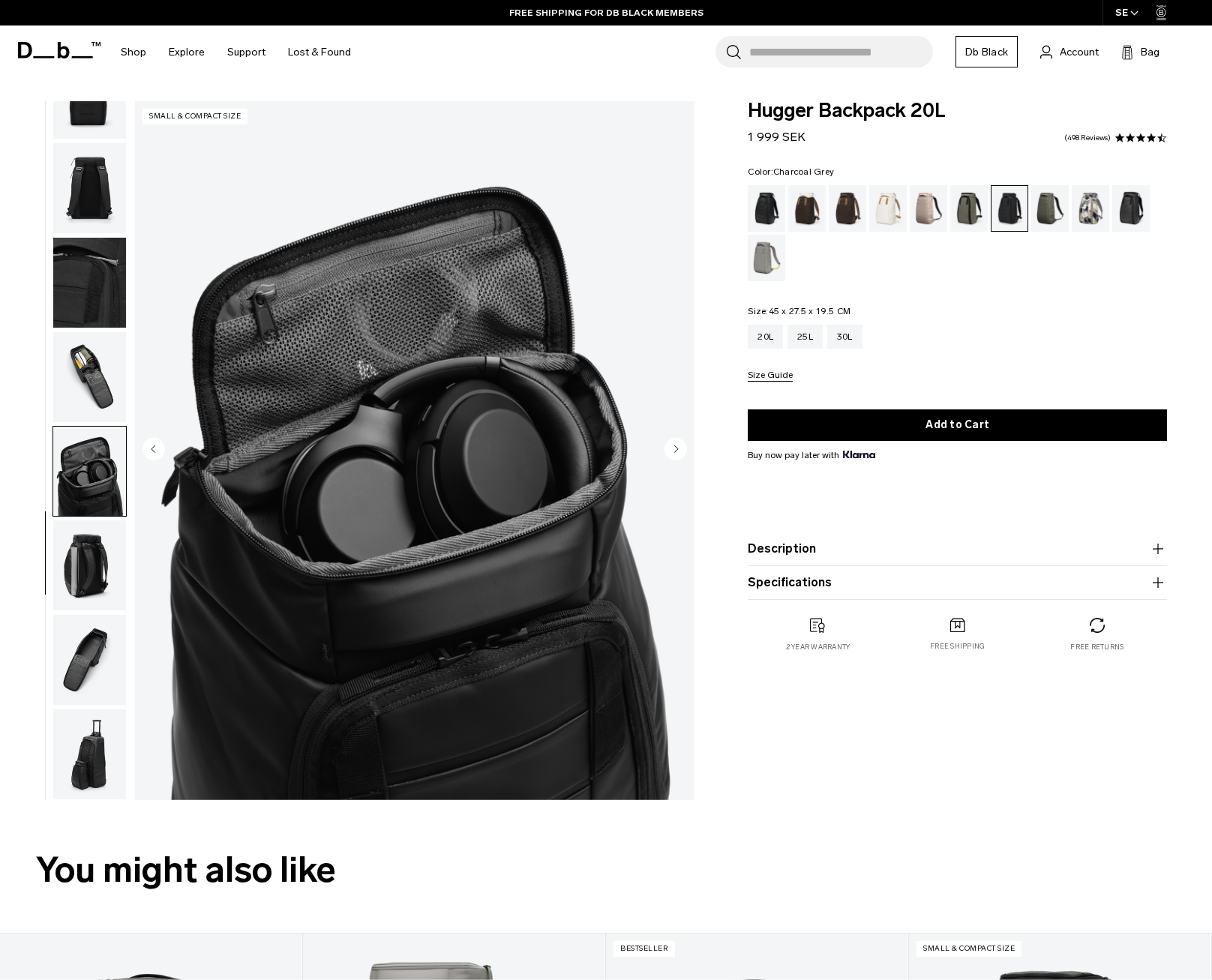
click at [680, 455] on circle "Next slide" at bounding box center [675, 449] width 22 height 22
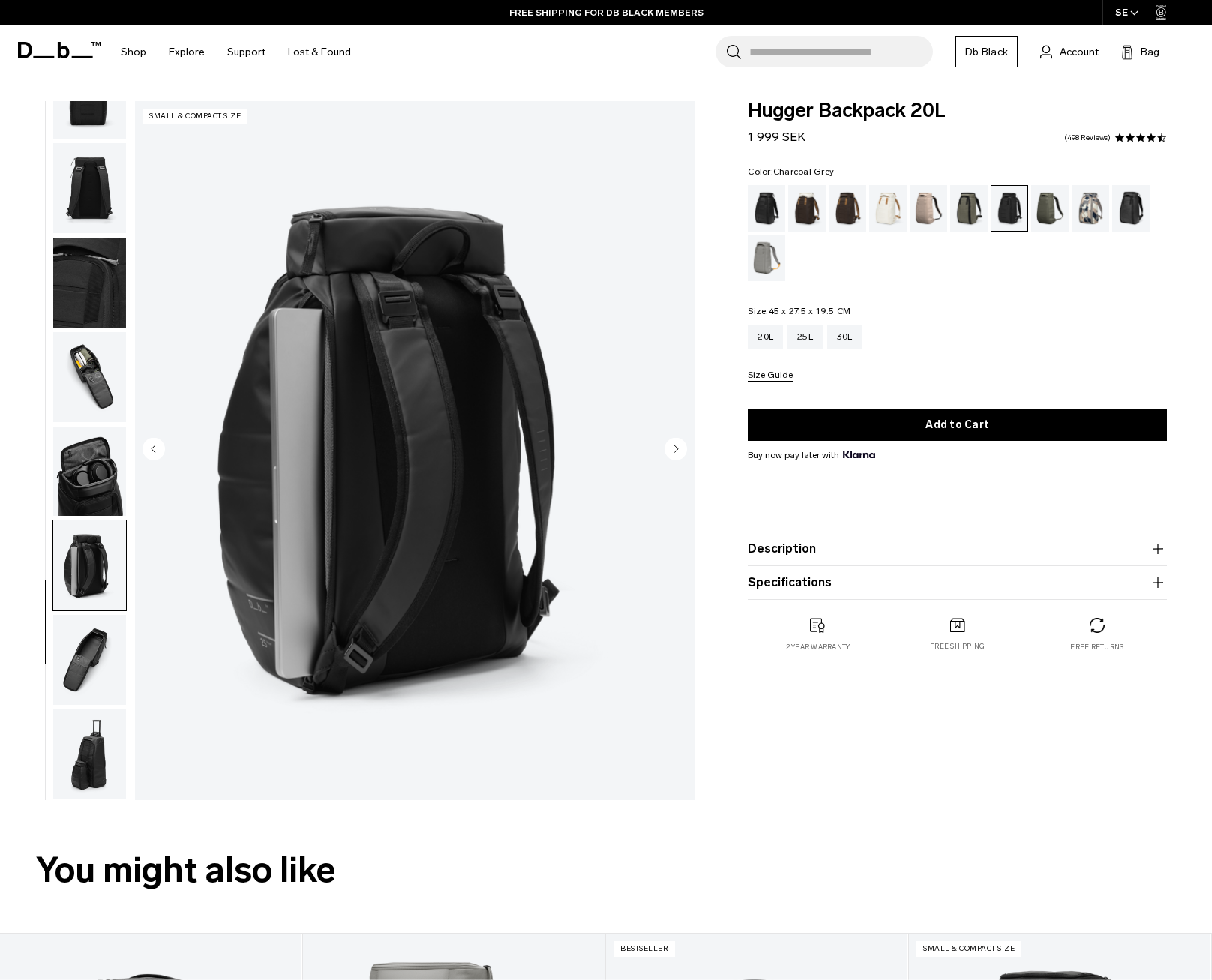
click at [160, 452] on circle "Previous slide" at bounding box center [153, 449] width 22 height 22
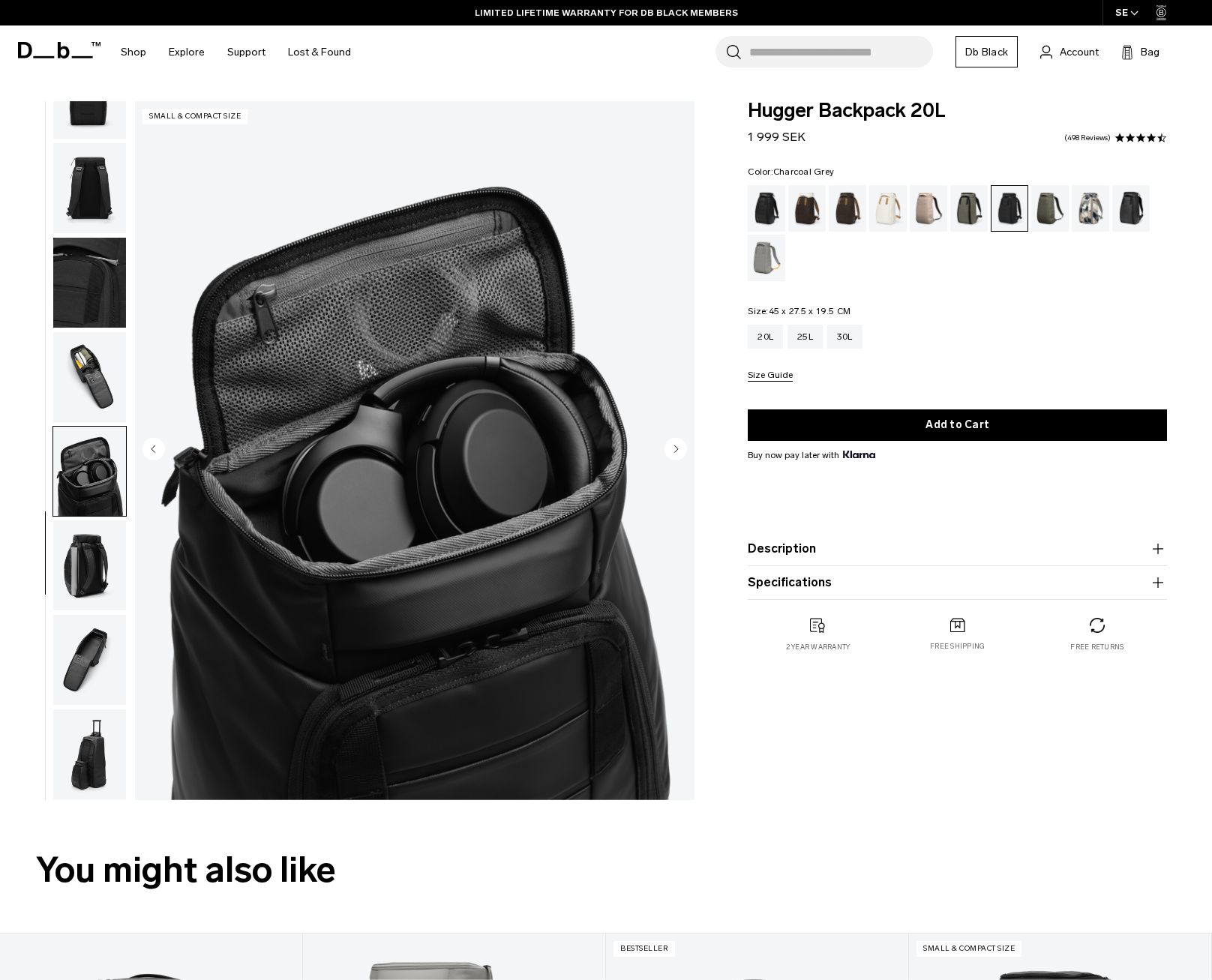
click at [106, 568] on img "button" at bounding box center [90, 565] width 72 height 90
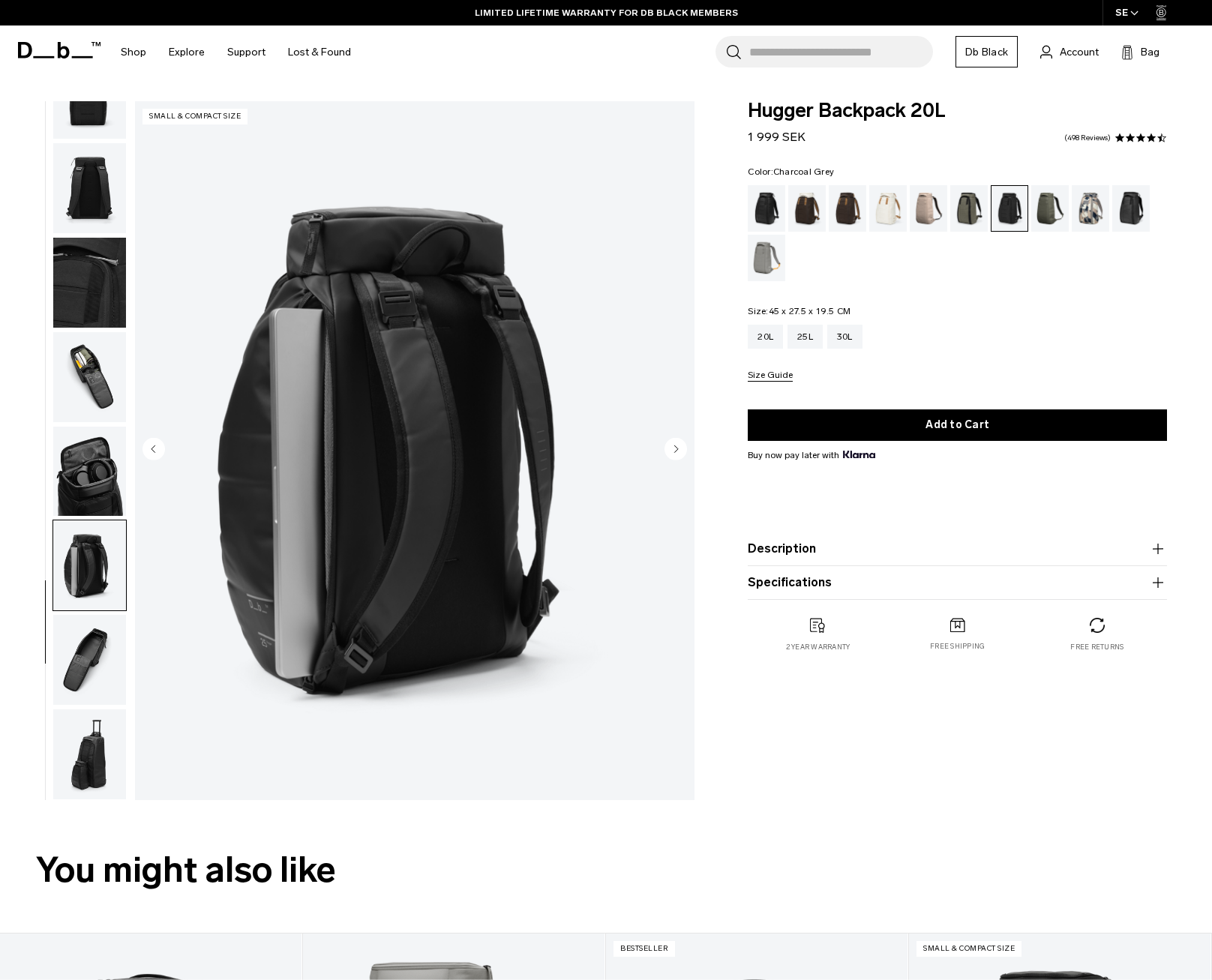
click at [110, 669] on img "button" at bounding box center [90, 660] width 72 height 90
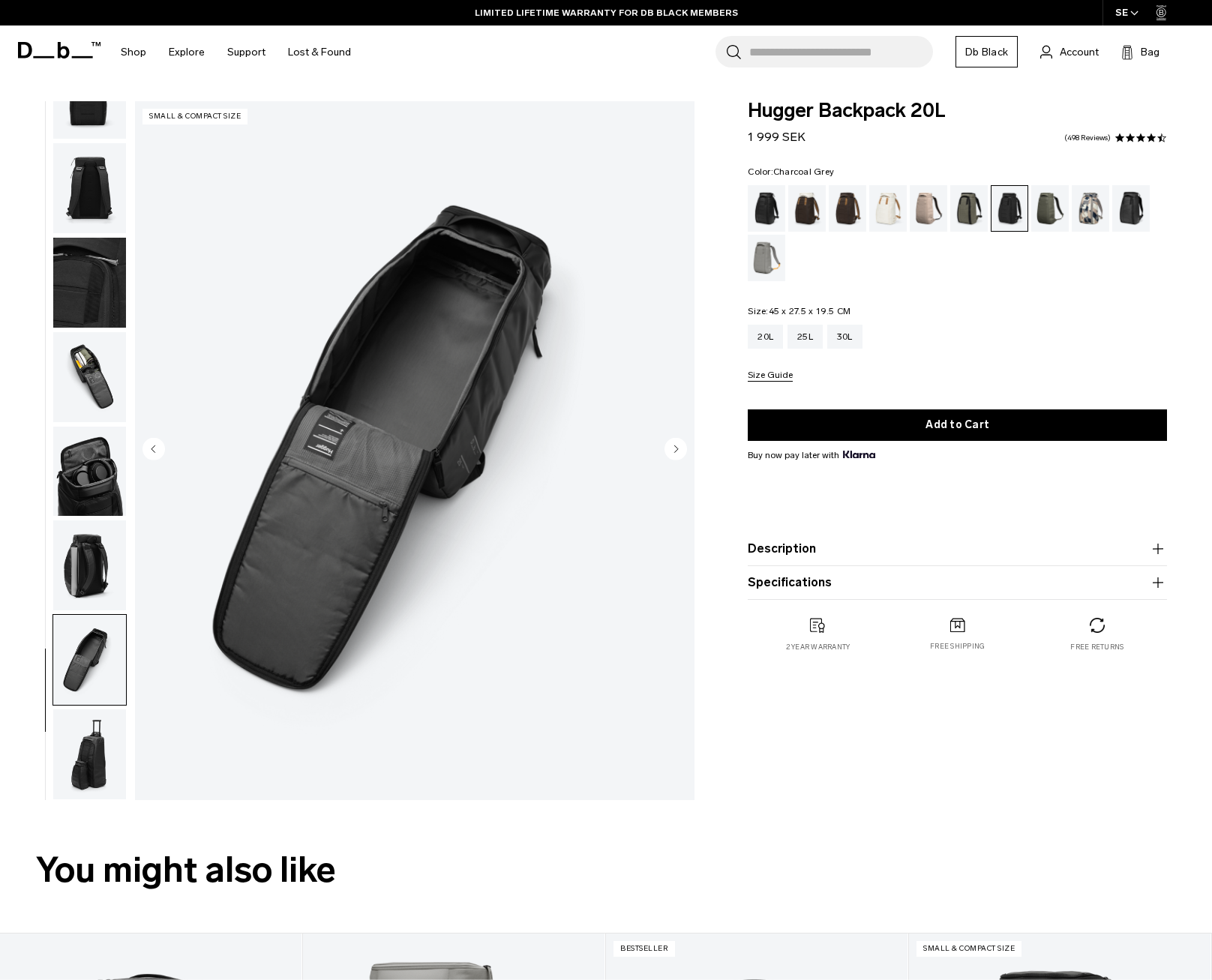
click at [82, 786] on img "button" at bounding box center [90, 754] width 72 height 90
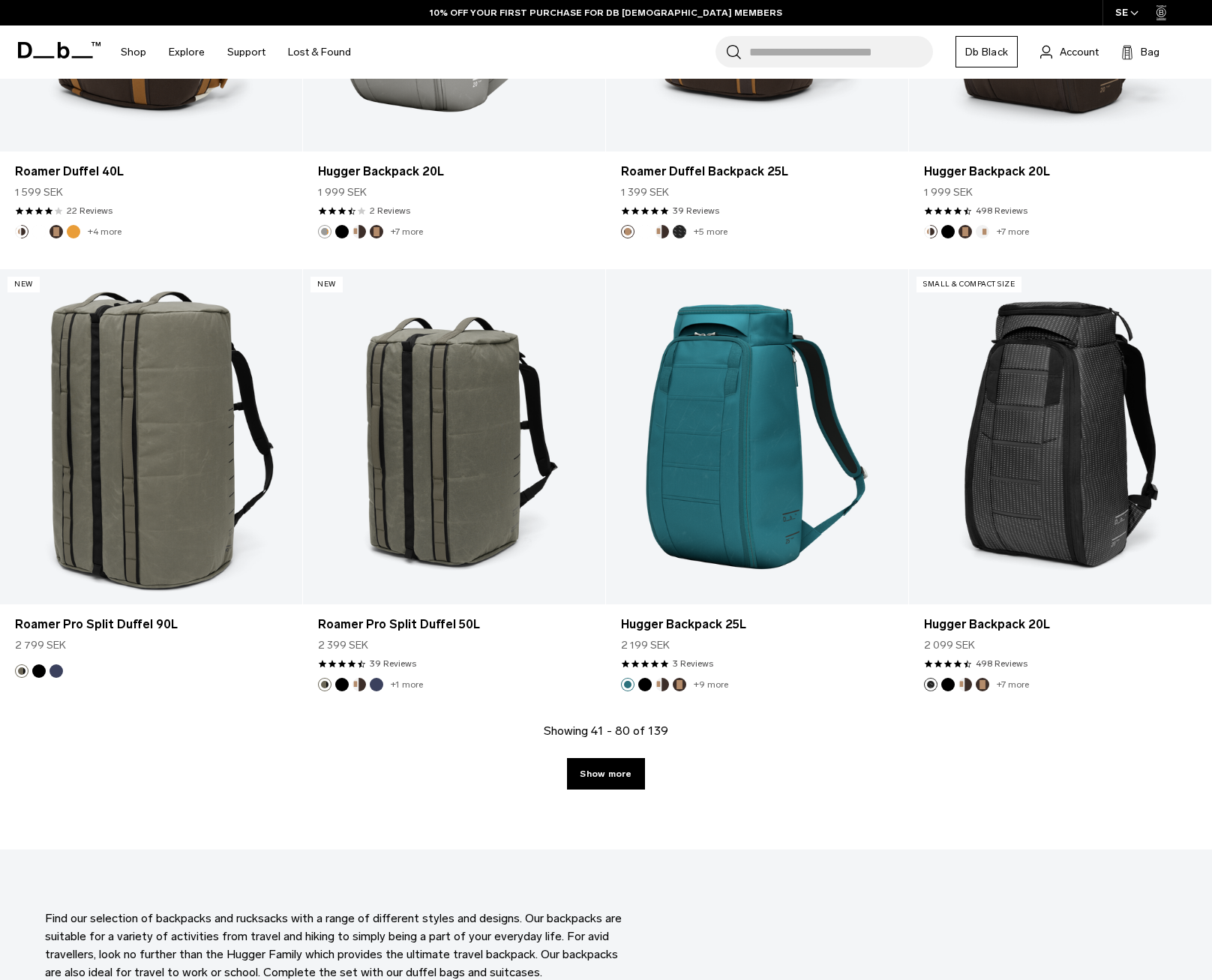
scroll to position [4304, 0]
click at [629, 786] on link "Show more" at bounding box center [606, 774] width 77 height 31
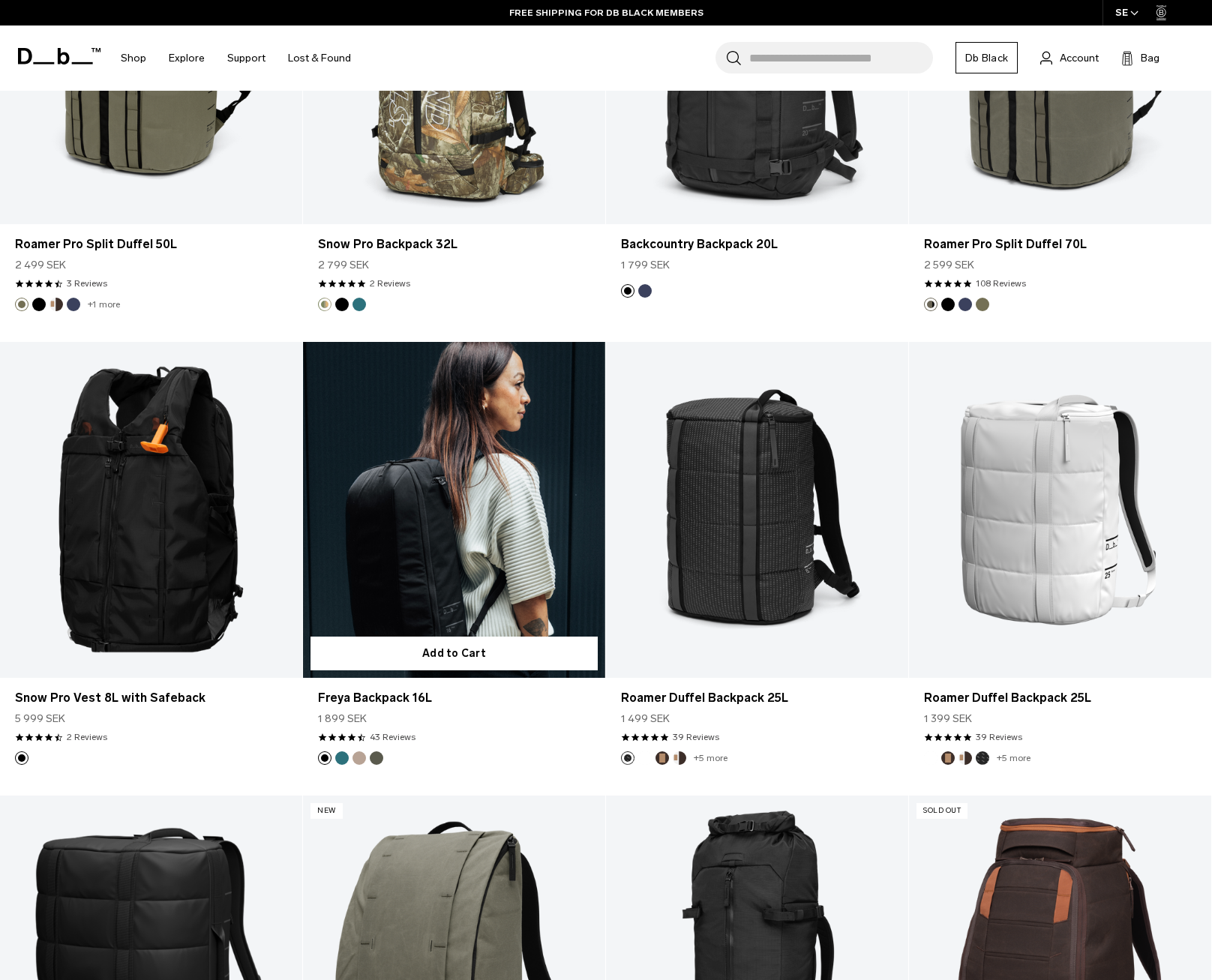
scroll to position [5593, 0]
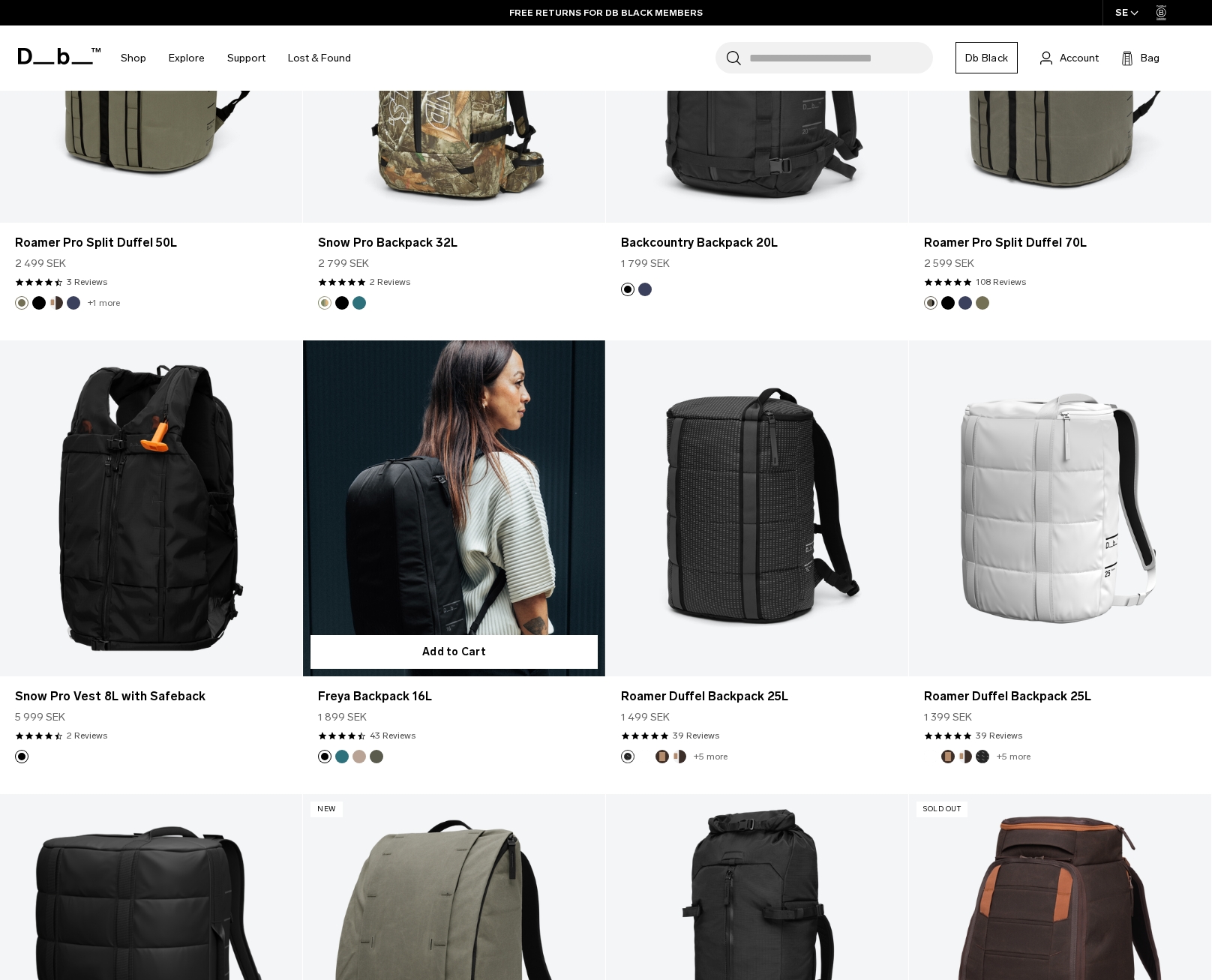
click at [494, 510] on link "Freya Backpack 16L" at bounding box center [454, 509] width 302 height 336
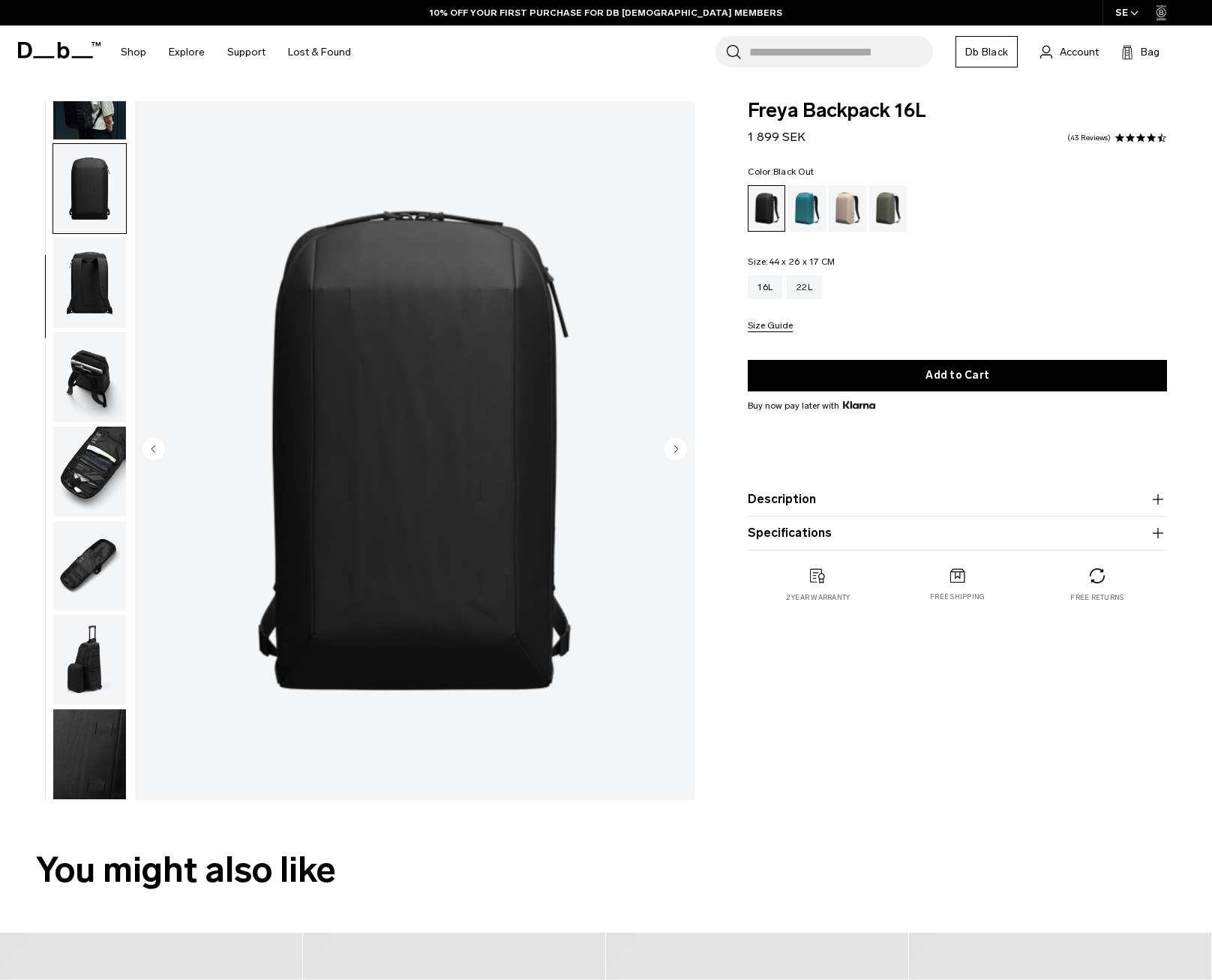
drag, startPoint x: 0, startPoint y: 0, endPoint x: 678, endPoint y: 446, distance: 811.5
click at [678, 446] on circle "Next slide" at bounding box center [675, 449] width 22 height 22
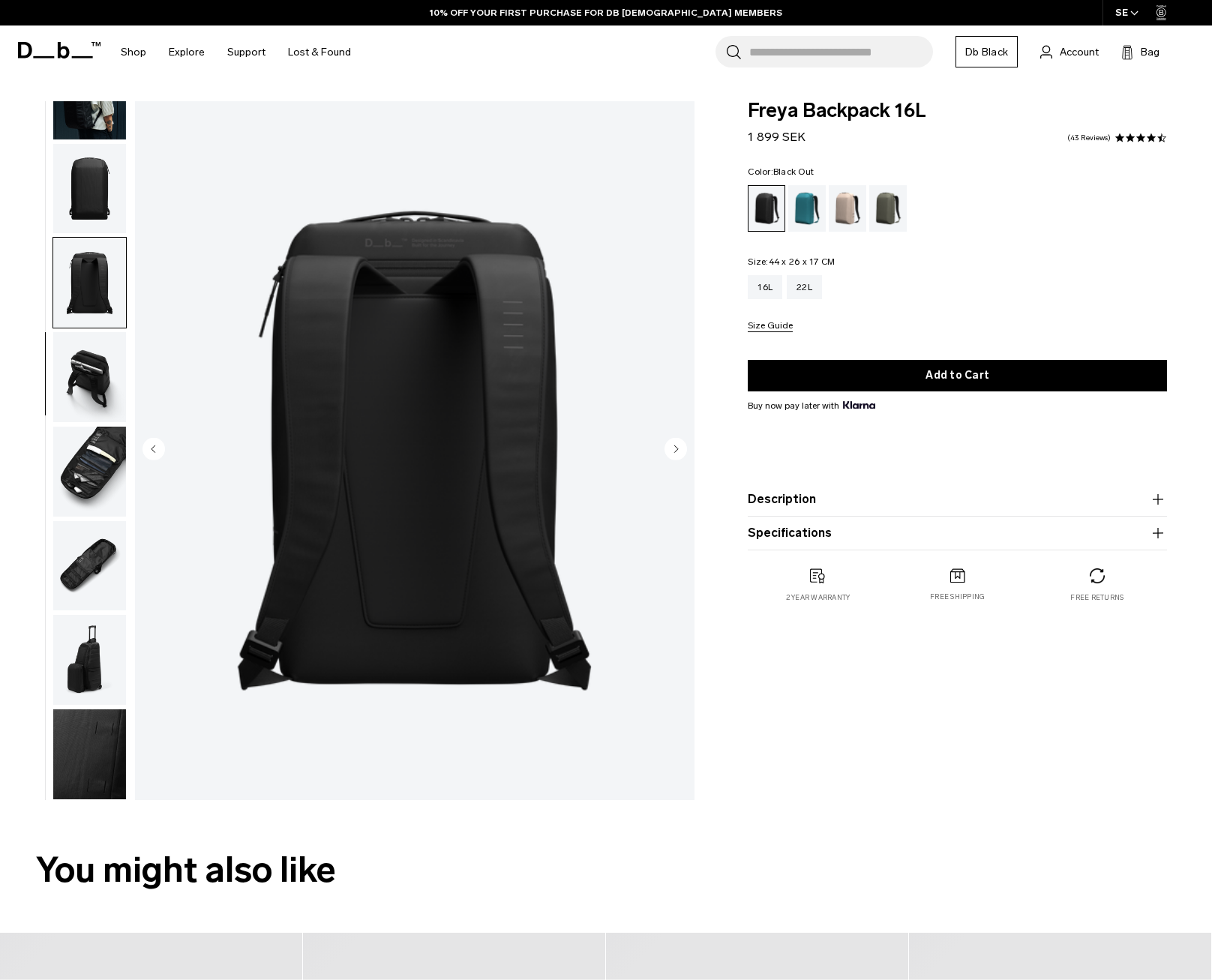
click at [677, 447] on circle "Next slide" at bounding box center [675, 449] width 22 height 22
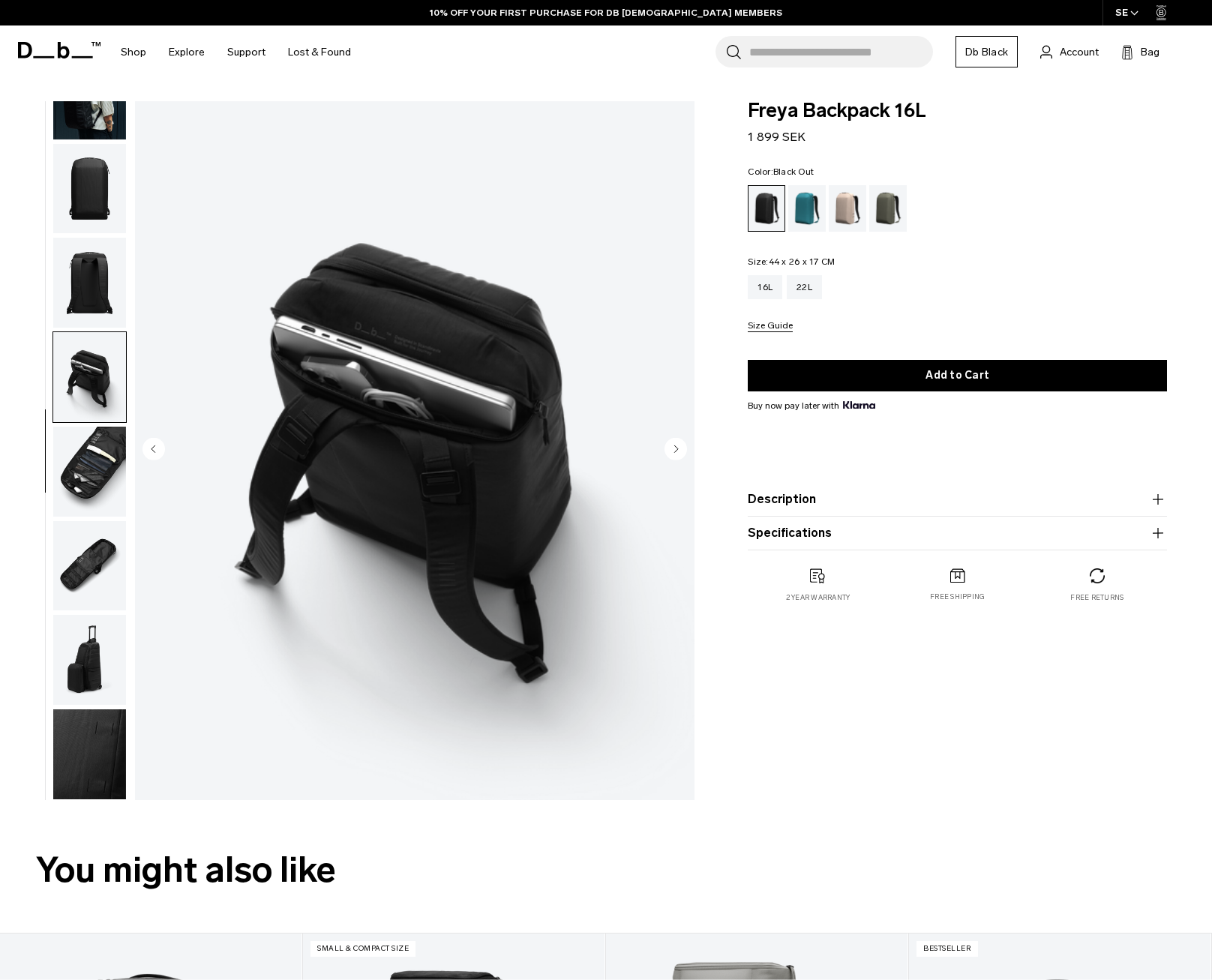
click at [677, 447] on circle "Next slide" at bounding box center [675, 449] width 22 height 22
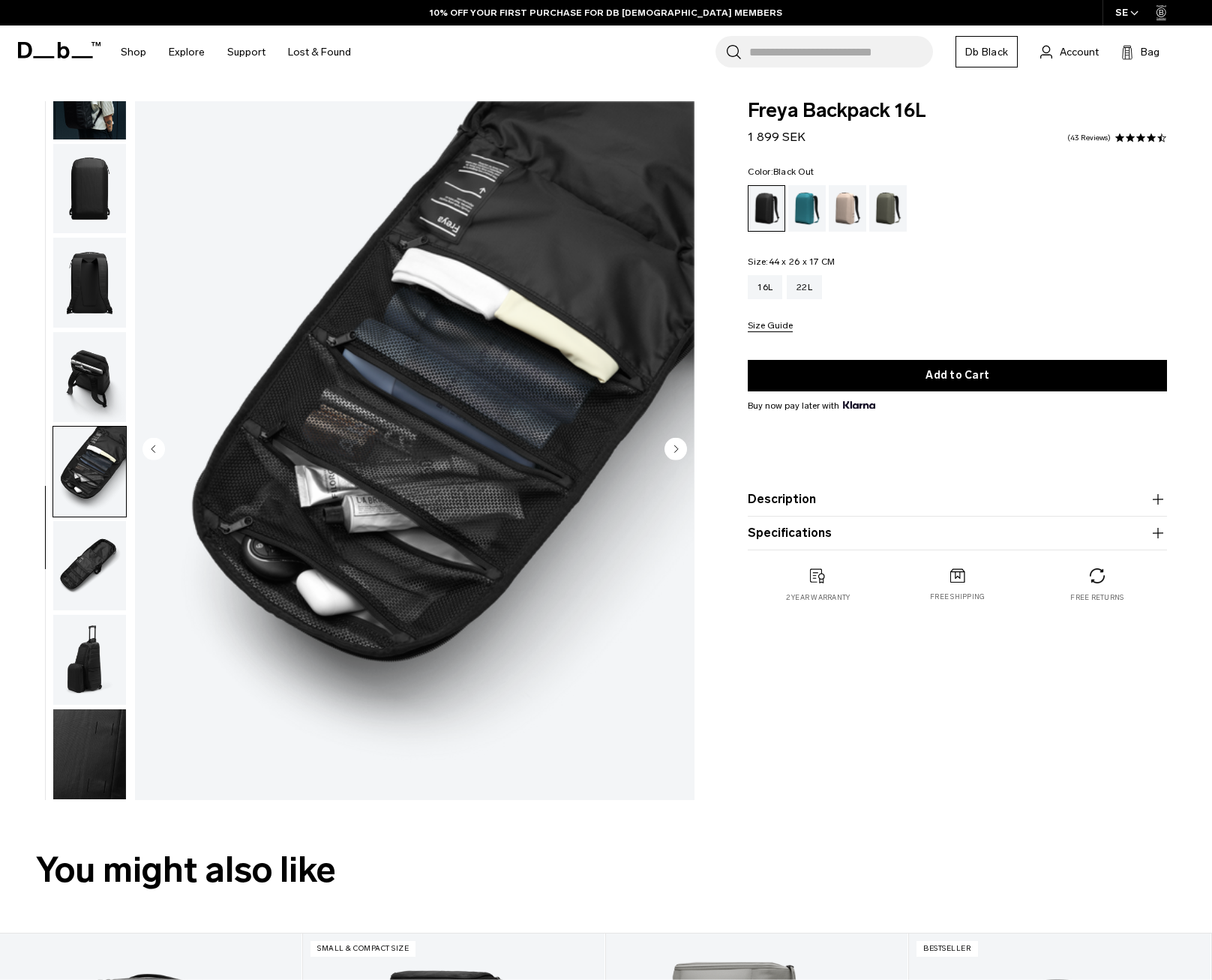
click at [677, 447] on icon "Next slide" at bounding box center [677, 449] width 4 height 7
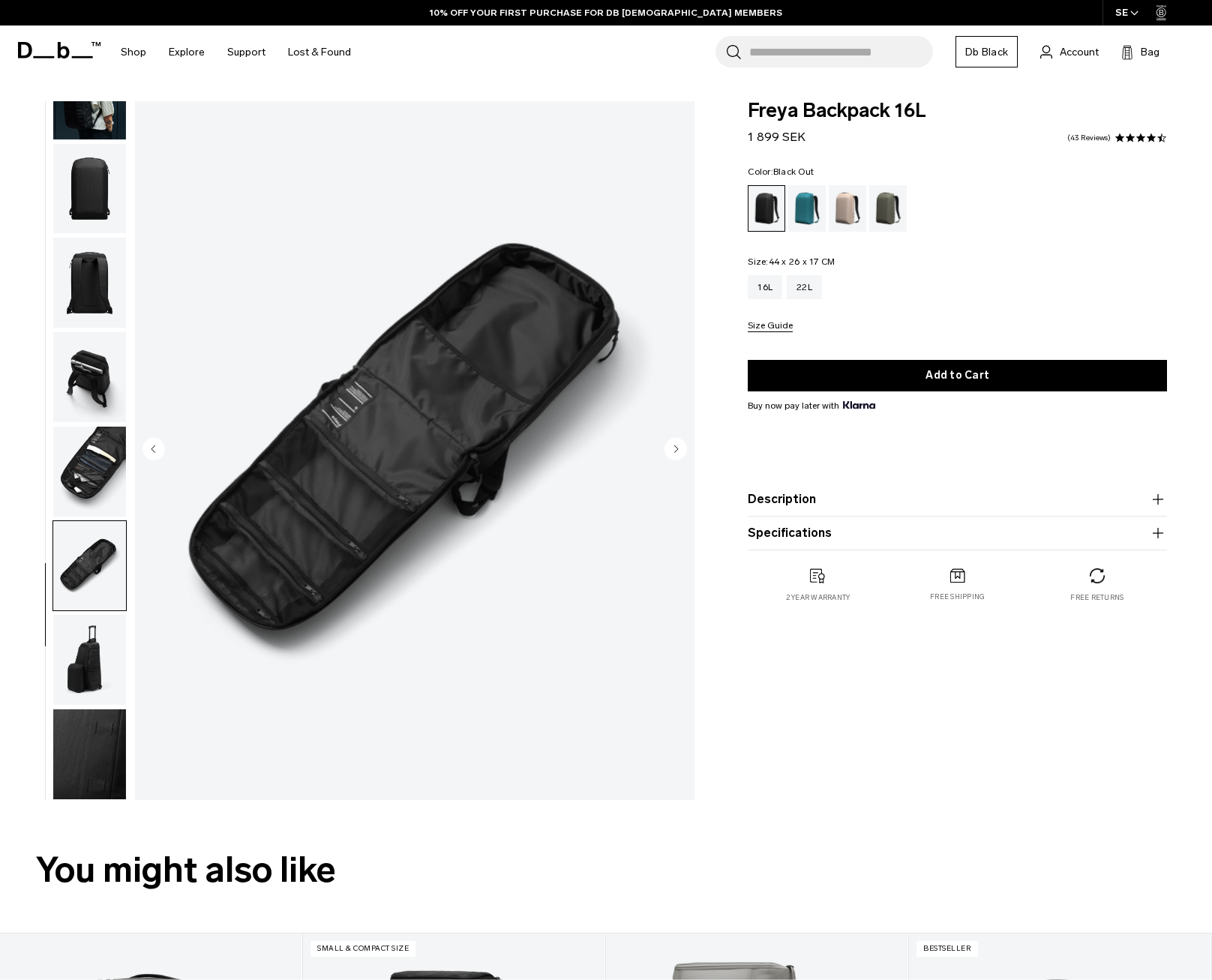
drag, startPoint x: 827, startPoint y: 558, endPoint x: 818, endPoint y: 551, distance: 11.4
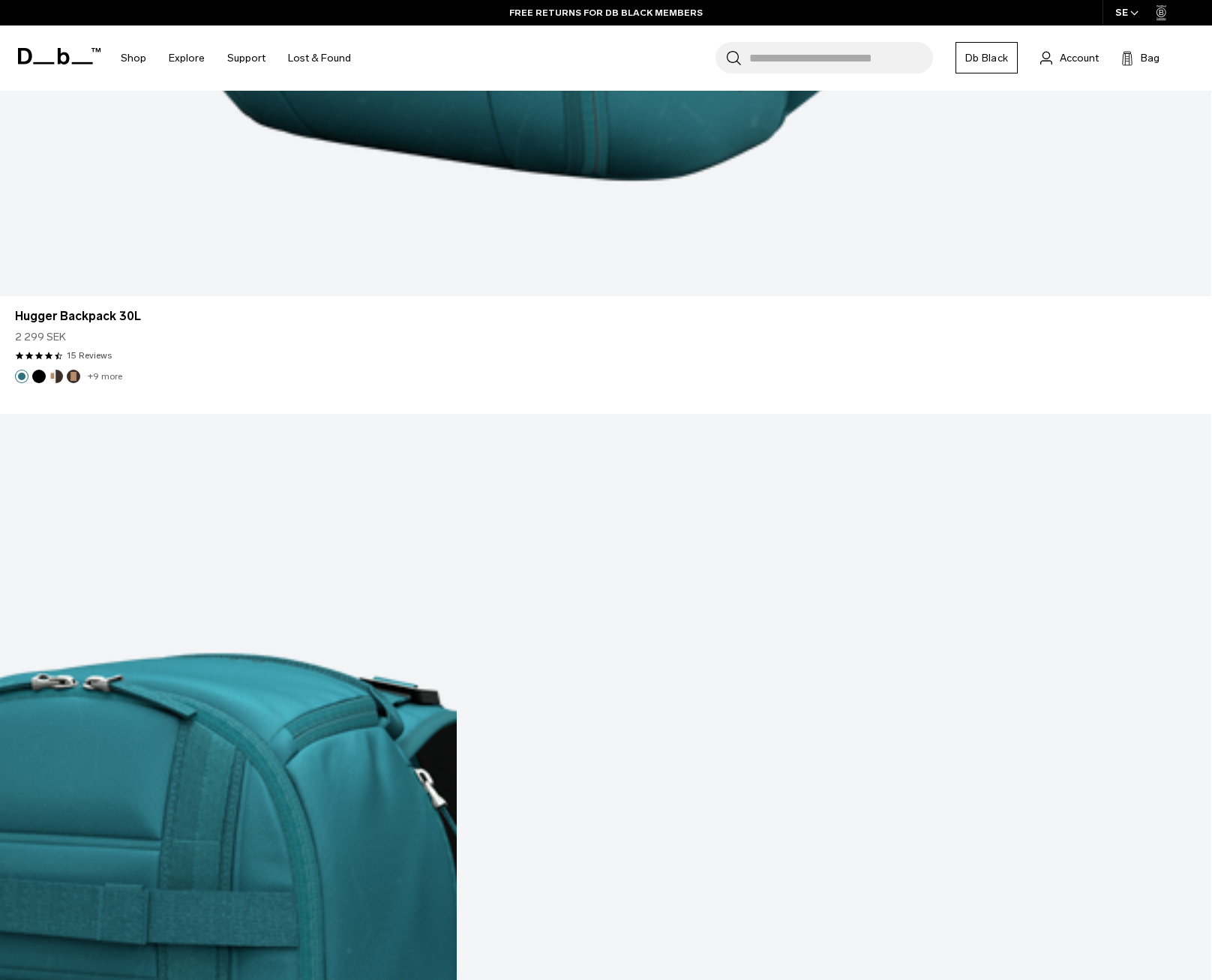
scroll to position [4473, 0]
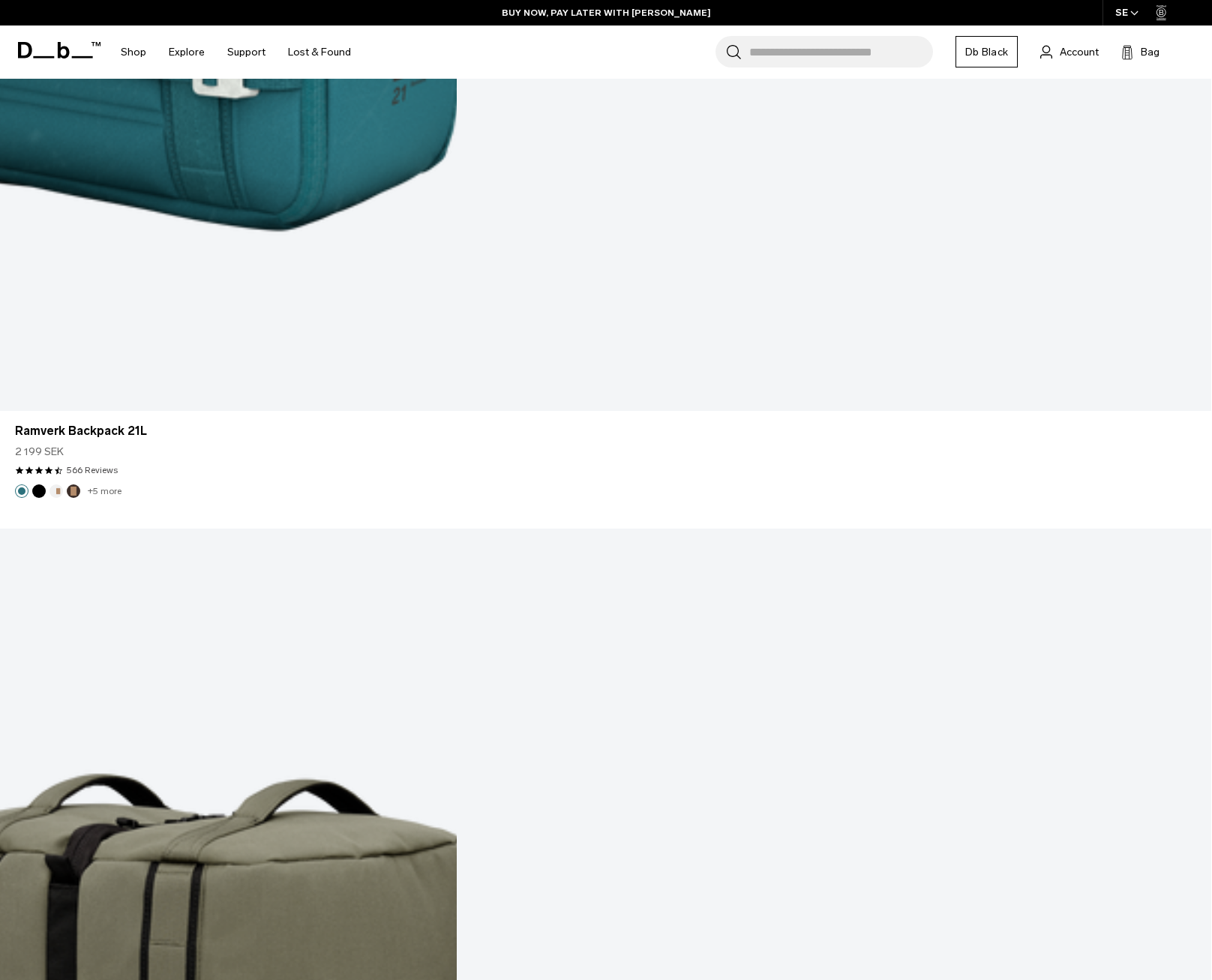
scroll to position [5774, 0]
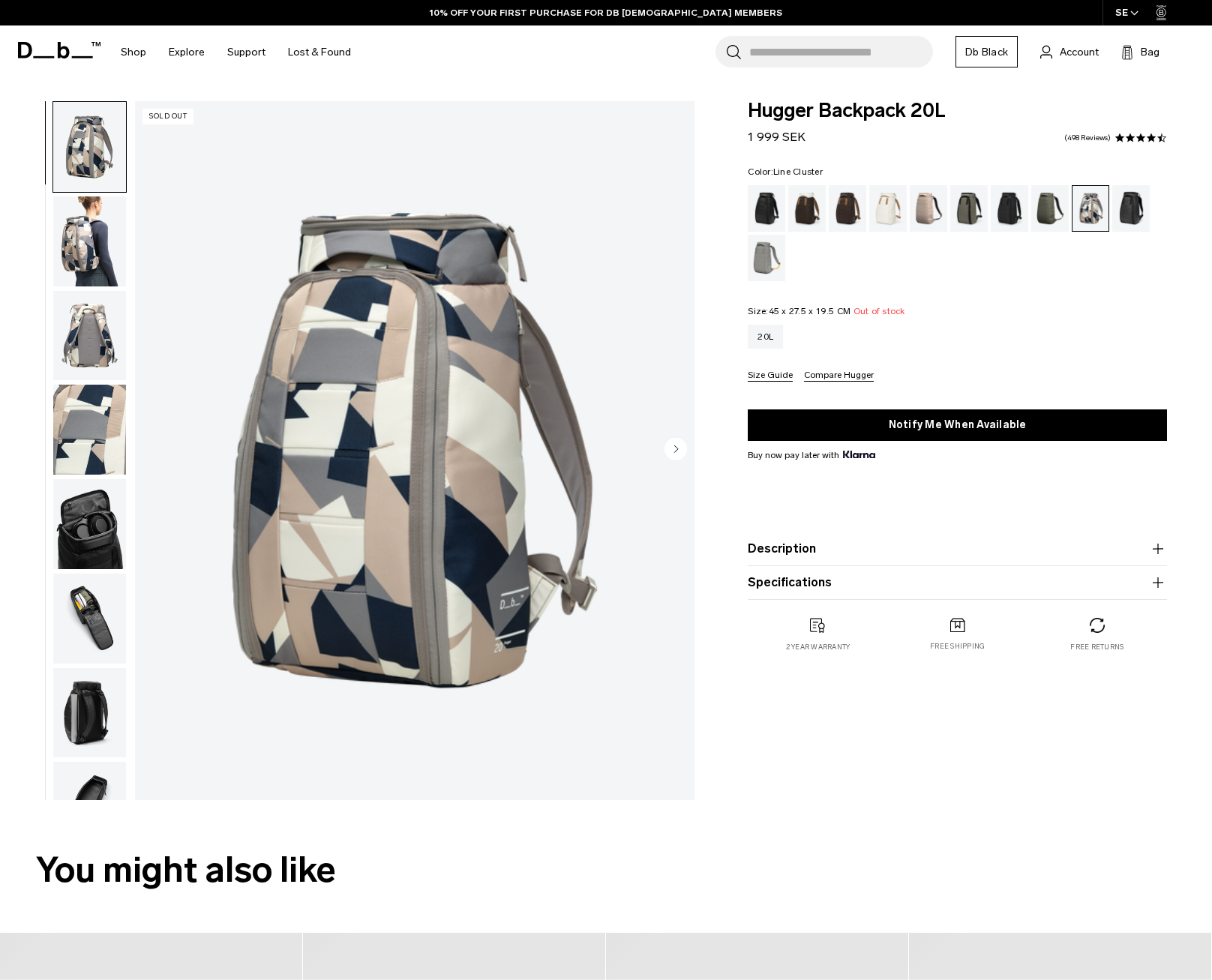
click at [95, 620] on img "button" at bounding box center [90, 618] width 72 height 90
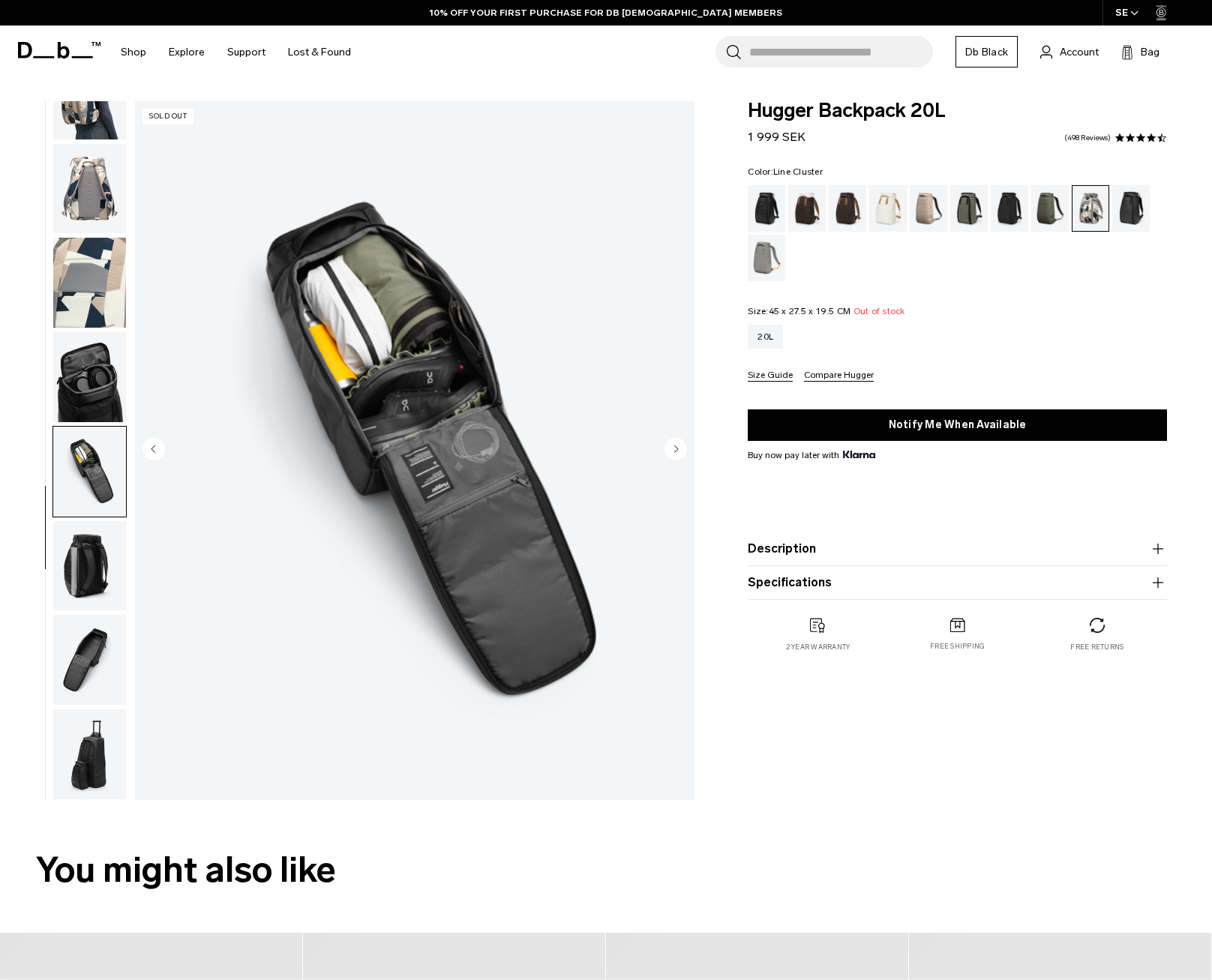
click at [84, 599] on img "button" at bounding box center [90, 566] width 72 height 90
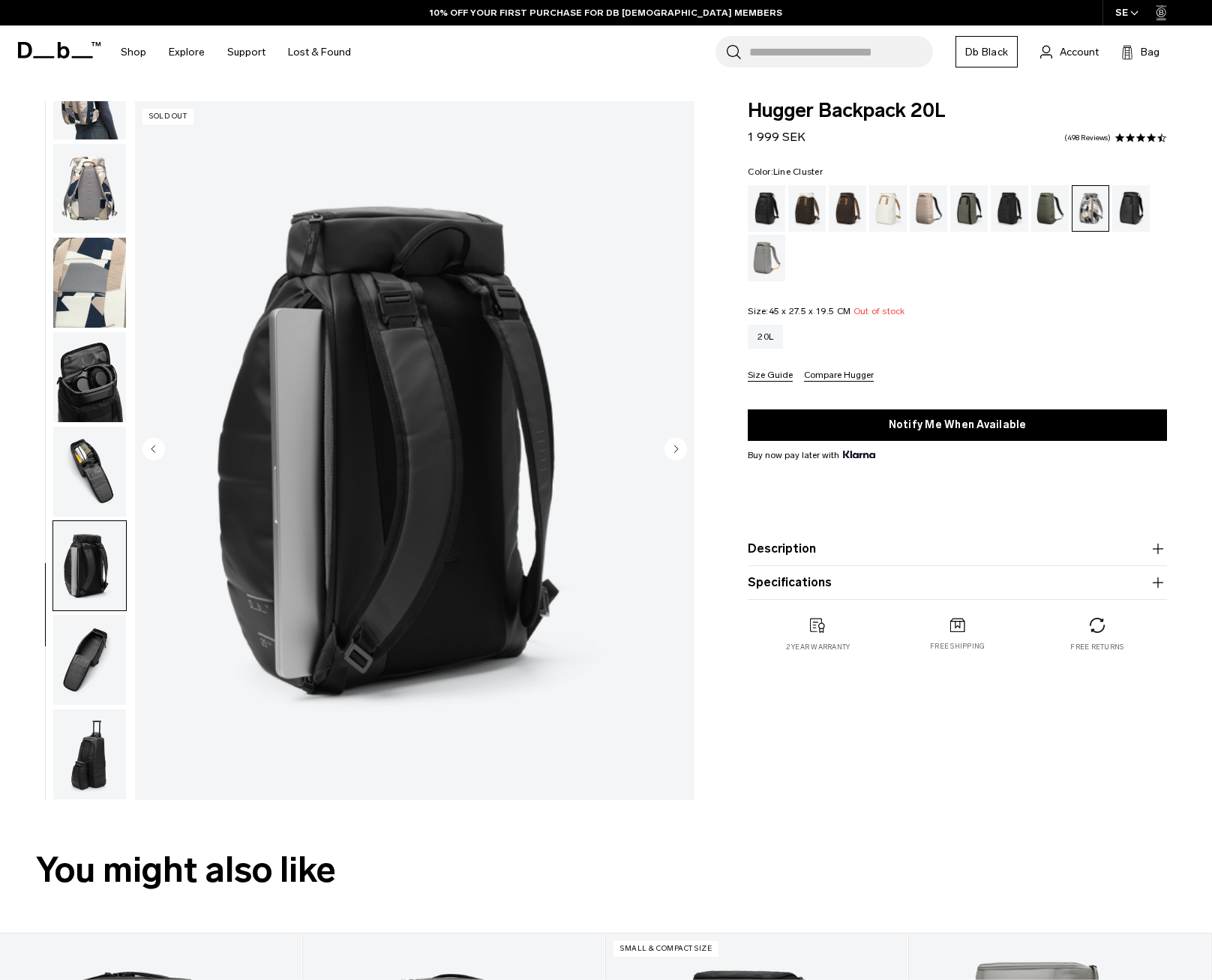
click at [86, 665] on img "button" at bounding box center [90, 660] width 72 height 90
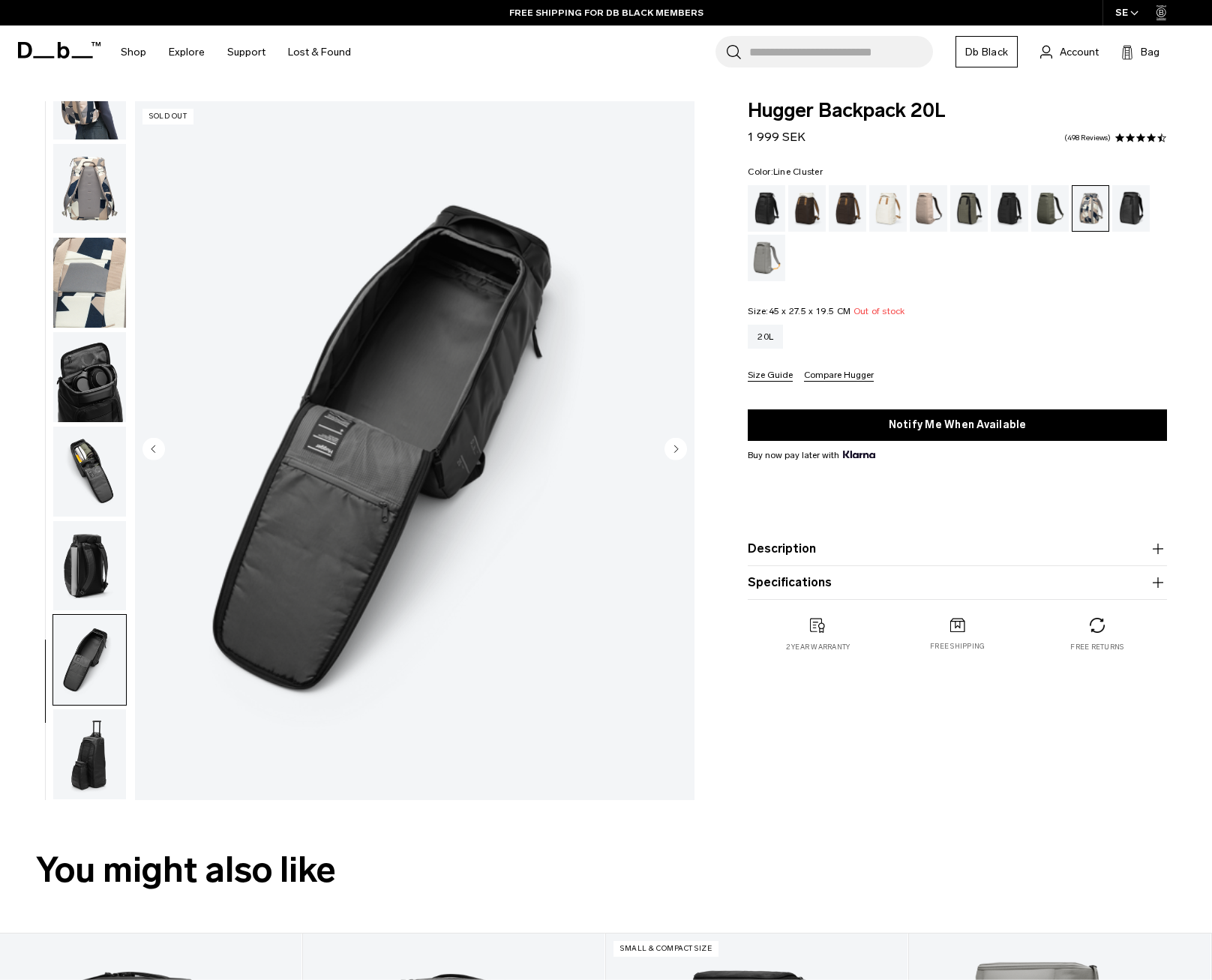
click at [91, 453] on img "button" at bounding box center [90, 471] width 72 height 90
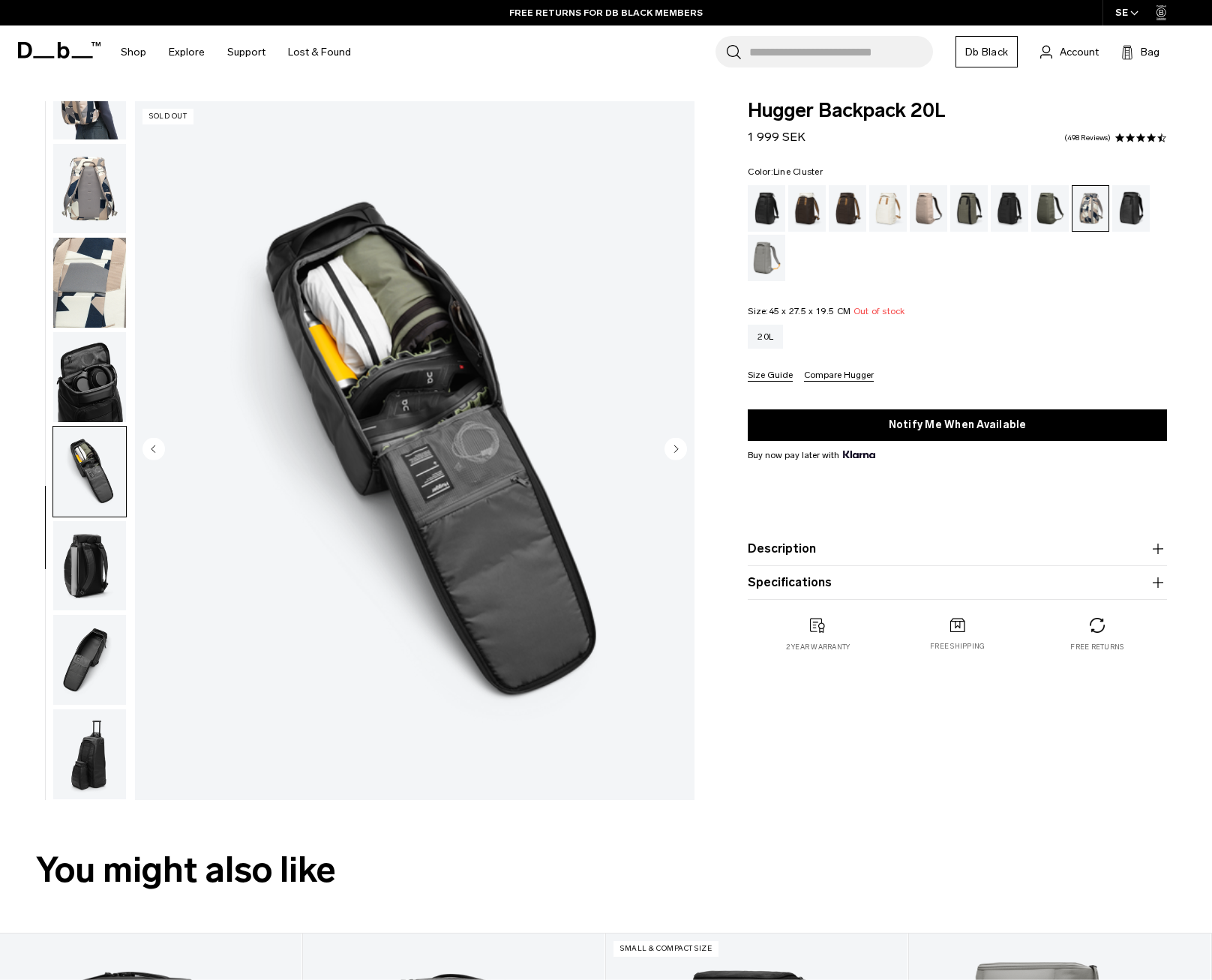
click at [91, 384] on img "button" at bounding box center [90, 377] width 72 height 90
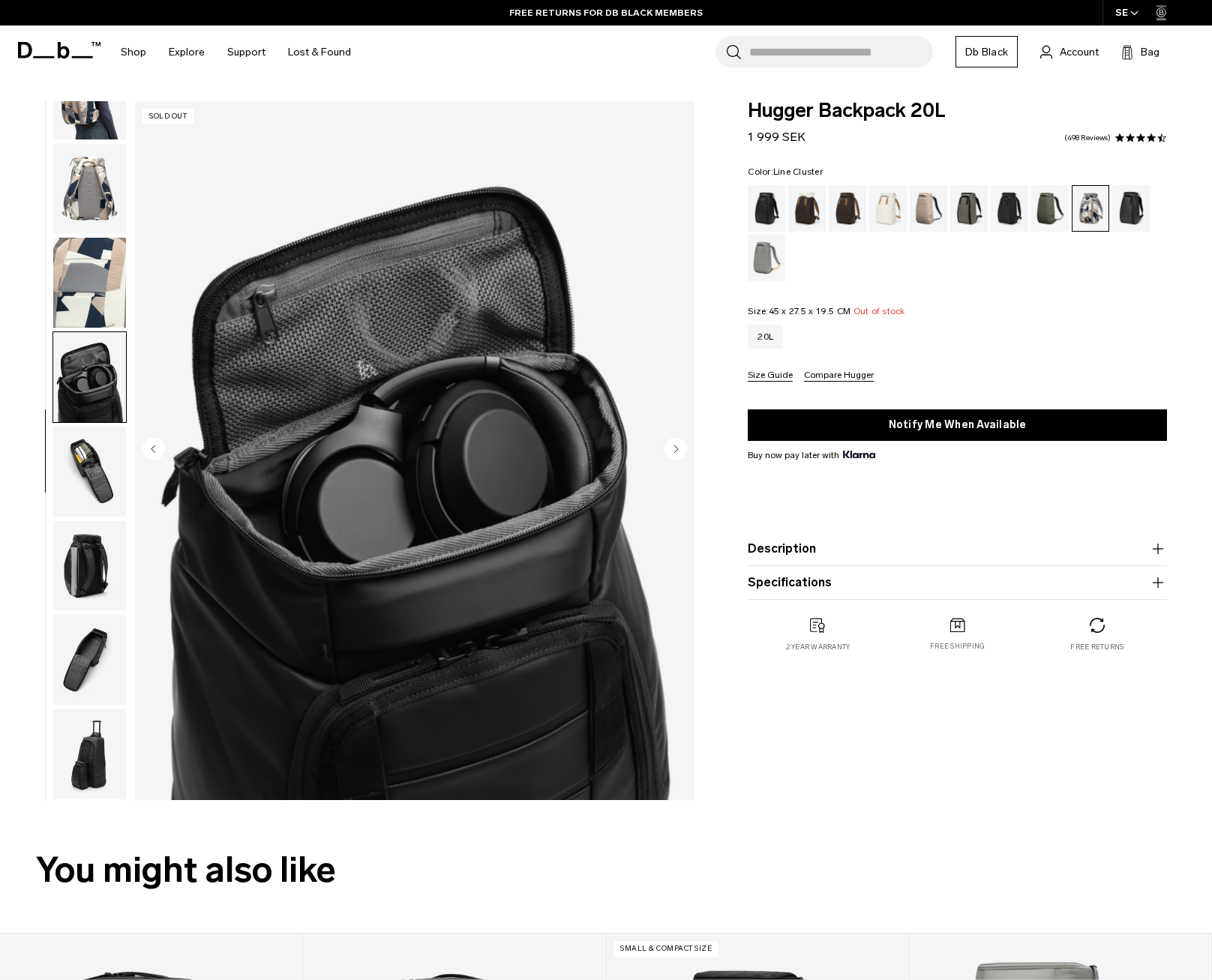
click at [88, 307] on img "button" at bounding box center [90, 282] width 72 height 90
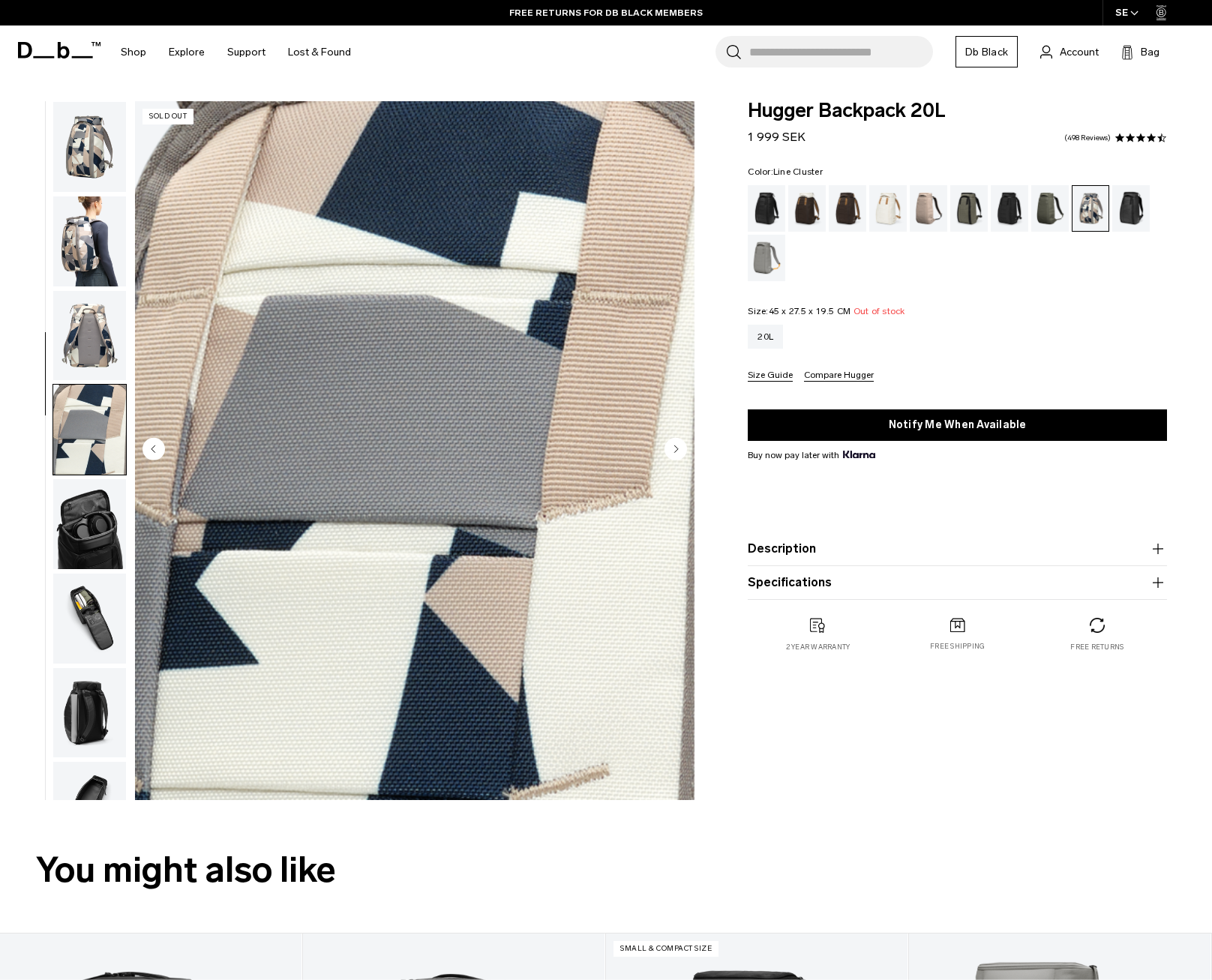
click at [102, 341] on img "button" at bounding box center [90, 335] width 72 height 90
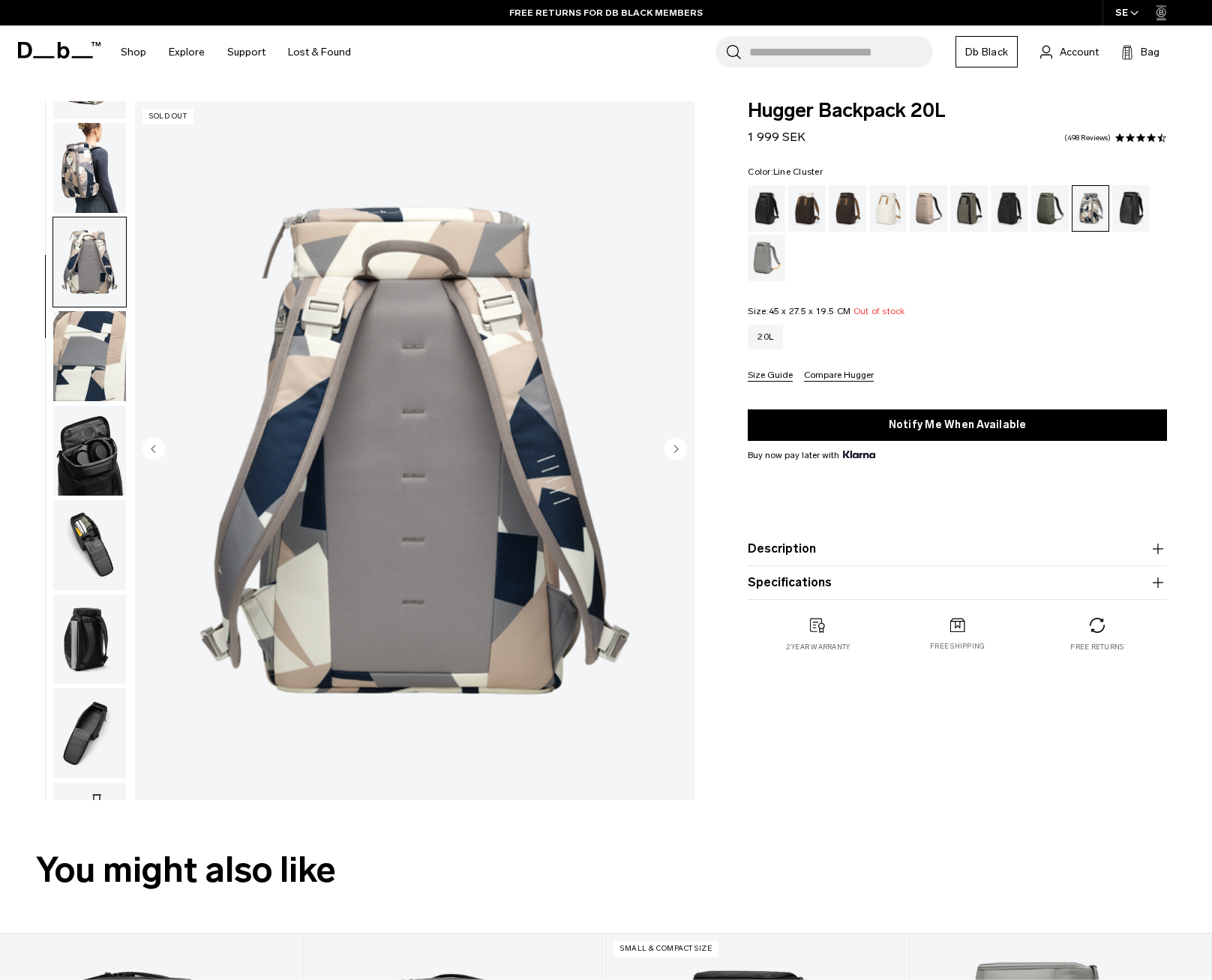
scroll to position [147, 0]
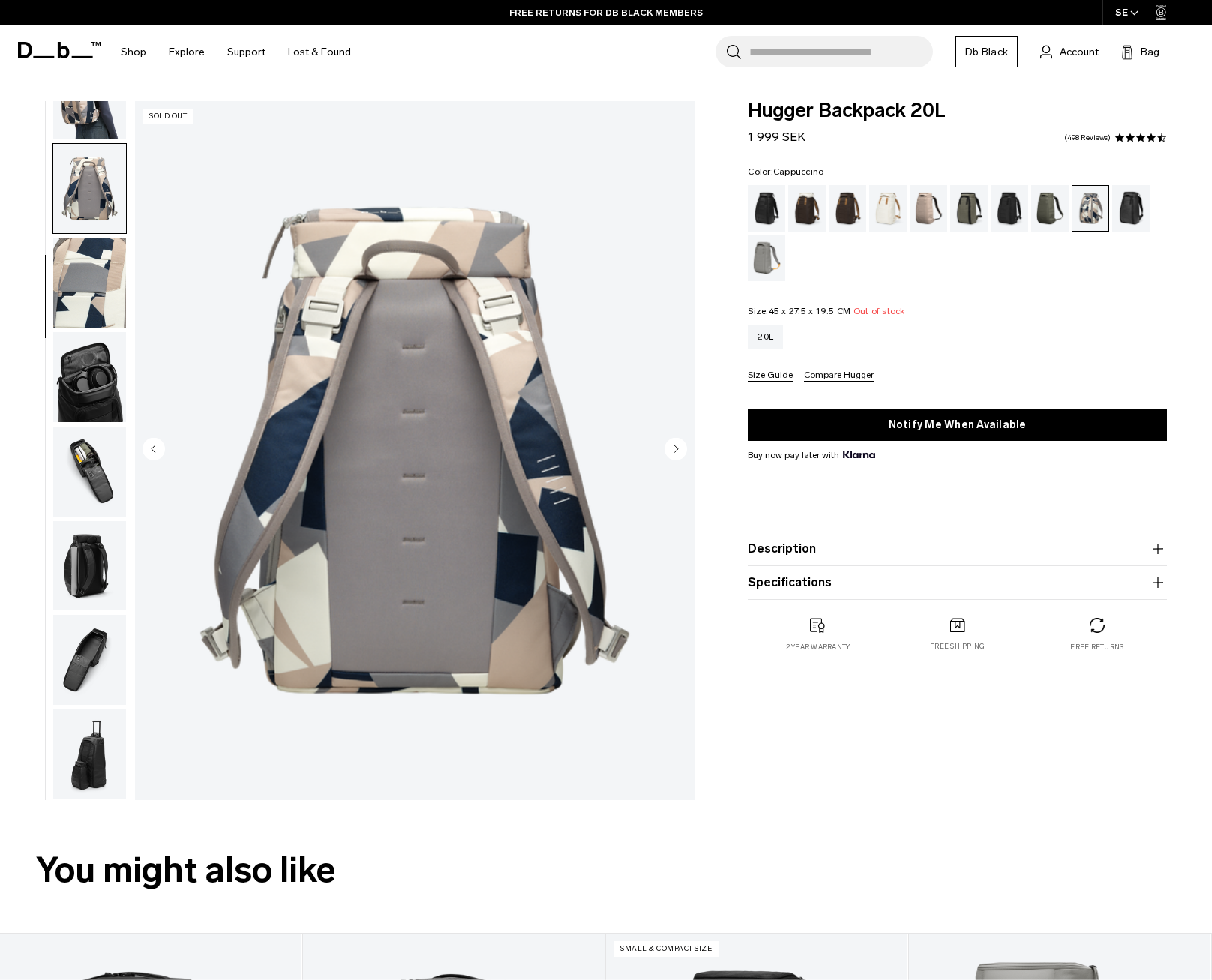
click at [817, 226] on div "Cappuccino" at bounding box center [807, 208] width 38 height 46
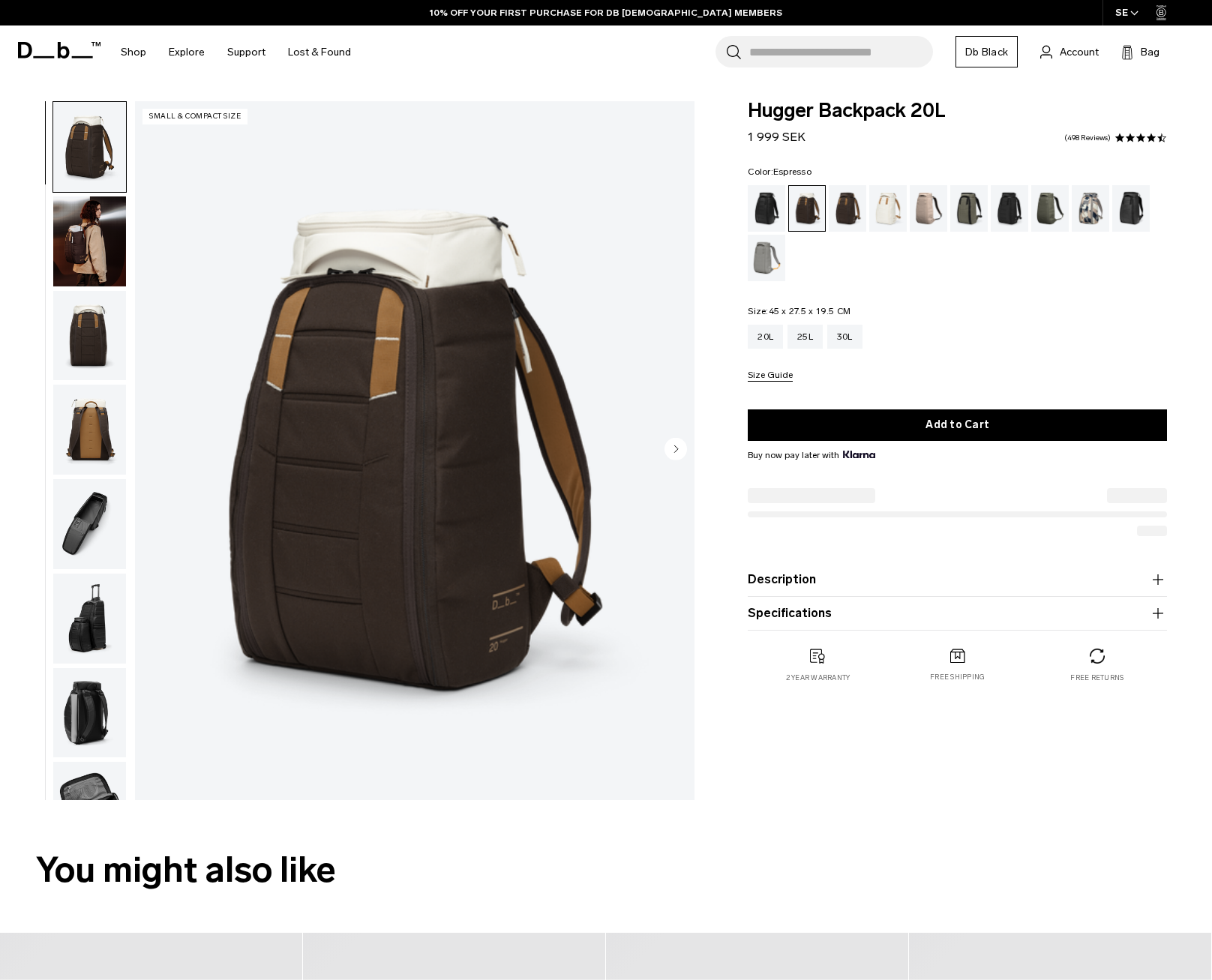
click at [851, 218] on div "Espresso" at bounding box center [847, 208] width 38 height 46
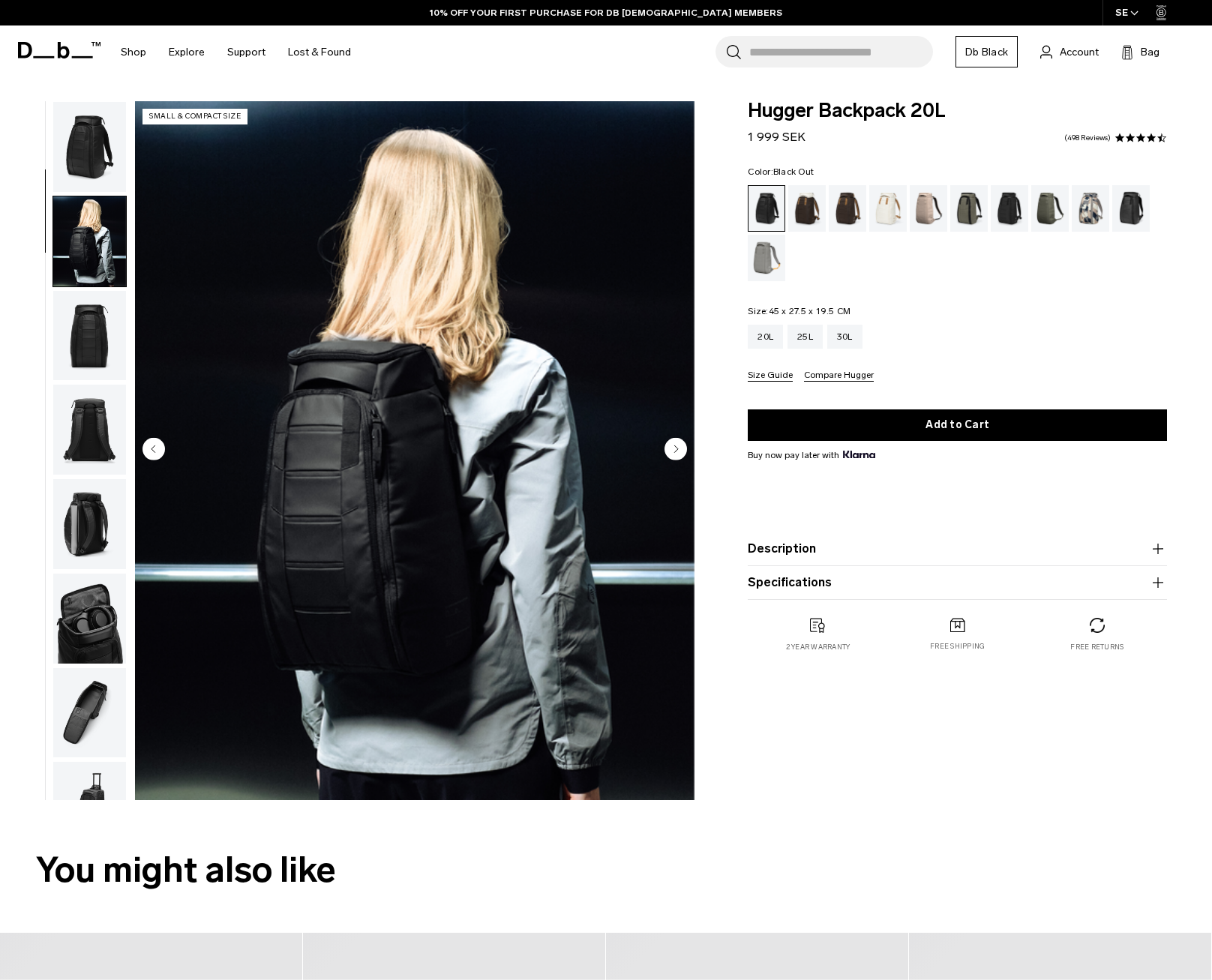
scroll to position [95, 0]
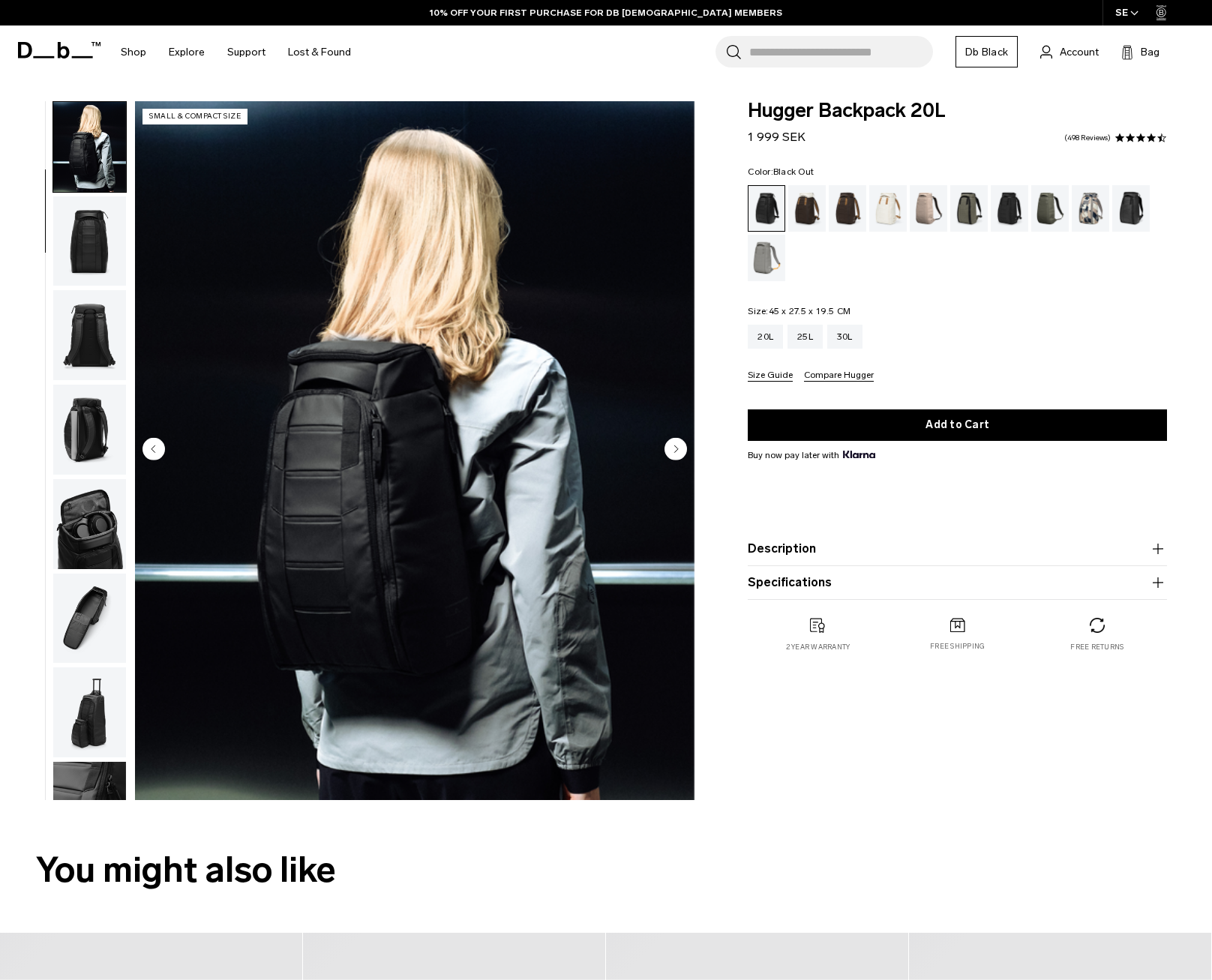
click at [678, 450] on circle "Next slide" at bounding box center [675, 449] width 22 height 22
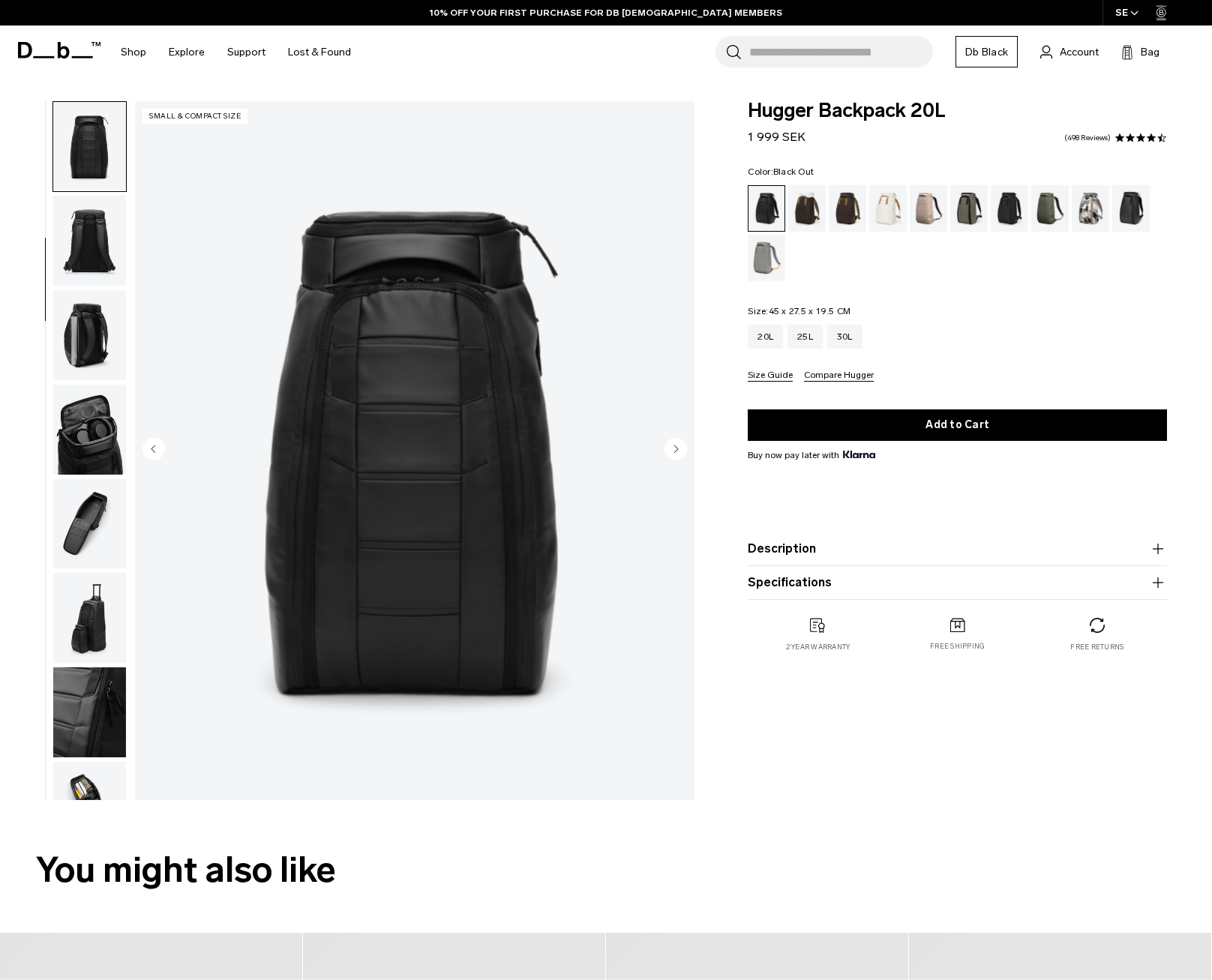
scroll to position [0, 0]
click at [678, 450] on circle "Next slide" at bounding box center [675, 449] width 22 height 22
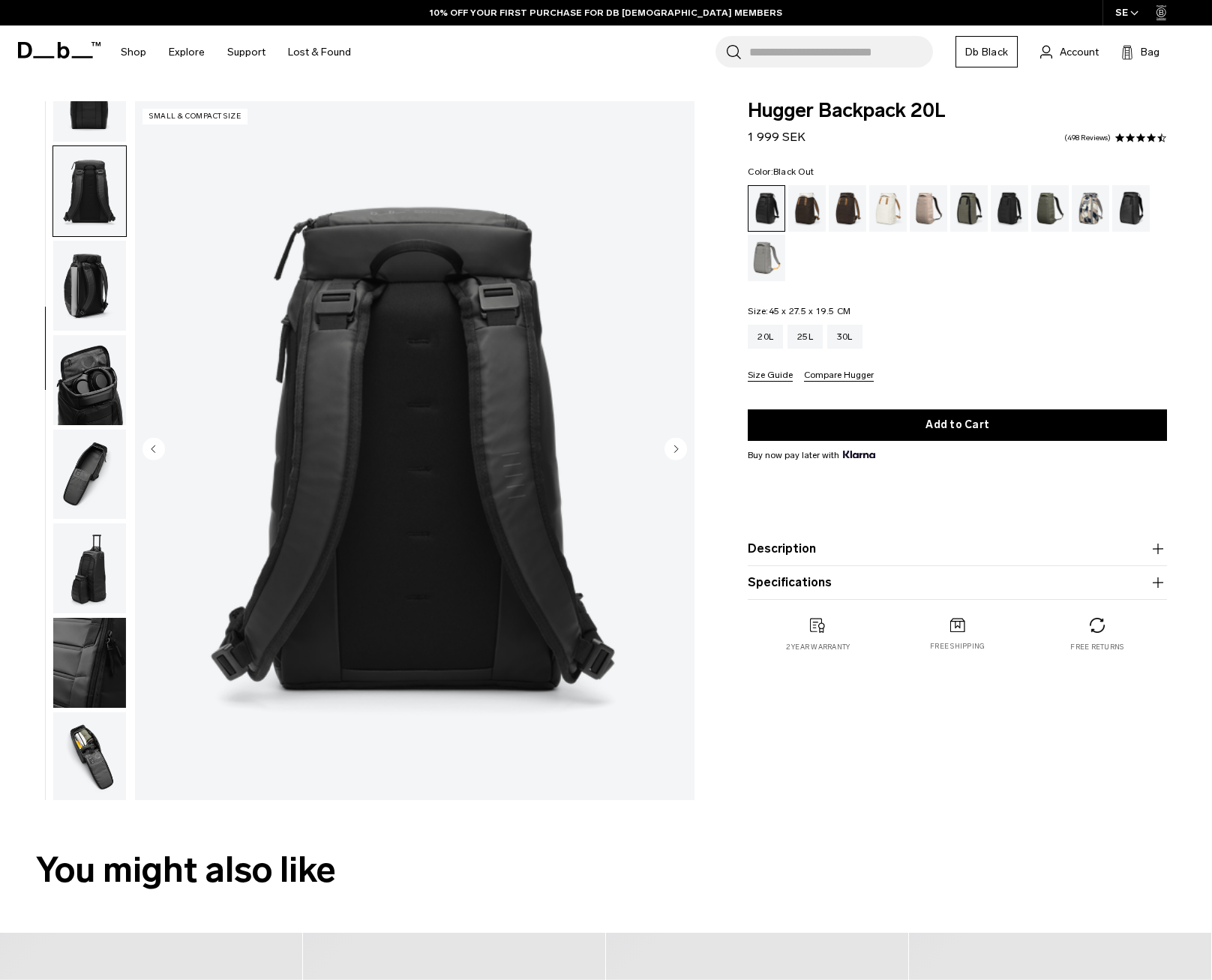
scroll to position [241, 0]
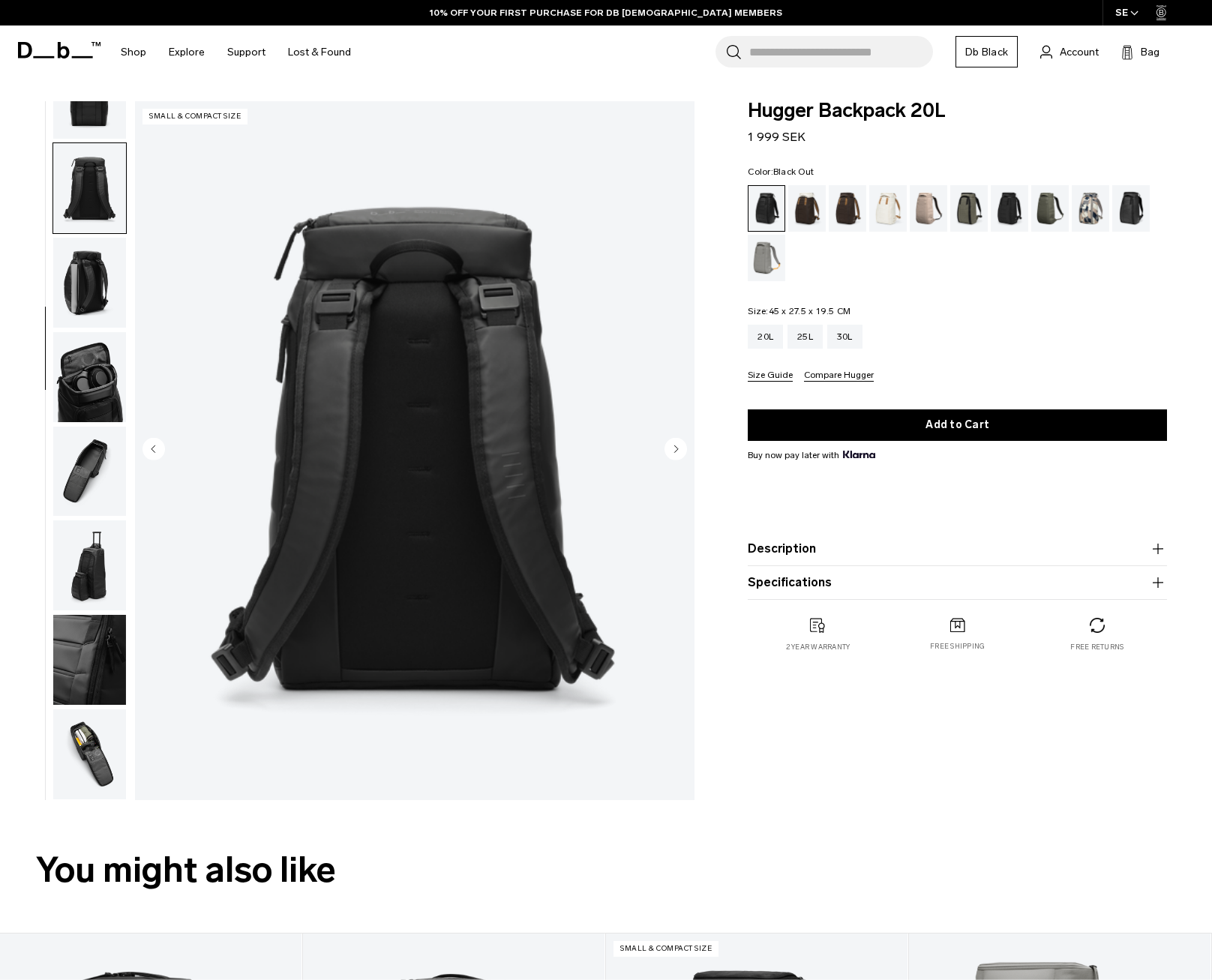
click at [678, 450] on circle "Next slide" at bounding box center [675, 449] width 22 height 22
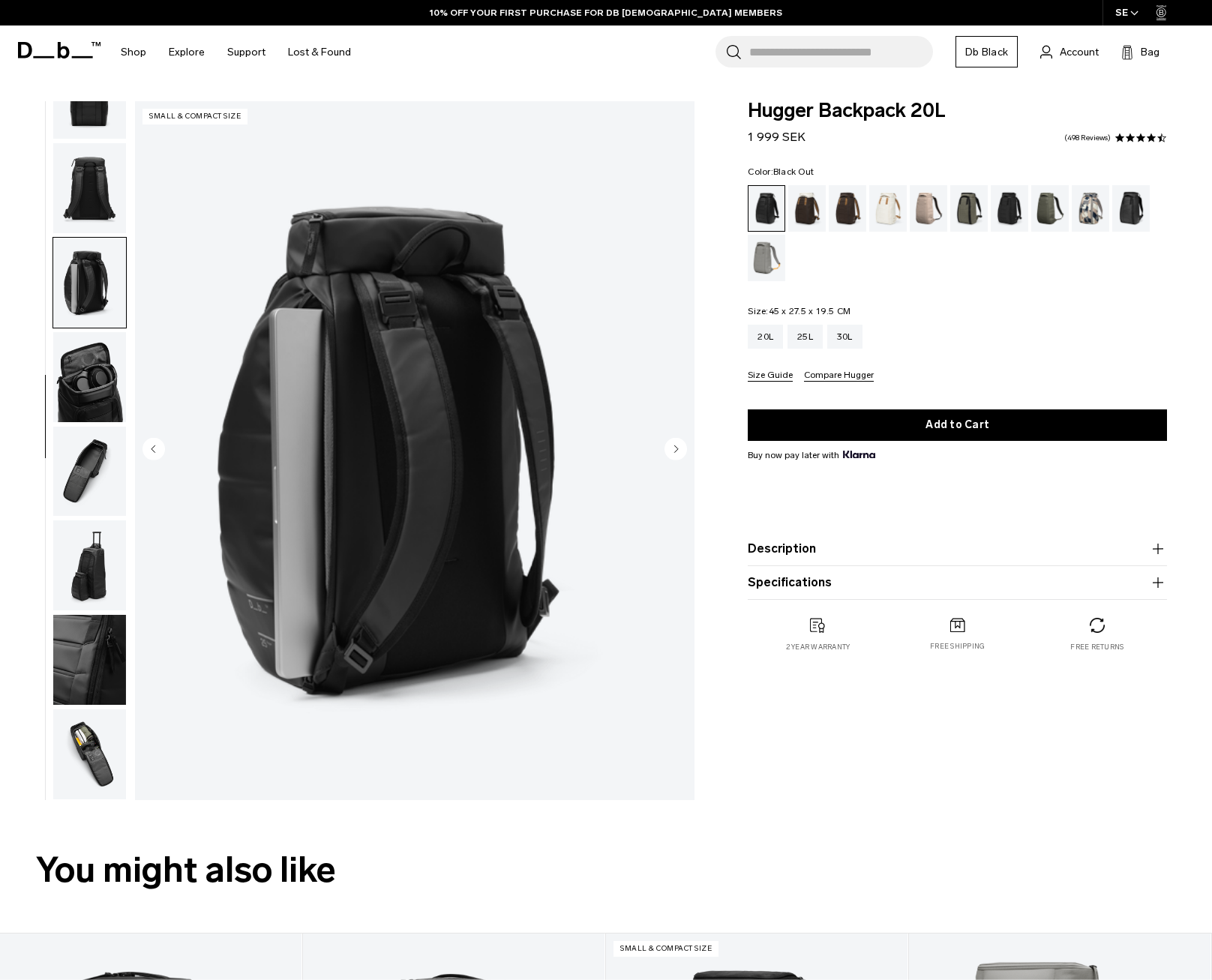
click at [678, 450] on circle "Next slide" at bounding box center [675, 449] width 22 height 22
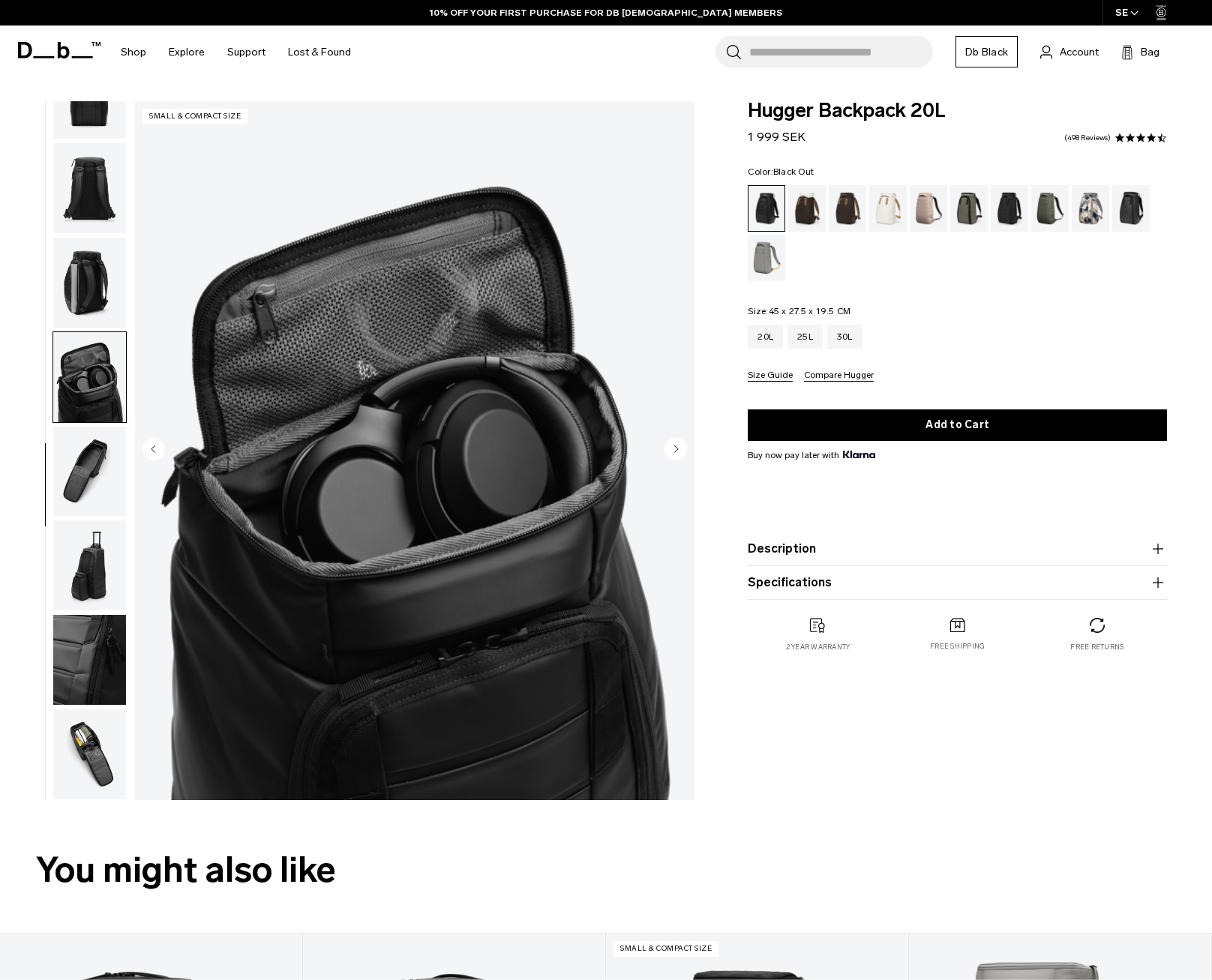
click at [678, 450] on circle "Next slide" at bounding box center [675, 449] width 22 height 22
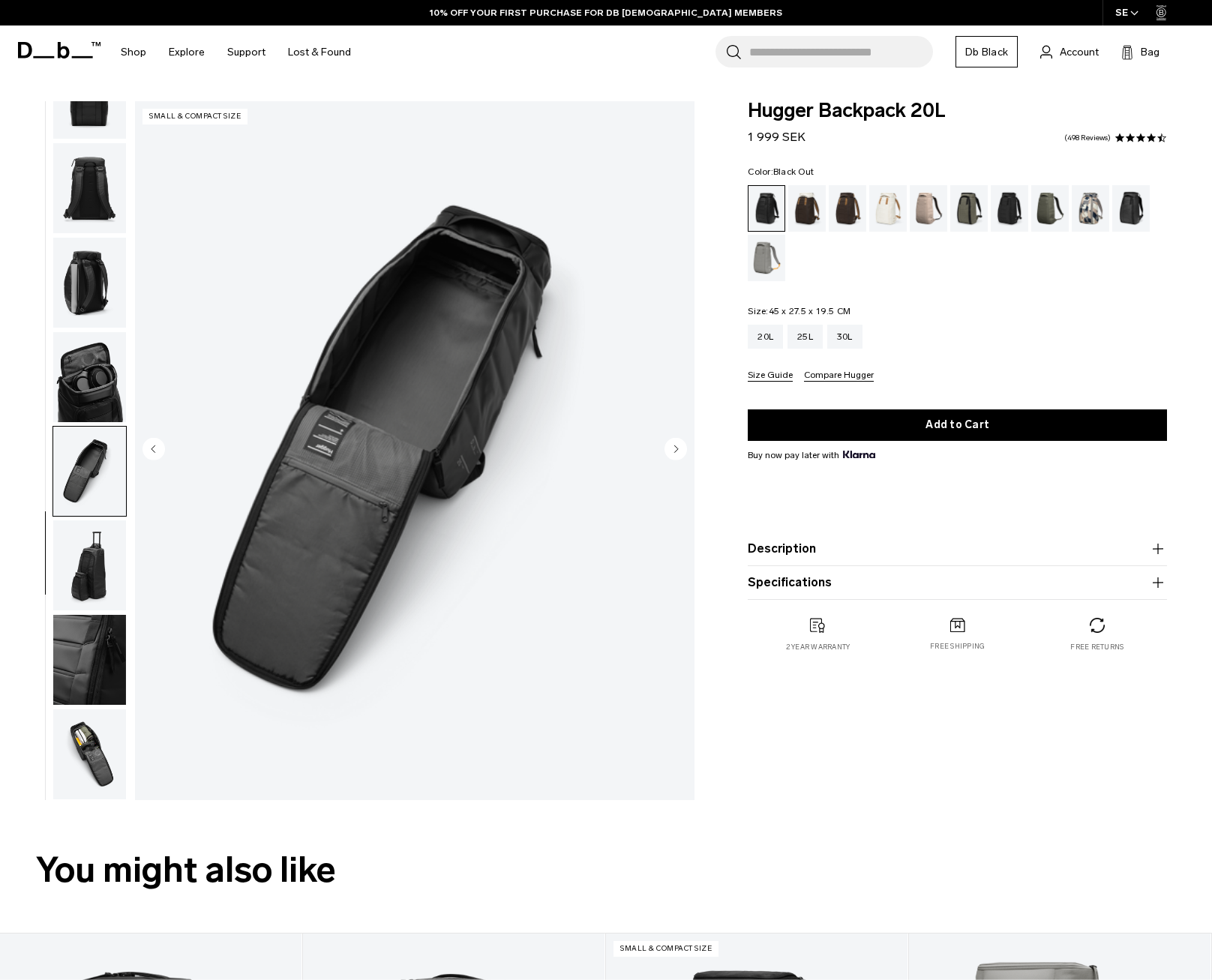
click at [678, 450] on circle "Next slide" at bounding box center [675, 449] width 22 height 22
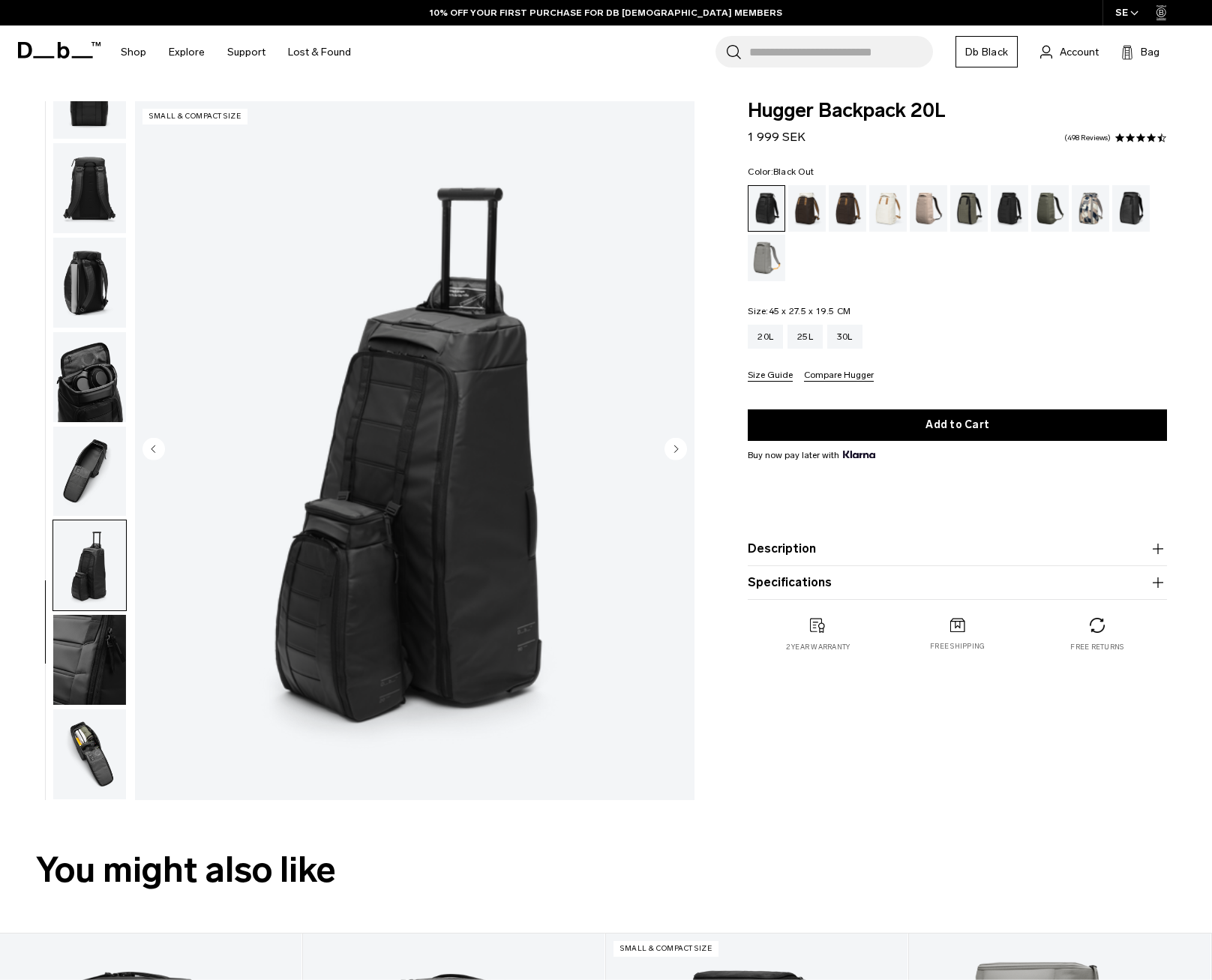
click at [678, 450] on circle "Next slide" at bounding box center [675, 449] width 22 height 22
